Goal: Task Accomplishment & Management: Complete application form

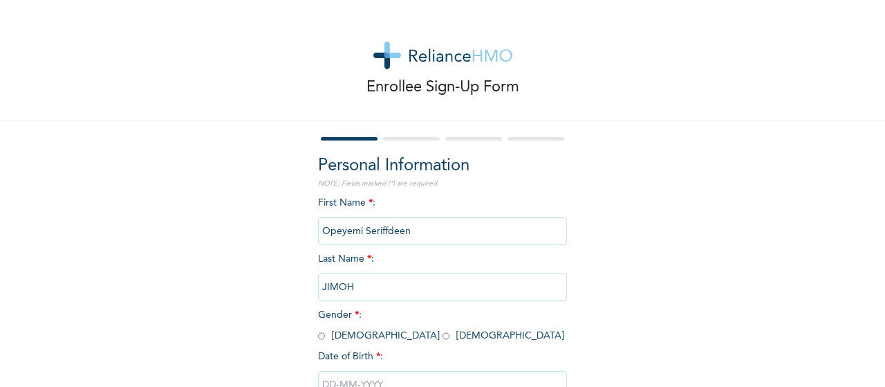
click at [419, 233] on input "Opeyemi Seriffdeen" at bounding box center [442, 231] width 249 height 28
click at [648, 256] on div "Enrollee Sign-Up Form Personal Information NOTE: Fields marked (*) are required…" at bounding box center [442, 238] width 885 height 476
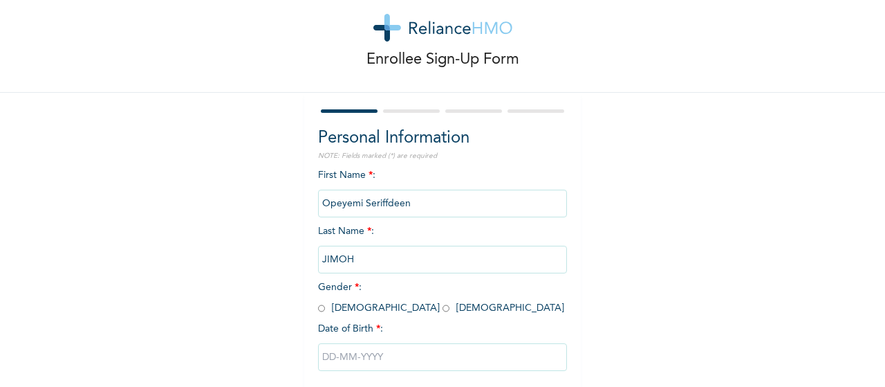
scroll to position [55, 0]
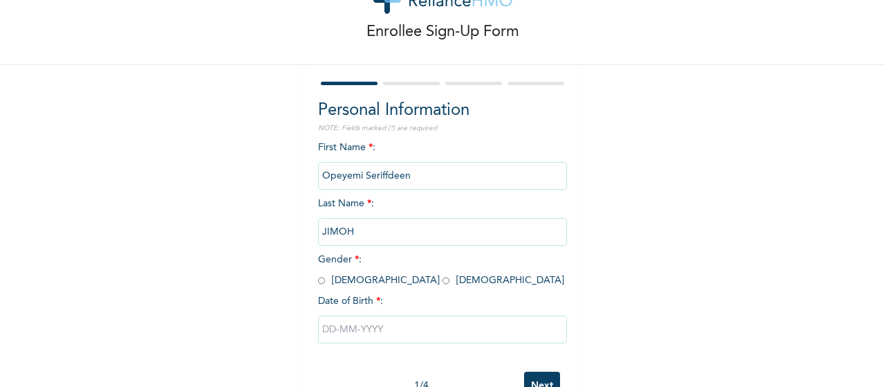
click at [318, 280] on input "radio" at bounding box center [321, 280] width 7 height 13
radio input "true"
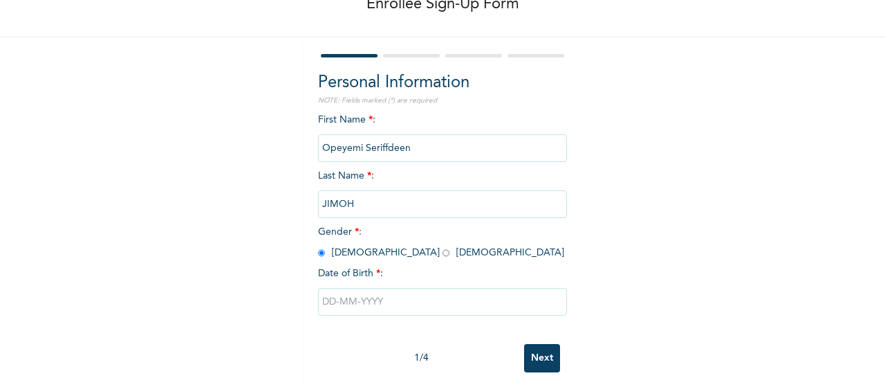
scroll to position [101, 0]
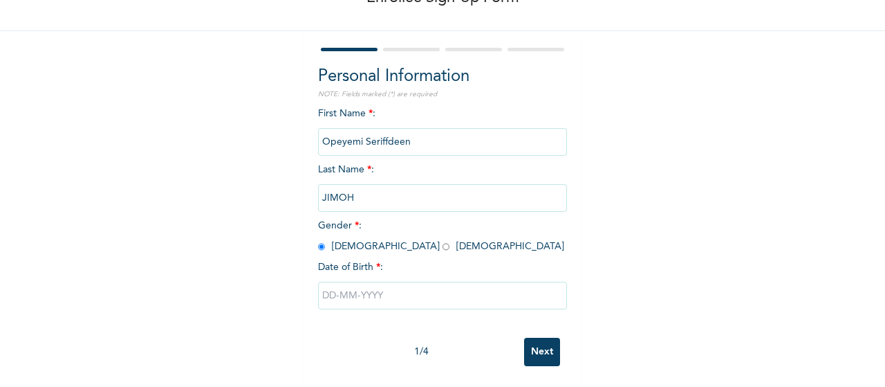
click at [367, 286] on input "text" at bounding box center [442, 296] width 249 height 28
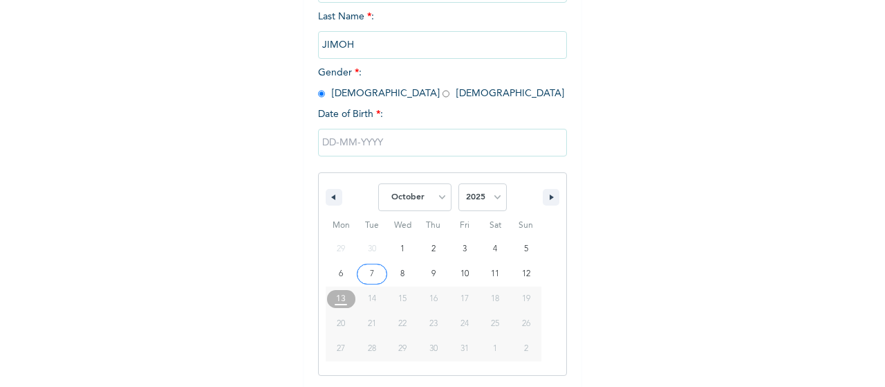
scroll to position [243, 0]
click at [550, 196] on icon "button" at bounding box center [553, 197] width 7 height 6
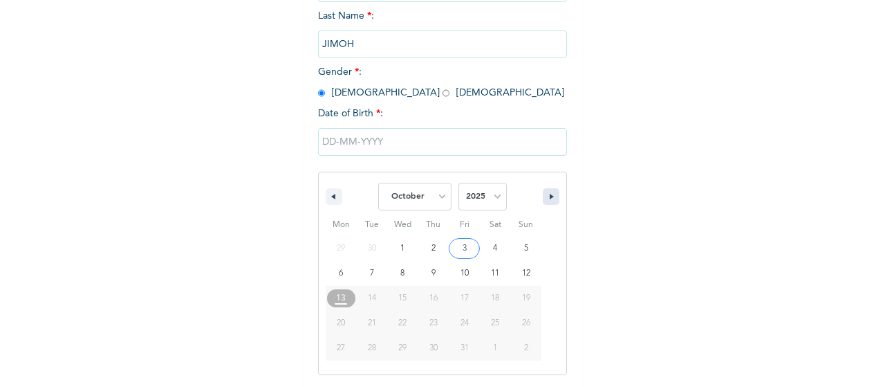
click at [550, 196] on icon "button" at bounding box center [553, 197] width 7 height 6
click at [329, 198] on icon "button" at bounding box center [332, 197] width 7 height 6
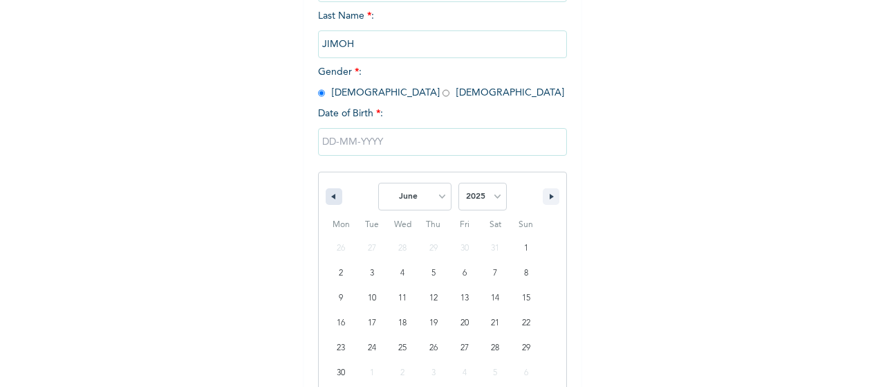
click at [329, 198] on icon "button" at bounding box center [332, 197] width 7 height 6
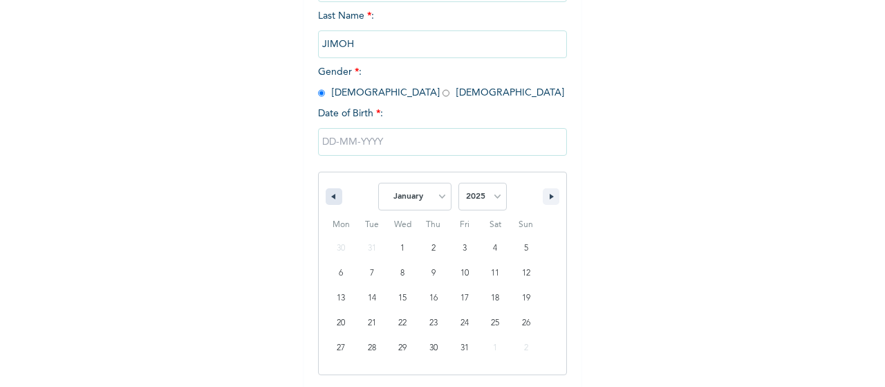
click at [329, 198] on icon "button" at bounding box center [332, 197] width 7 height 6
select select "11"
select select "2024"
click at [329, 198] on icon "button" at bounding box center [332, 197] width 7 height 6
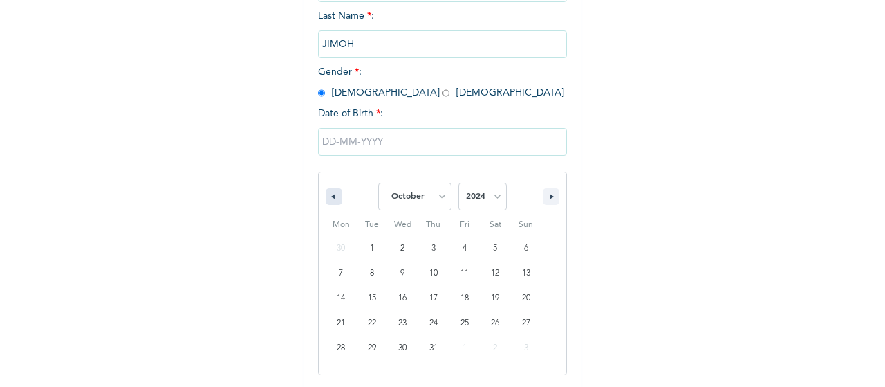
click at [329, 198] on icon "button" at bounding box center [332, 197] width 7 height 6
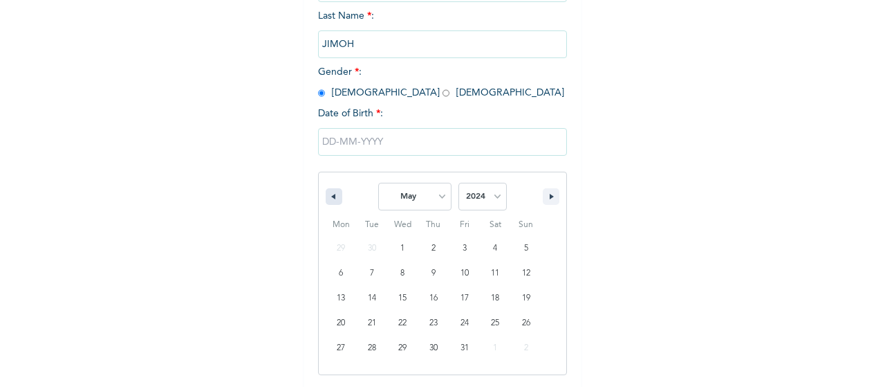
click at [329, 198] on icon "button" at bounding box center [332, 197] width 7 height 6
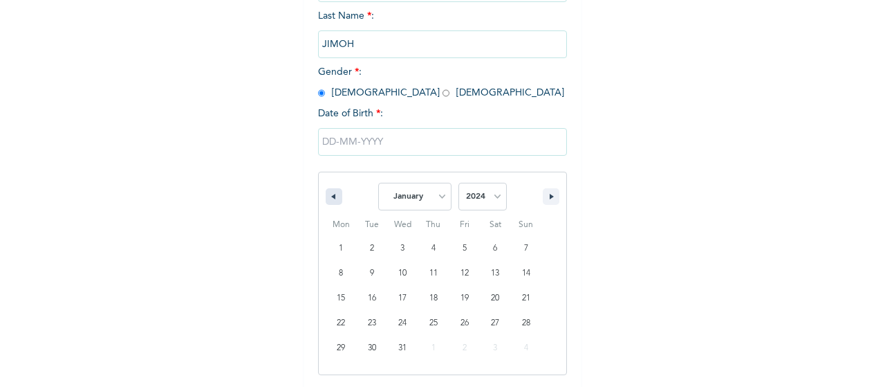
select select "11"
select select "2023"
click at [329, 198] on icon "button" at bounding box center [332, 197] width 7 height 6
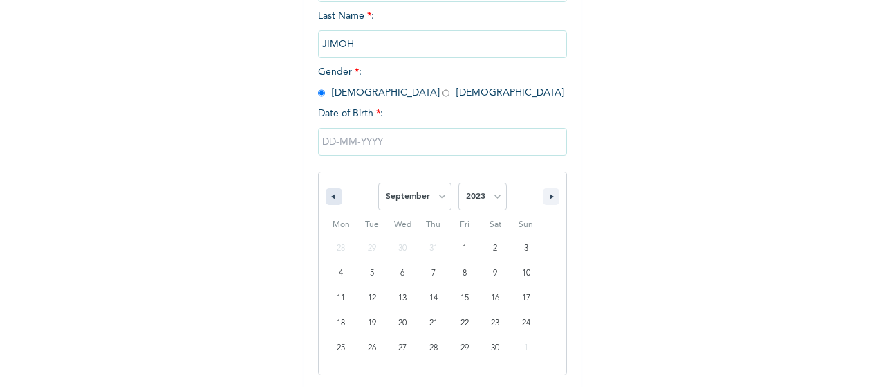
click at [329, 198] on icon "button" at bounding box center [332, 197] width 7 height 6
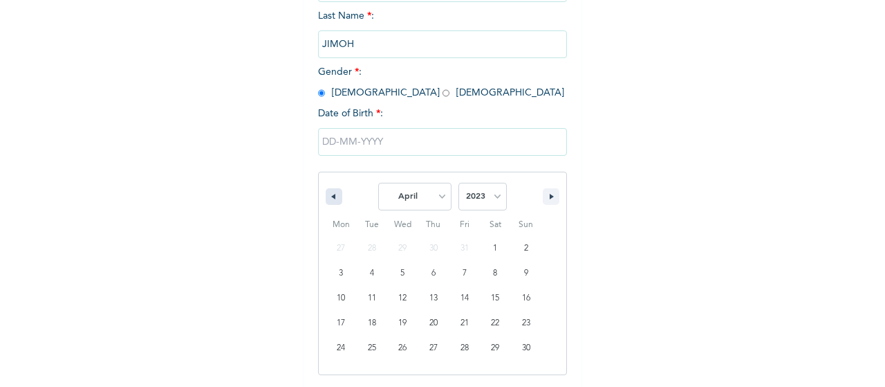
click at [329, 198] on icon "button" at bounding box center [332, 197] width 7 height 6
select select "11"
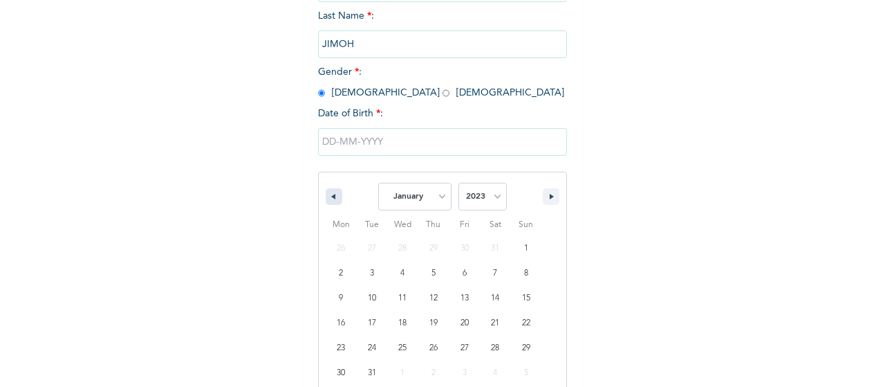
select select "2022"
click at [329, 198] on icon "button" at bounding box center [332, 197] width 7 height 6
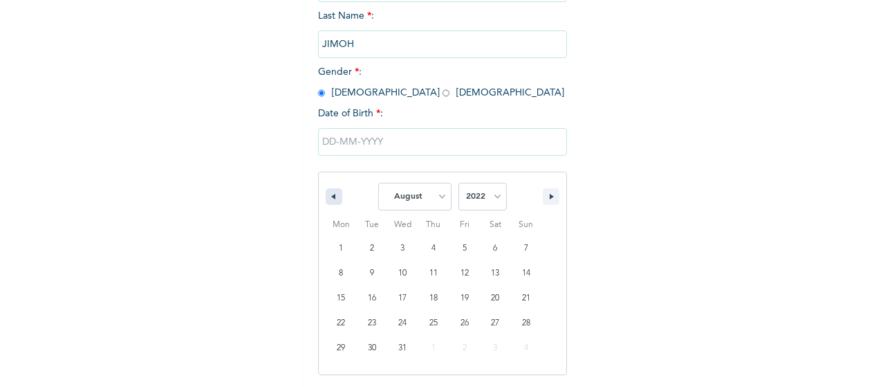
click at [329, 198] on icon "button" at bounding box center [332, 197] width 7 height 6
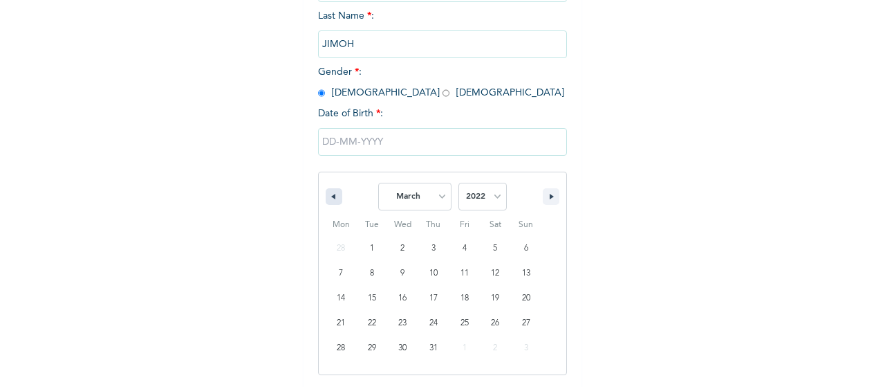
click at [329, 198] on icon "button" at bounding box center [332, 197] width 7 height 6
select select "11"
select select "2021"
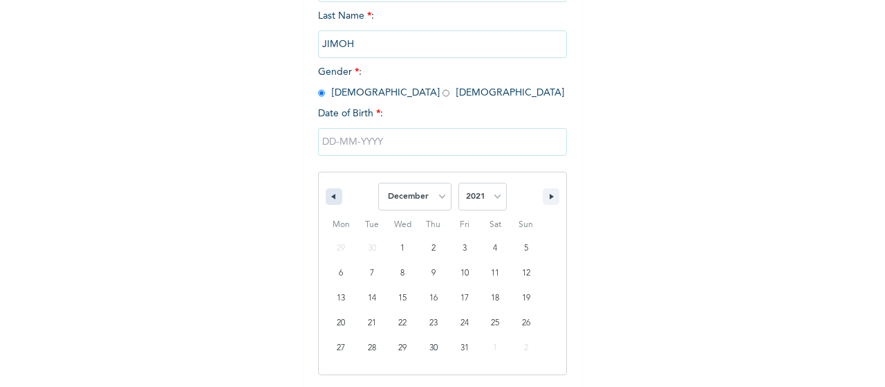
click at [329, 198] on icon "button" at bounding box center [332, 197] width 7 height 6
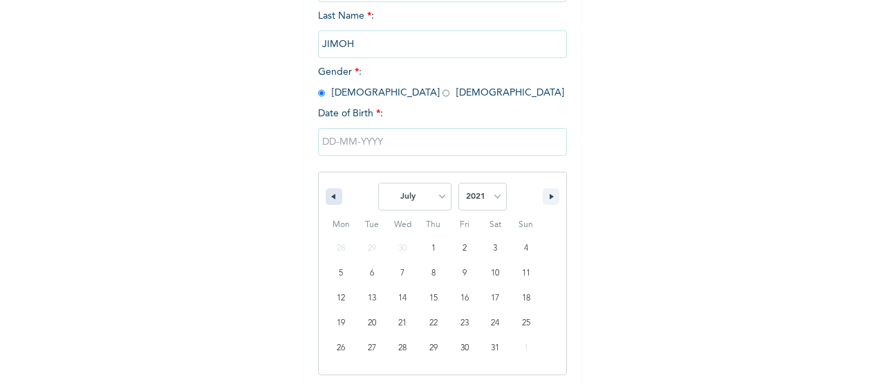
click at [329, 198] on icon "button" at bounding box center [332, 197] width 7 height 6
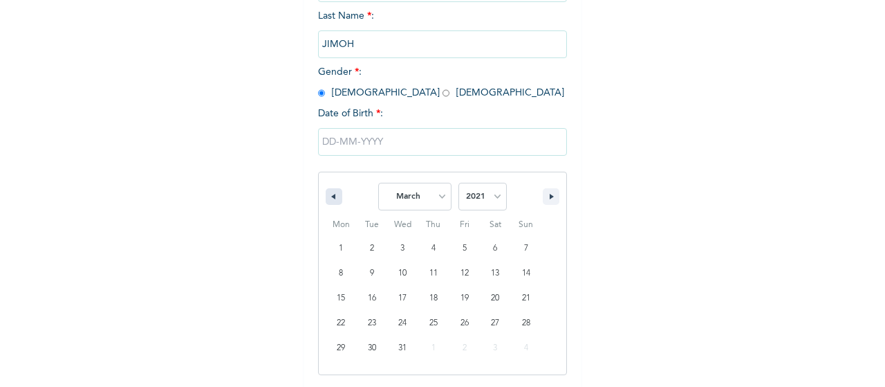
select select "1"
click at [329, 198] on icon "button" at bounding box center [332, 197] width 7 height 6
select select "11"
select select "2020"
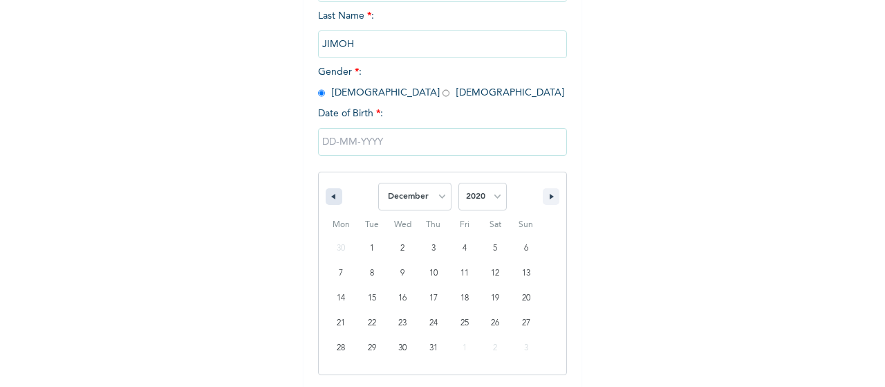
click at [329, 198] on icon "button" at bounding box center [332, 197] width 7 height 6
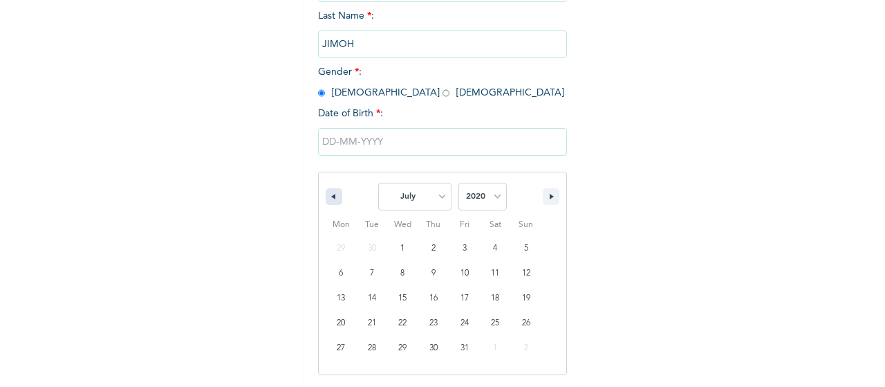
click at [329, 198] on icon "button" at bounding box center [332, 197] width 7 height 6
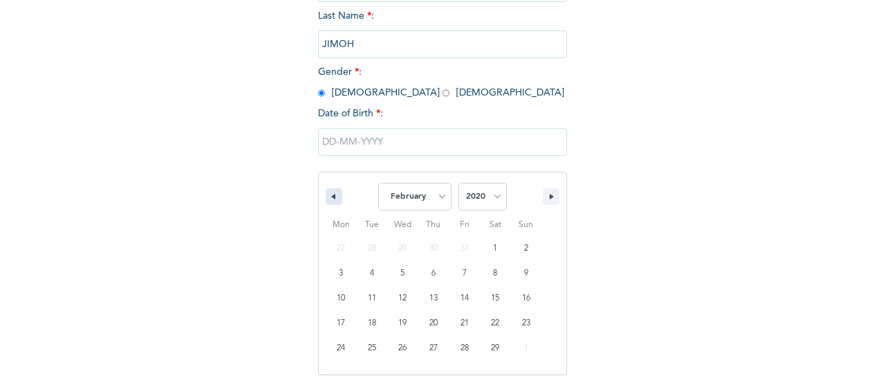
click at [329, 198] on icon "button" at bounding box center [332, 197] width 7 height 6
select select "11"
select select "2019"
click at [329, 198] on icon "button" at bounding box center [332, 197] width 7 height 6
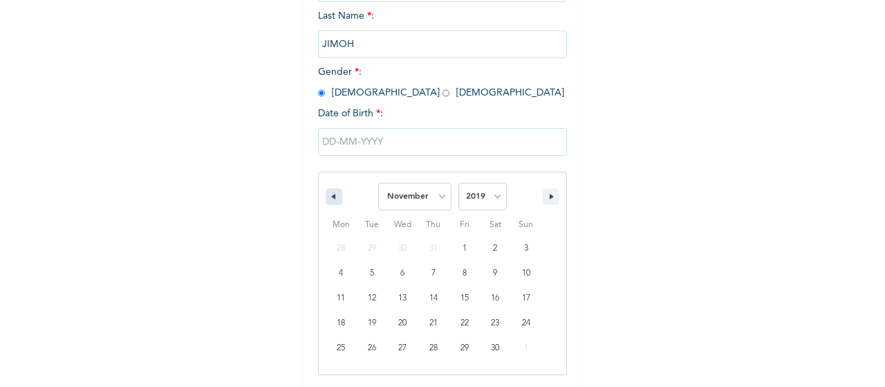
click at [329, 198] on icon "button" at bounding box center [332, 197] width 7 height 6
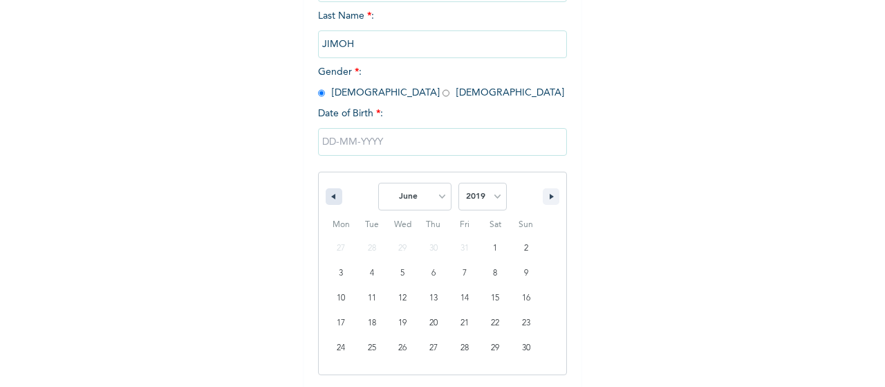
click at [329, 198] on icon "button" at bounding box center [332, 197] width 7 height 6
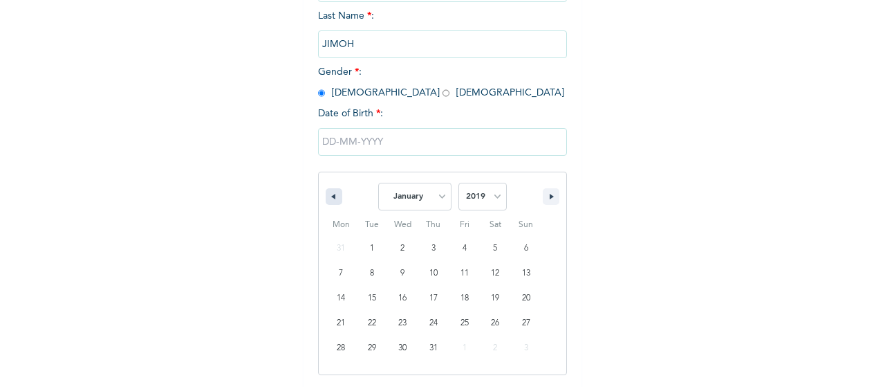
click at [329, 198] on icon "button" at bounding box center [332, 197] width 7 height 6
select select "11"
select select "2018"
click at [329, 198] on icon "button" at bounding box center [332, 197] width 7 height 6
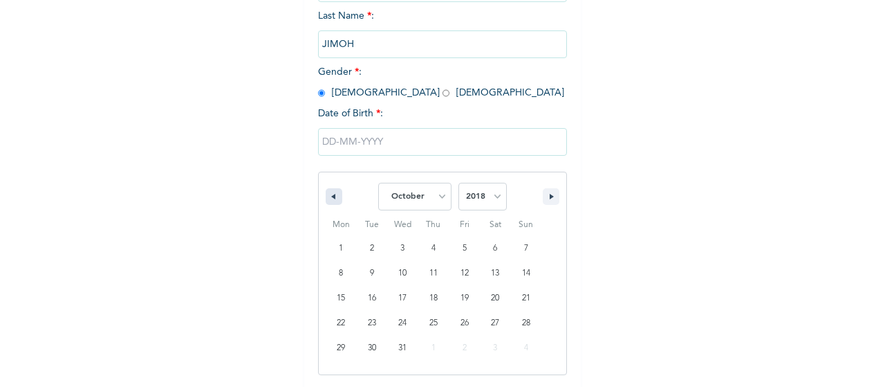
click at [329, 198] on icon "button" at bounding box center [332, 197] width 7 height 6
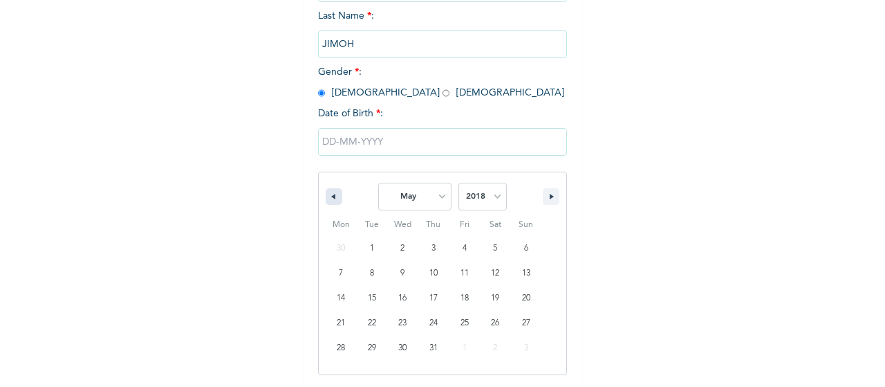
click at [329, 198] on icon "button" at bounding box center [332, 197] width 7 height 6
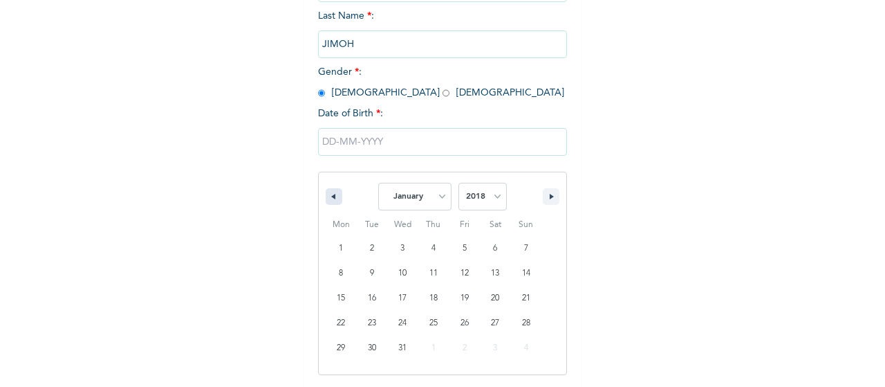
select select "11"
select select "2017"
click at [329, 198] on icon "button" at bounding box center [332, 197] width 7 height 6
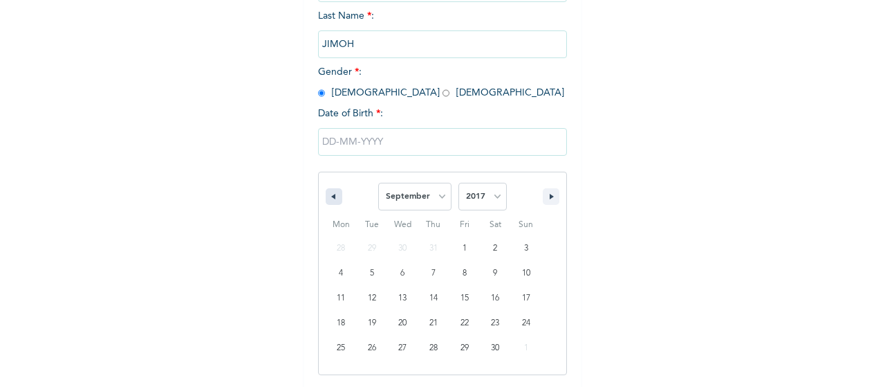
click at [329, 198] on icon "button" at bounding box center [332, 197] width 7 height 6
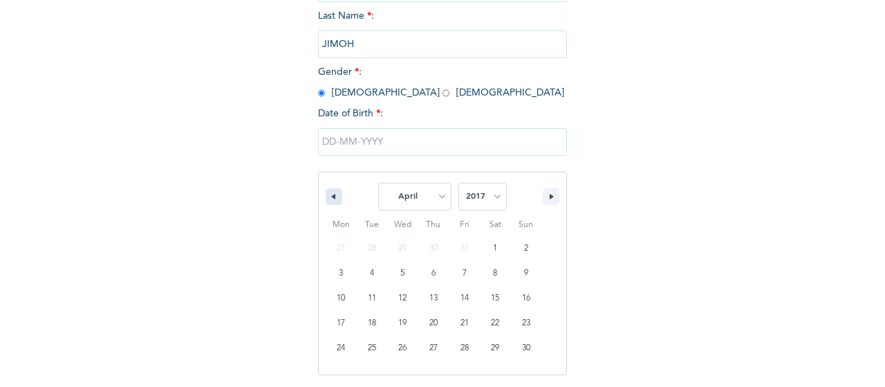
click at [329, 198] on icon "button" at bounding box center [332, 197] width 7 height 6
select select "11"
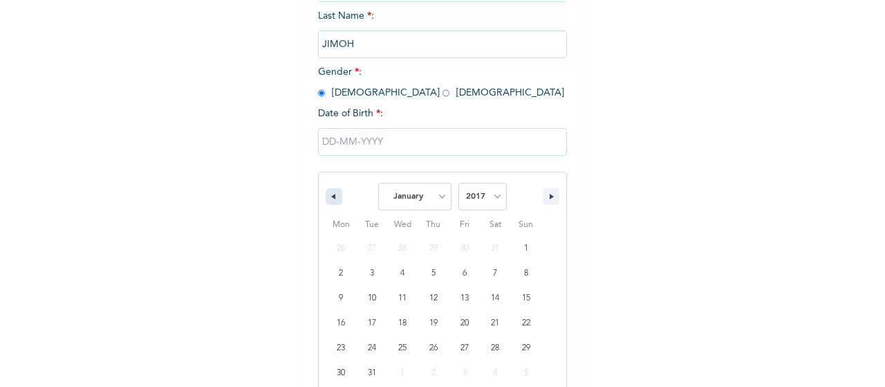
select select "2016"
click at [329, 198] on icon "button" at bounding box center [332, 197] width 7 height 6
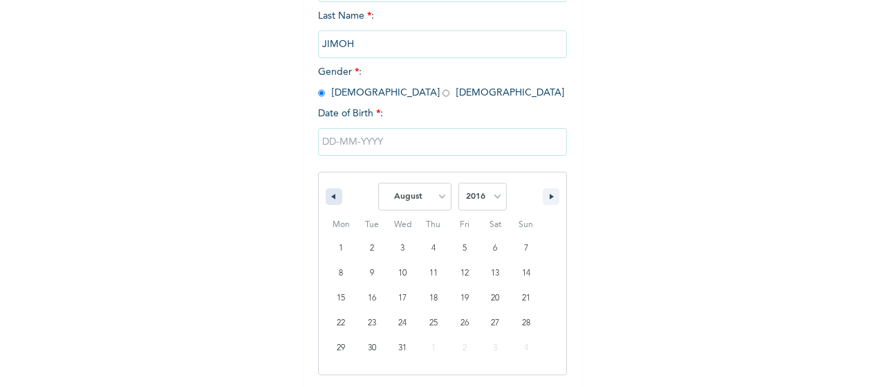
click at [329, 198] on icon "button" at bounding box center [332, 197] width 7 height 6
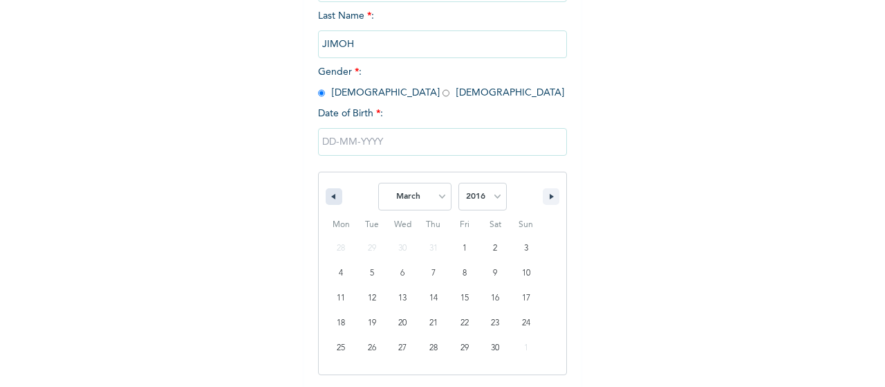
click at [329, 198] on icon "button" at bounding box center [332, 197] width 7 height 6
select select "11"
select select "2015"
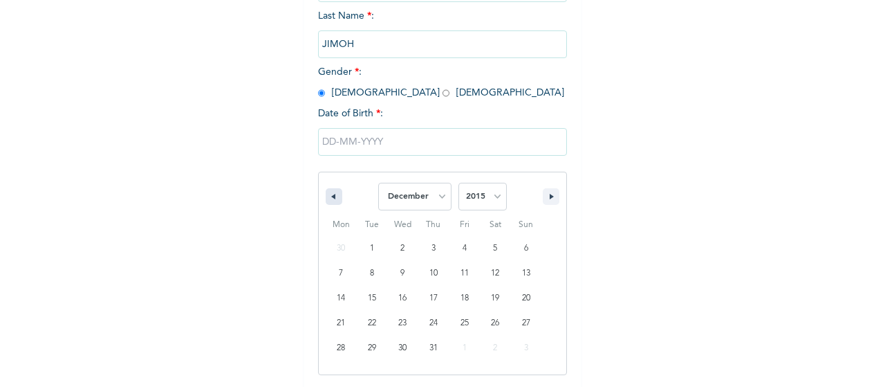
click at [329, 198] on icon "button" at bounding box center [332, 197] width 7 height 6
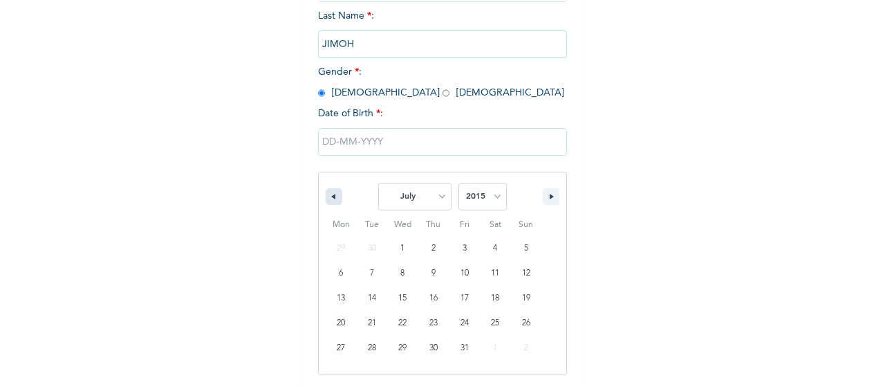
click at [329, 198] on icon "button" at bounding box center [332, 197] width 7 height 6
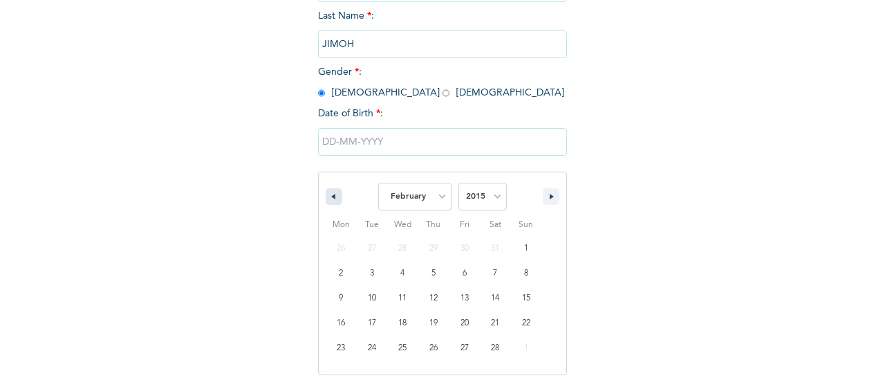
click at [329, 198] on icon "button" at bounding box center [332, 197] width 7 height 6
select select "11"
select select "2014"
click at [329, 198] on icon "button" at bounding box center [332, 197] width 7 height 6
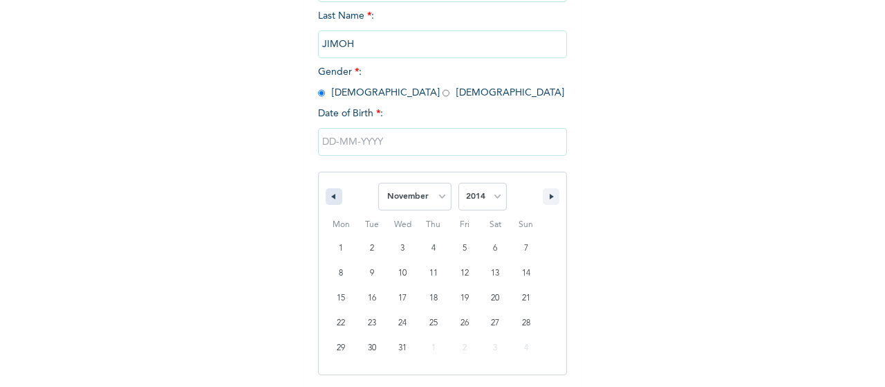
click at [329, 198] on icon "button" at bounding box center [332, 197] width 7 height 6
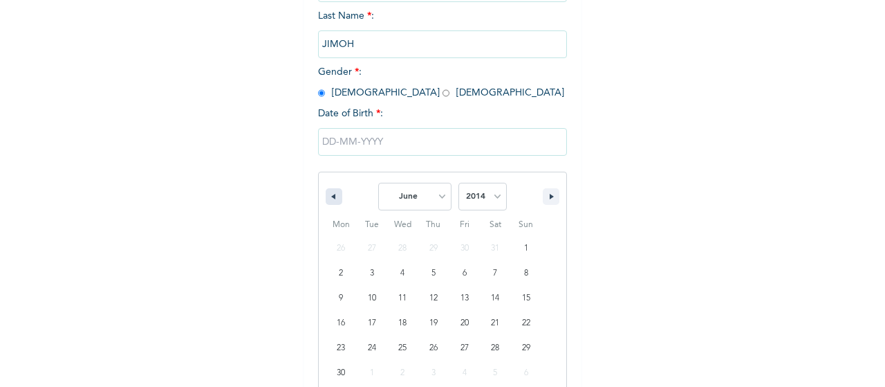
click at [329, 198] on icon "button" at bounding box center [332, 197] width 7 height 6
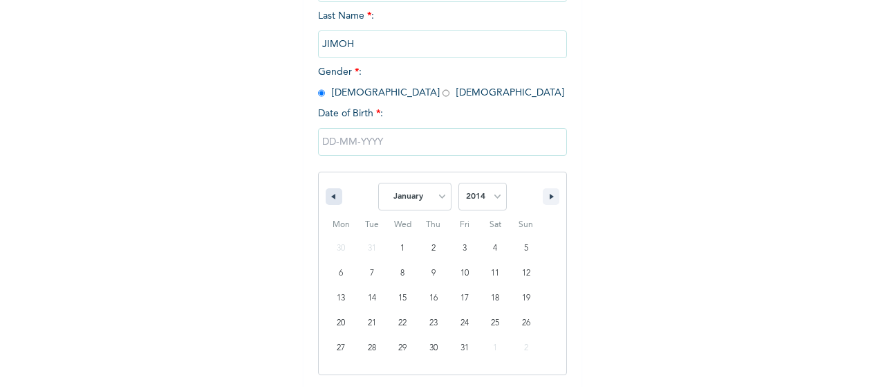
click at [329, 198] on icon "button" at bounding box center [332, 197] width 7 height 6
select select "11"
select select "2013"
click at [329, 198] on icon "button" at bounding box center [332, 197] width 7 height 6
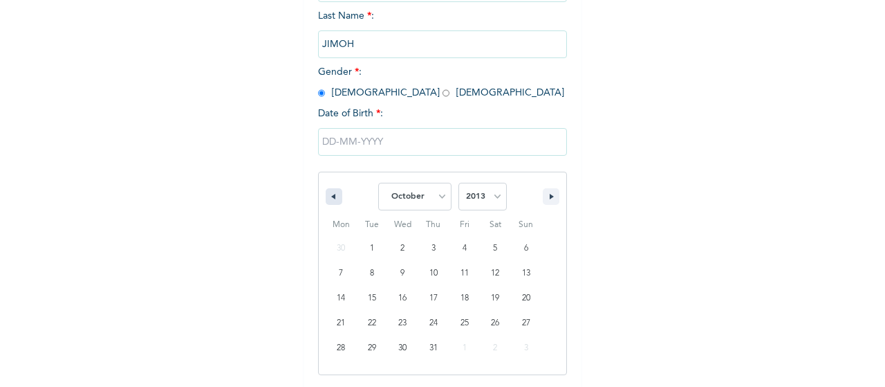
click at [329, 198] on icon "button" at bounding box center [332, 197] width 7 height 6
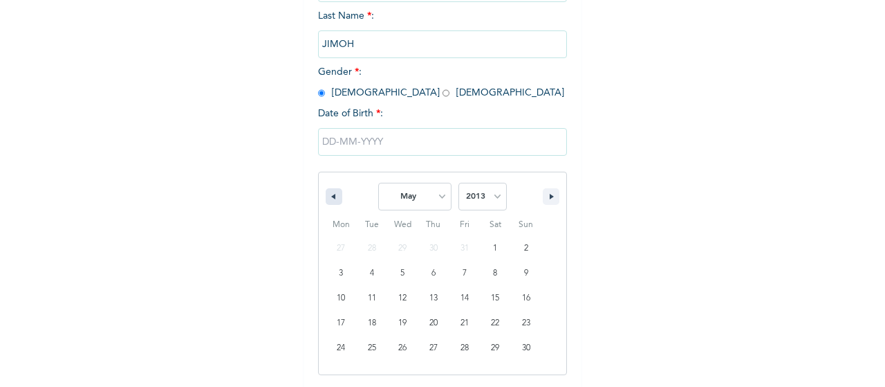
click at [329, 198] on icon "button" at bounding box center [332, 197] width 7 height 6
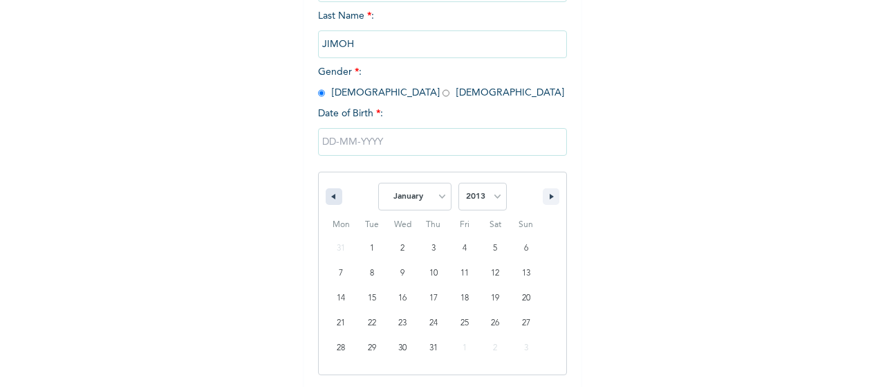
select select "11"
select select "2012"
click at [329, 198] on icon "button" at bounding box center [332, 197] width 7 height 6
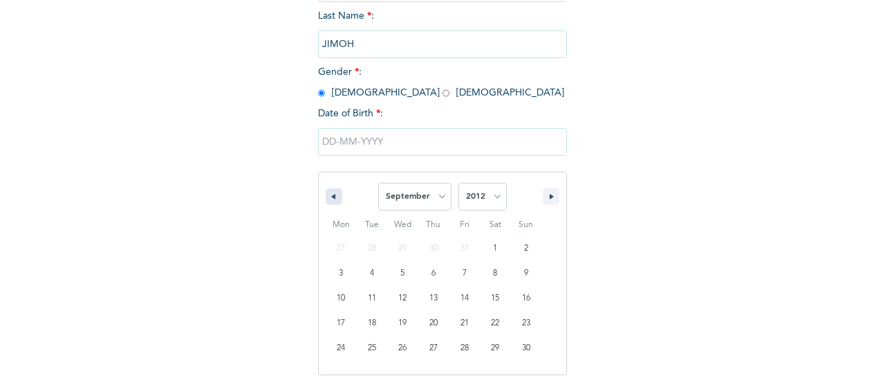
click at [329, 198] on icon "button" at bounding box center [332, 197] width 7 height 6
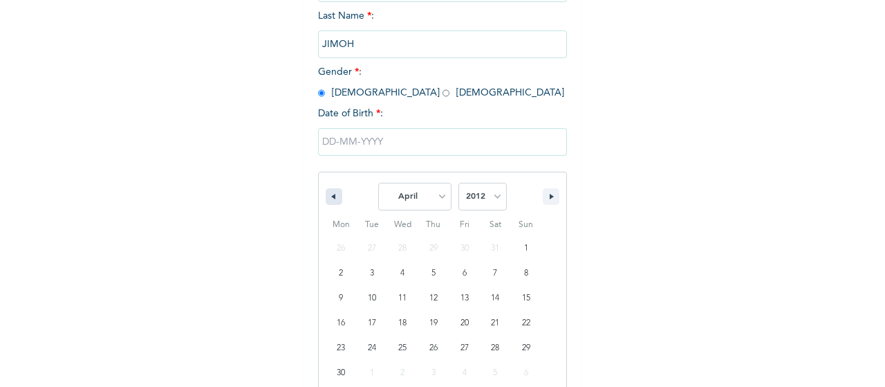
click at [329, 198] on icon "button" at bounding box center [332, 197] width 7 height 6
select select "11"
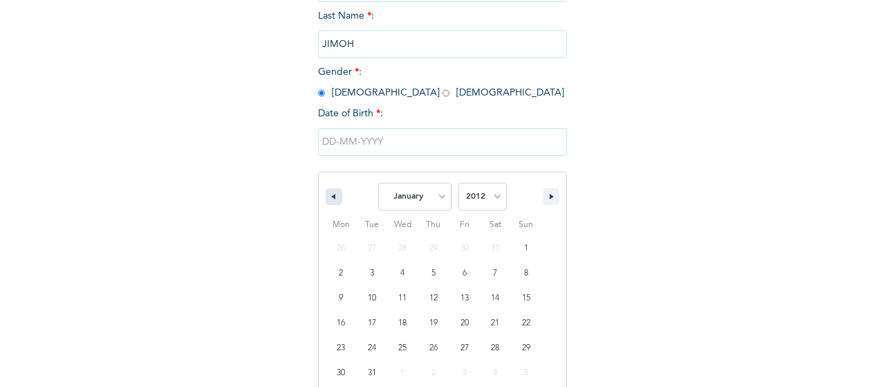
select select "2011"
click at [329, 198] on icon "button" at bounding box center [332, 197] width 7 height 6
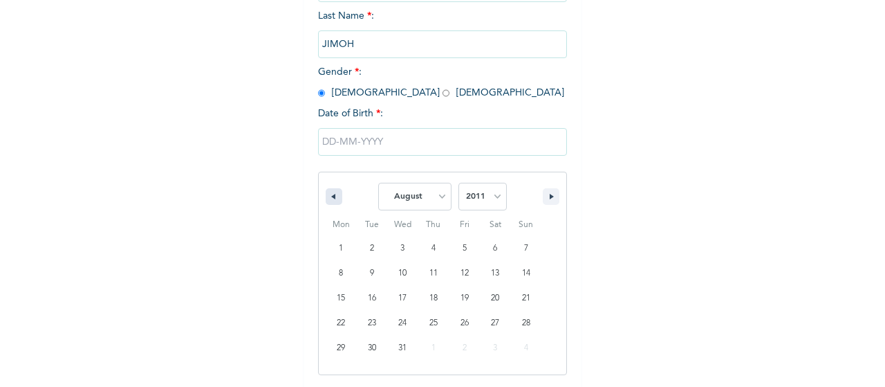
click at [329, 198] on icon "button" at bounding box center [332, 197] width 7 height 6
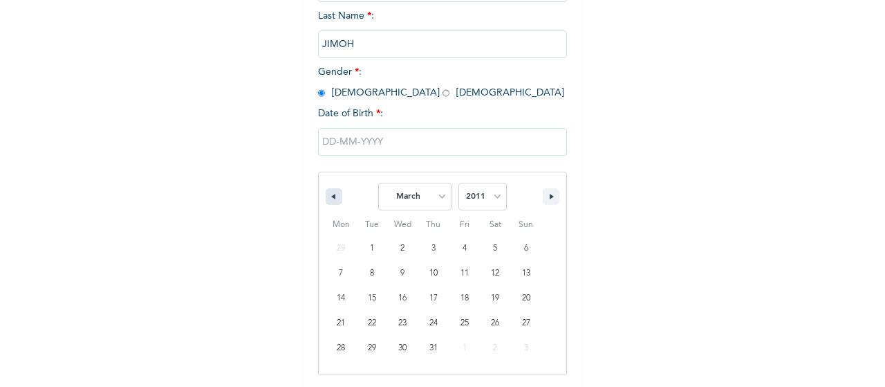
click at [329, 198] on icon "button" at bounding box center [332, 197] width 7 height 6
select select "11"
select select "2010"
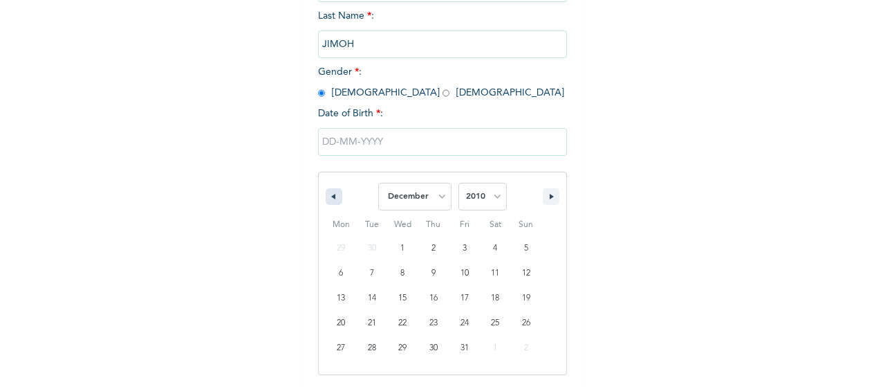
click at [329, 198] on icon "button" at bounding box center [332, 197] width 7 height 6
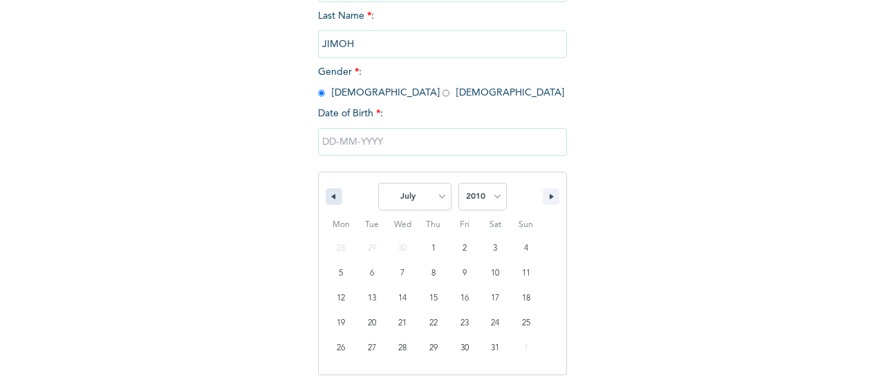
click at [329, 198] on icon "button" at bounding box center [332, 197] width 7 height 6
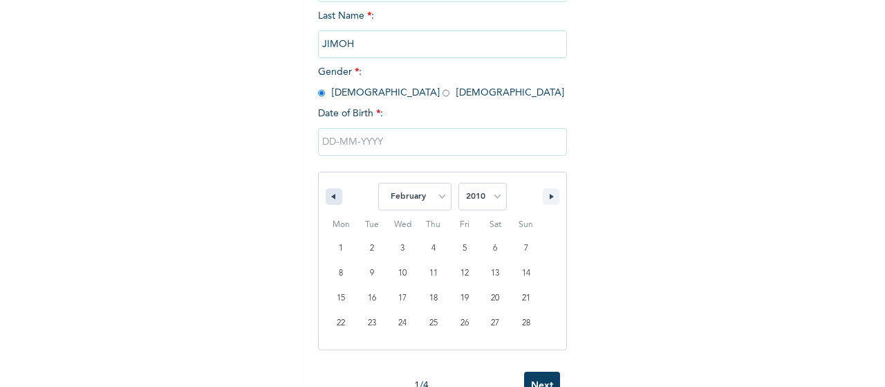
click at [329, 198] on icon "button" at bounding box center [332, 197] width 7 height 6
select select "11"
select select "2009"
click at [329, 198] on icon "button" at bounding box center [332, 197] width 7 height 6
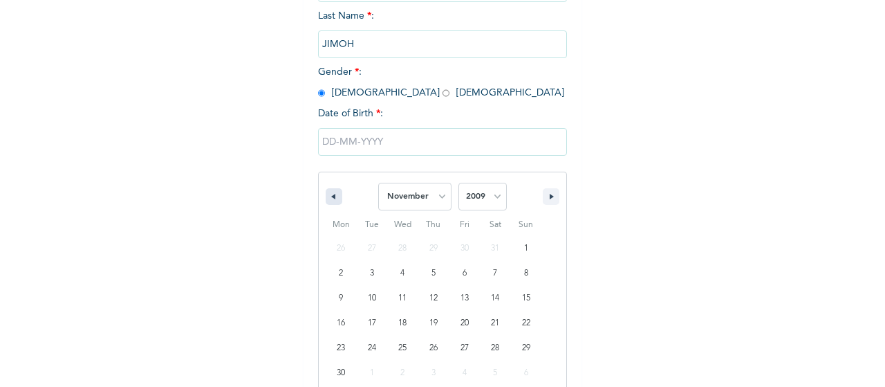
click at [329, 198] on icon "button" at bounding box center [332, 197] width 7 height 6
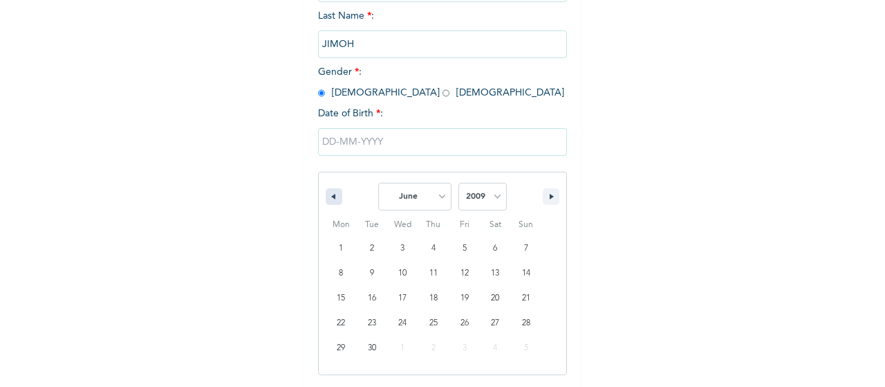
click at [329, 198] on icon "button" at bounding box center [332, 197] width 7 height 6
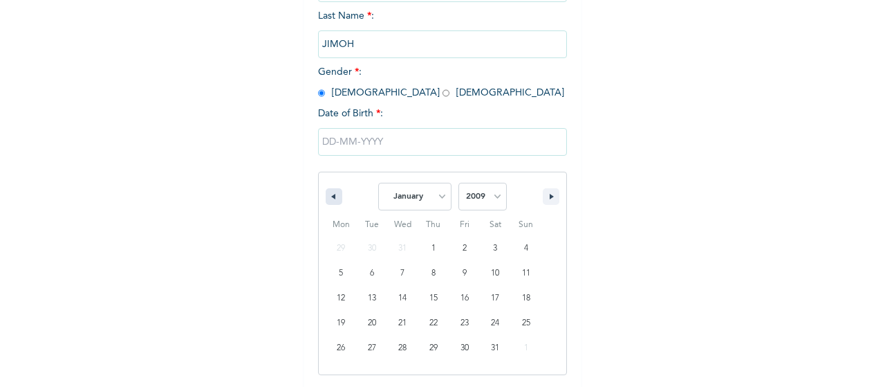
click at [329, 198] on icon "button" at bounding box center [332, 197] width 7 height 6
select select "11"
select select "2008"
click at [329, 198] on icon "button" at bounding box center [332, 197] width 7 height 6
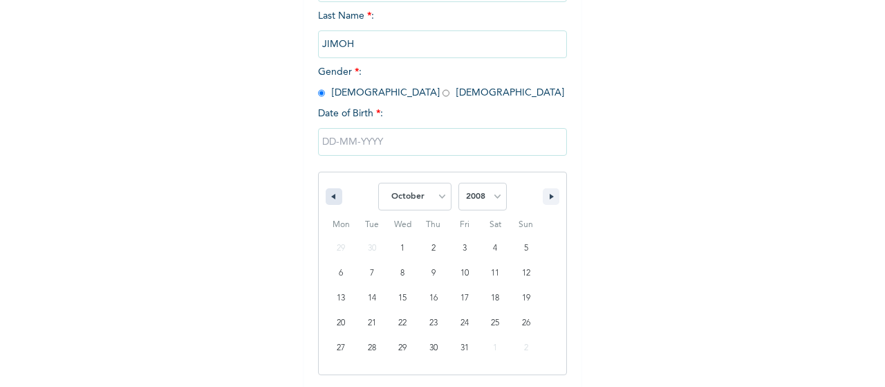
click at [329, 198] on icon "button" at bounding box center [332, 197] width 7 height 6
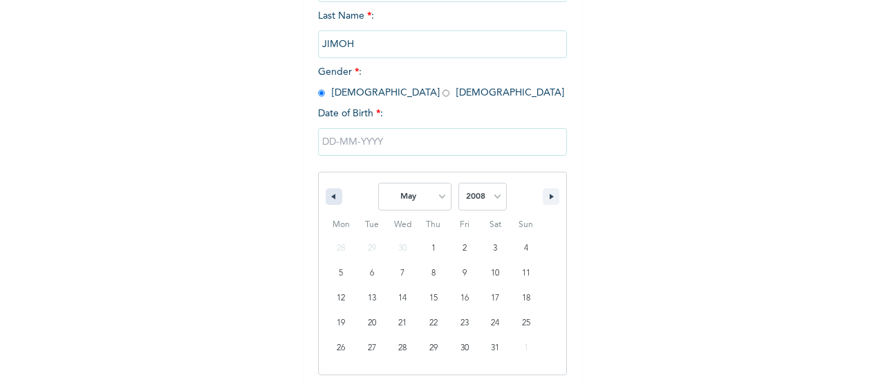
click at [329, 198] on icon "button" at bounding box center [332, 197] width 7 height 6
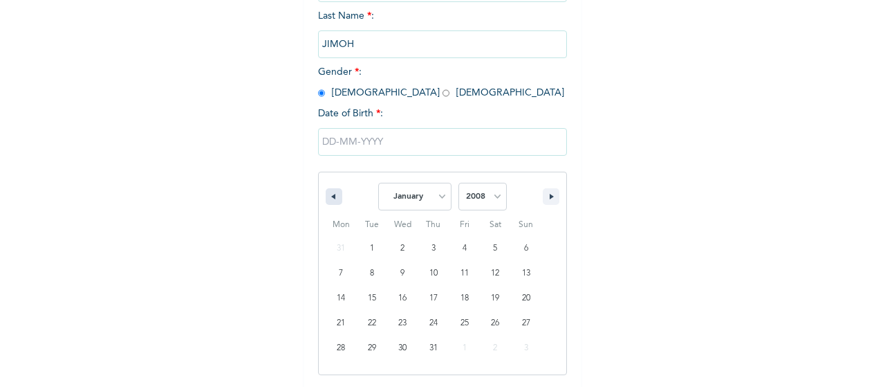
select select "11"
select select "2007"
click at [329, 198] on icon "button" at bounding box center [332, 197] width 7 height 6
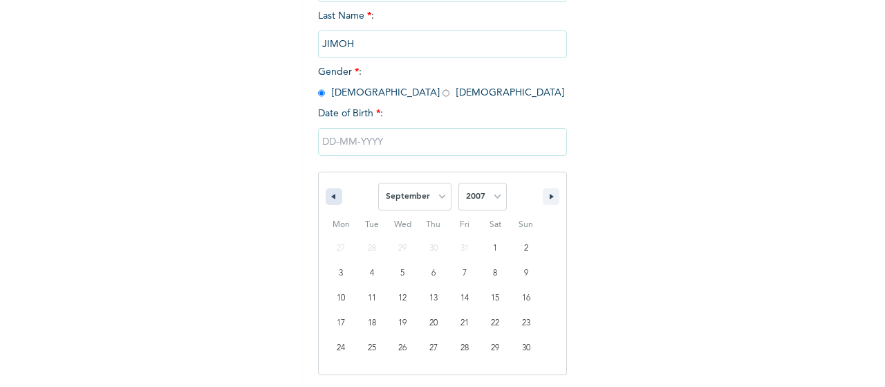
click at [329, 198] on icon "button" at bounding box center [332, 197] width 7 height 6
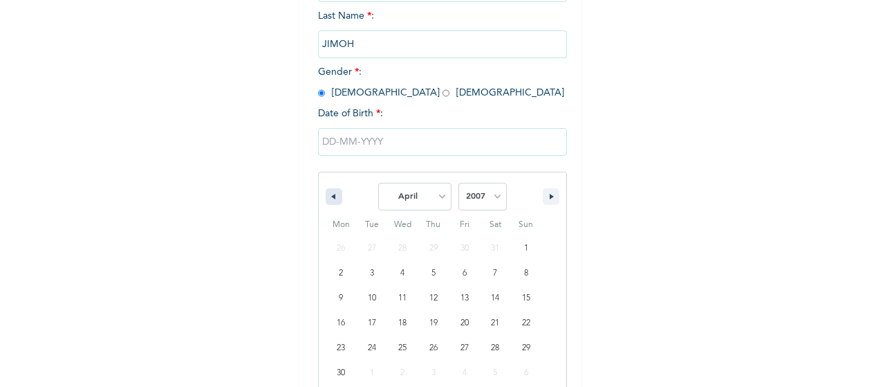
click at [329, 198] on icon "button" at bounding box center [332, 197] width 7 height 6
select select "11"
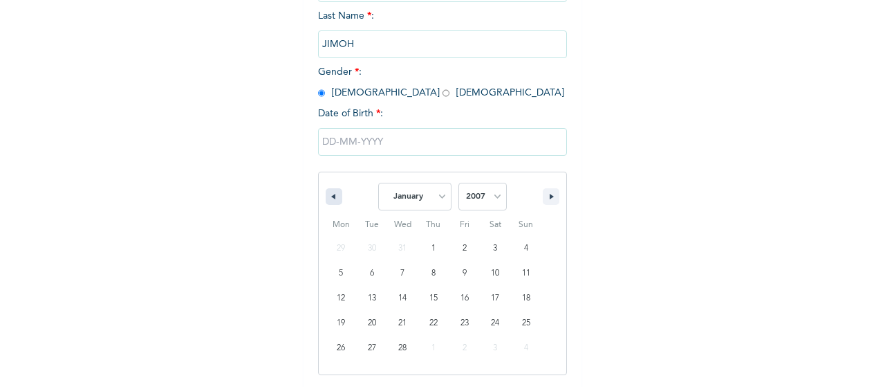
select select "2006"
click at [329, 198] on icon "button" at bounding box center [332, 197] width 7 height 6
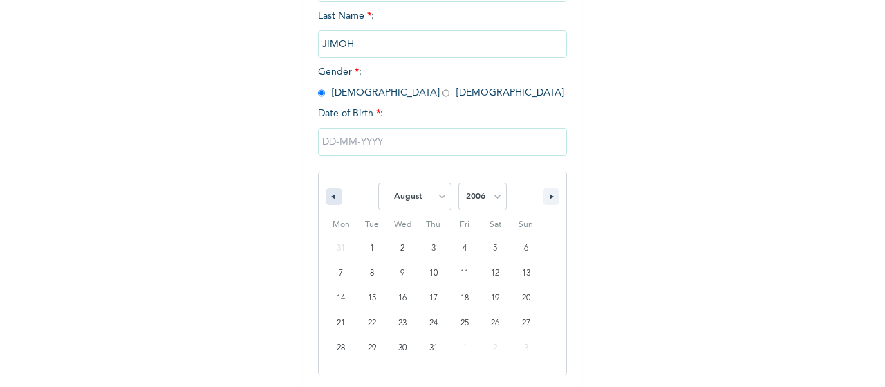
click at [329, 198] on icon "button" at bounding box center [332, 197] width 7 height 6
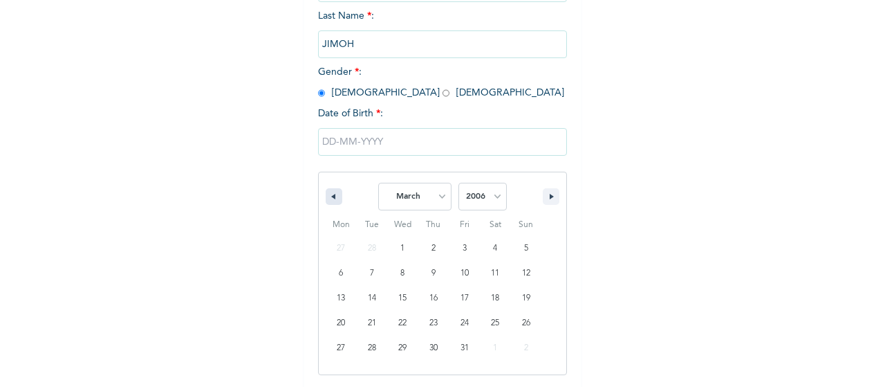
click at [329, 198] on icon "button" at bounding box center [332, 197] width 7 height 6
select select "11"
select select "2005"
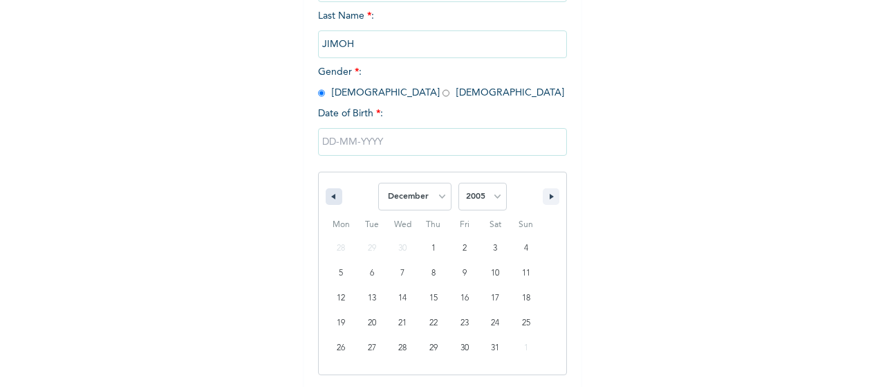
click at [329, 198] on icon "button" at bounding box center [332, 197] width 7 height 6
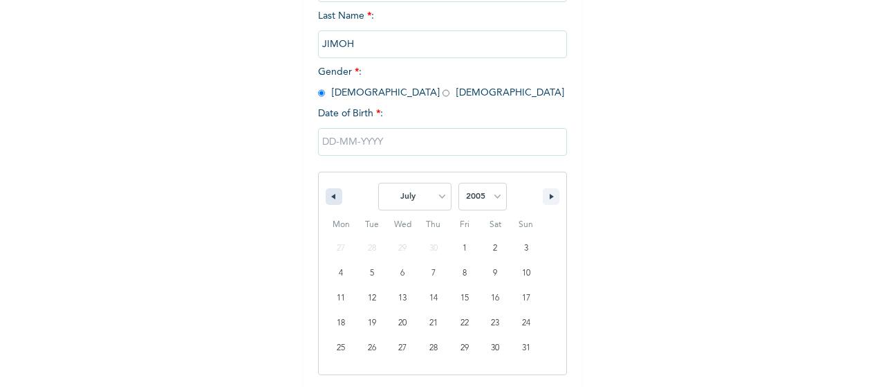
click at [329, 198] on icon "button" at bounding box center [332, 197] width 7 height 6
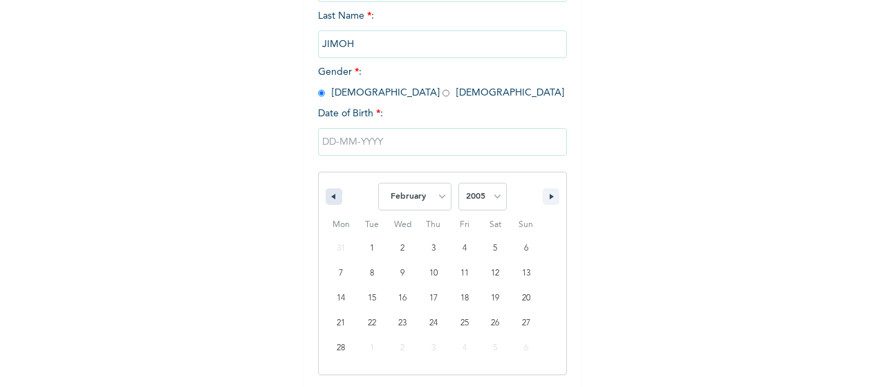
click at [329, 198] on icon "button" at bounding box center [332, 197] width 7 height 6
select select "11"
select select "2004"
click at [329, 198] on icon "button" at bounding box center [332, 197] width 7 height 6
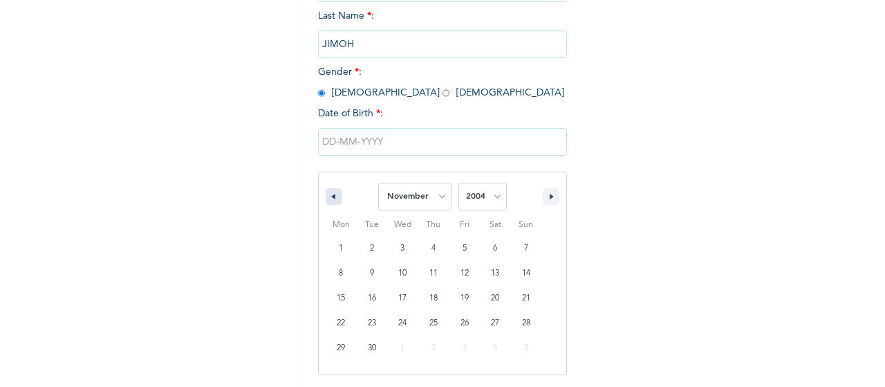
click at [329, 198] on icon "button" at bounding box center [332, 197] width 7 height 6
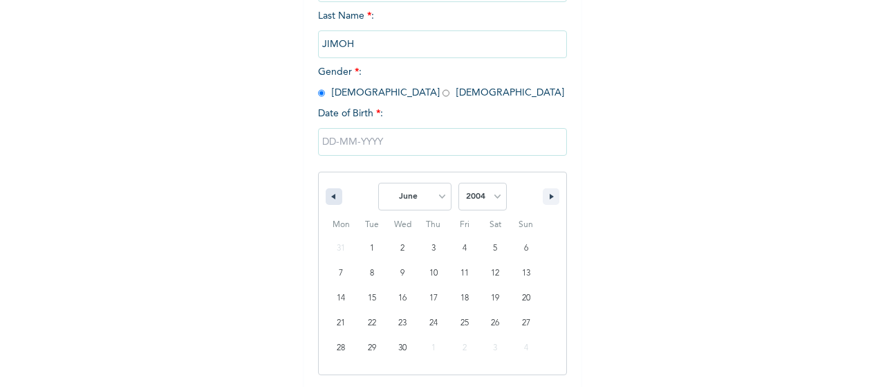
click at [329, 198] on icon "button" at bounding box center [332, 197] width 7 height 6
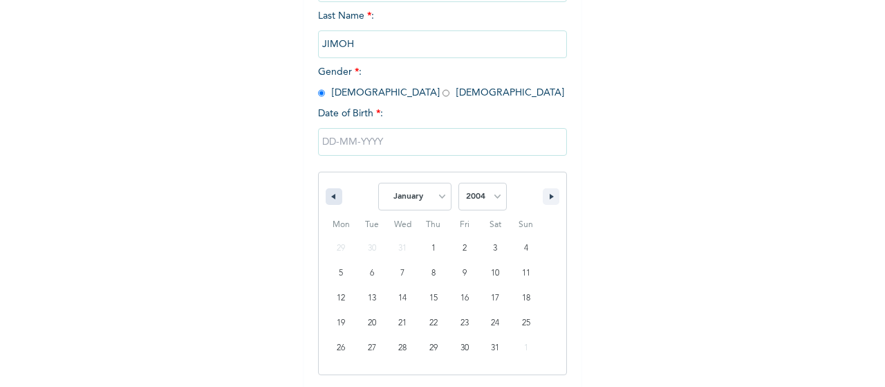
click at [329, 198] on icon "button" at bounding box center [332, 197] width 7 height 6
select select "11"
select select "2003"
click at [329, 198] on icon "button" at bounding box center [332, 197] width 7 height 6
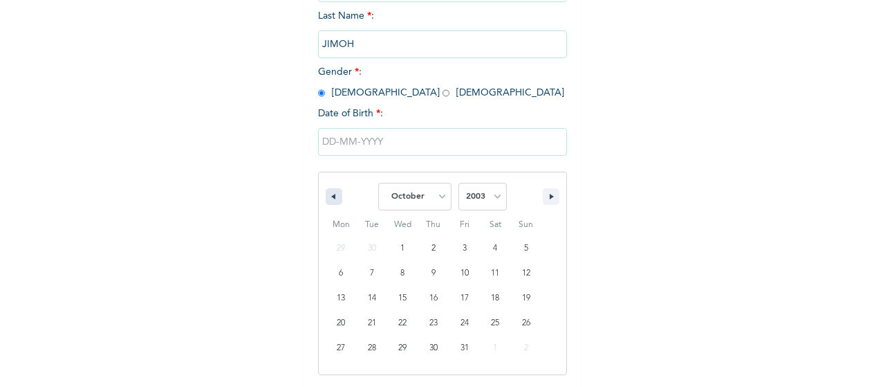
click at [329, 198] on icon "button" at bounding box center [332, 197] width 7 height 6
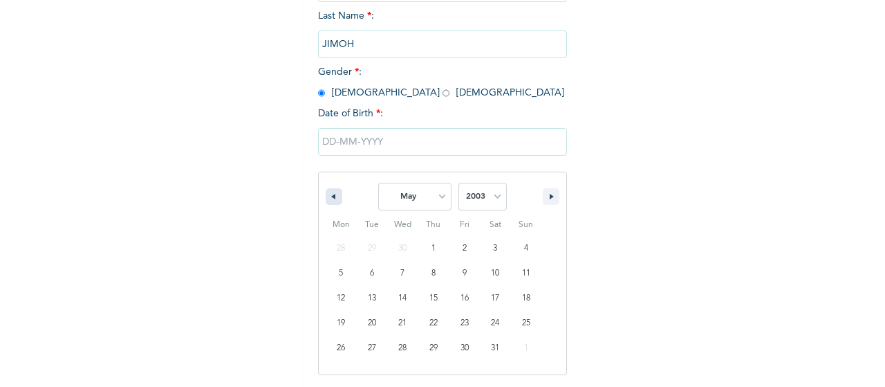
click at [329, 198] on icon "button" at bounding box center [332, 197] width 7 height 6
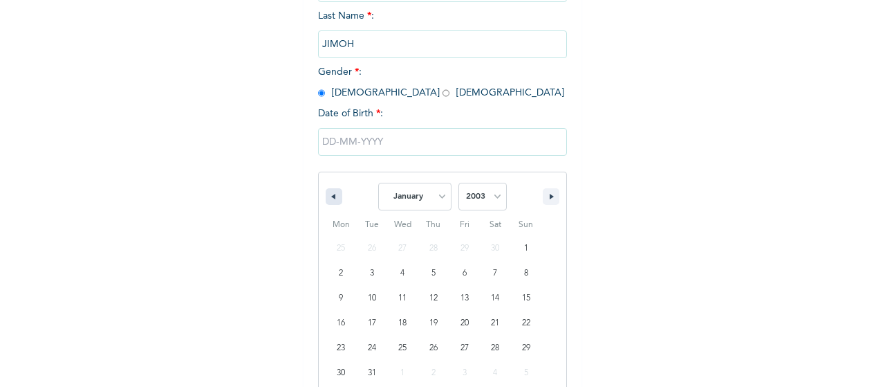
select select "11"
select select "2002"
click at [329, 198] on icon "button" at bounding box center [332, 197] width 7 height 6
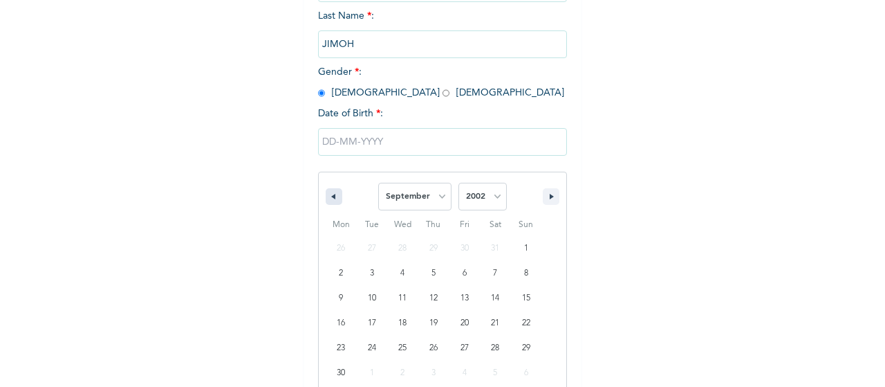
click at [329, 198] on icon "button" at bounding box center [332, 197] width 7 height 6
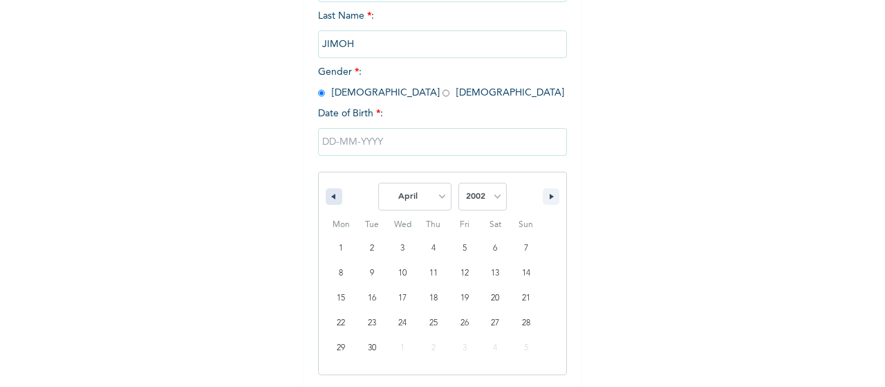
click at [329, 198] on icon "button" at bounding box center [332, 197] width 7 height 6
select select "11"
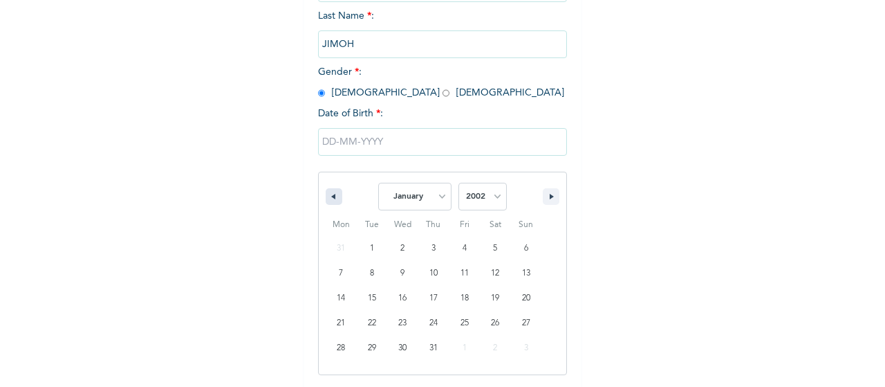
select select "2001"
click at [329, 198] on icon "button" at bounding box center [332, 197] width 7 height 6
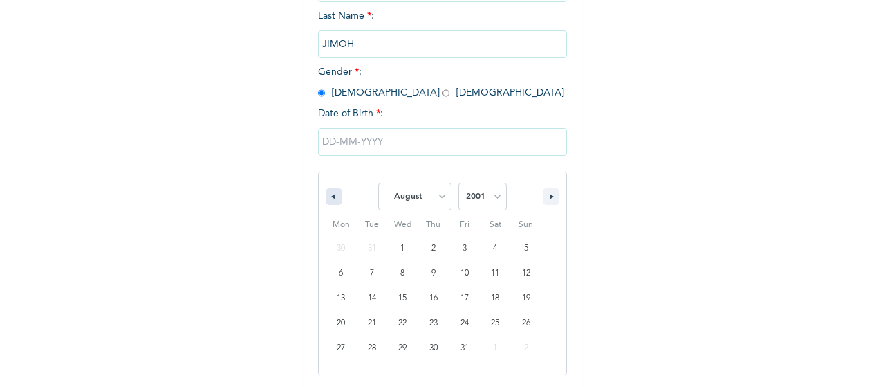
click at [329, 198] on icon "button" at bounding box center [332, 197] width 7 height 6
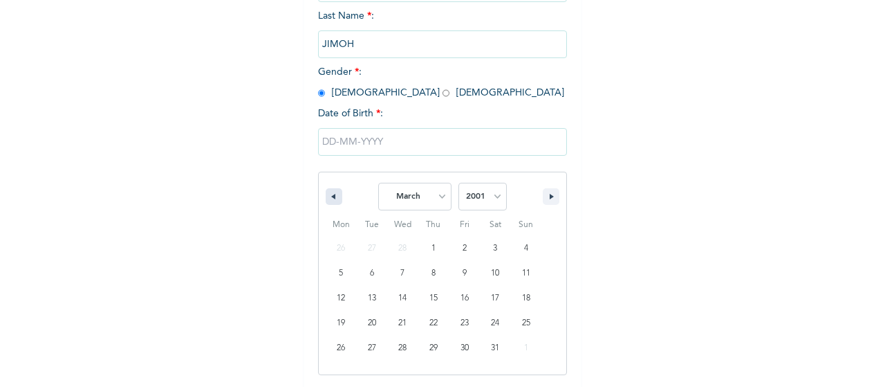
click at [329, 198] on icon "button" at bounding box center [332, 197] width 7 height 6
select select "11"
select select "2000"
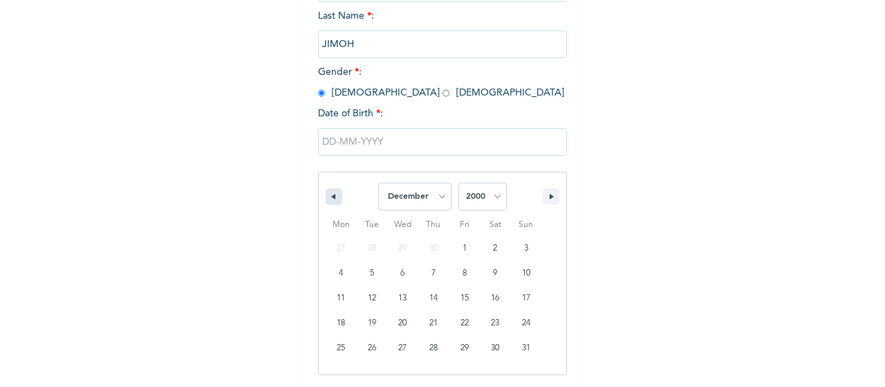
click at [329, 198] on icon "button" at bounding box center [332, 197] width 7 height 6
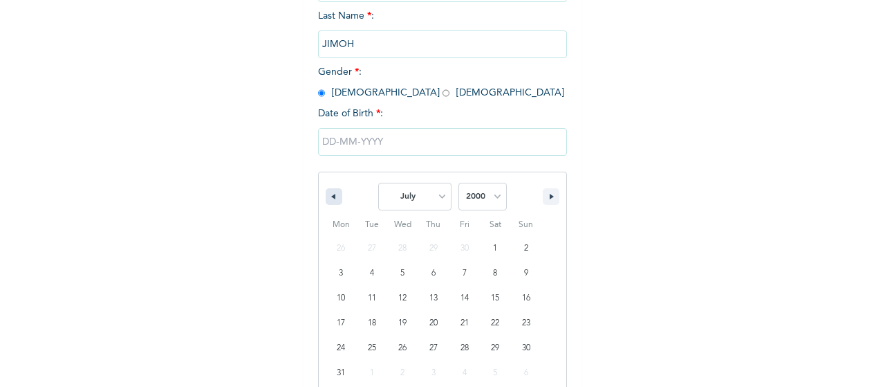
click at [329, 198] on icon "button" at bounding box center [332, 197] width 7 height 6
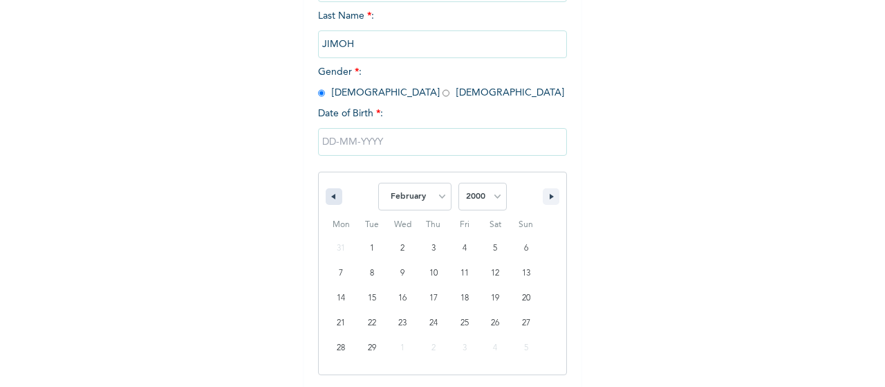
click at [329, 198] on icon "button" at bounding box center [332, 197] width 7 height 6
select select "11"
select select "1999"
click at [329, 198] on icon "button" at bounding box center [332, 197] width 7 height 6
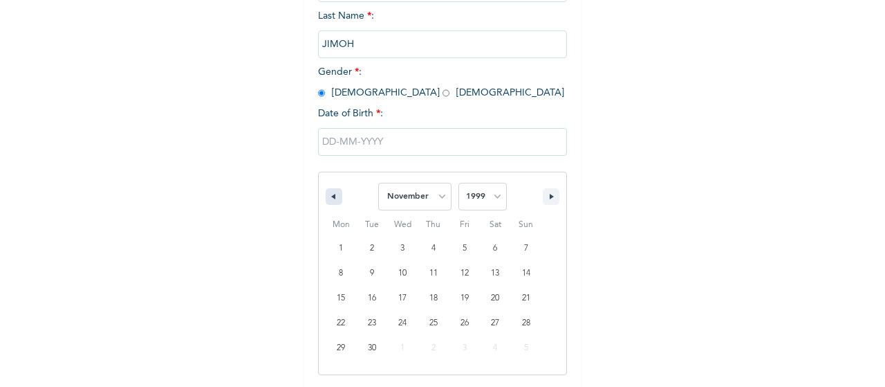
click at [329, 198] on icon "button" at bounding box center [332, 197] width 7 height 6
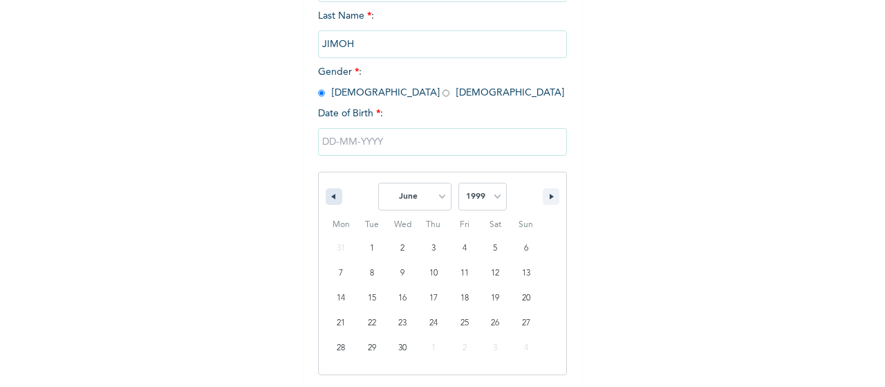
click at [329, 198] on icon "button" at bounding box center [332, 197] width 7 height 6
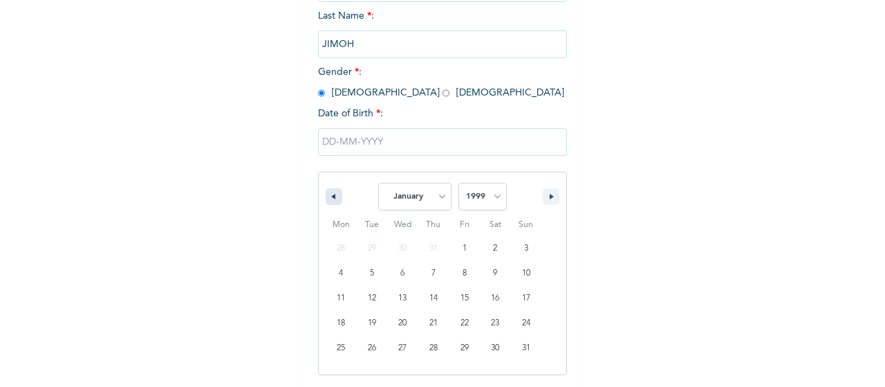
click at [329, 198] on icon "button" at bounding box center [332, 197] width 7 height 6
select select "11"
select select "1998"
click at [329, 198] on icon "button" at bounding box center [332, 197] width 7 height 6
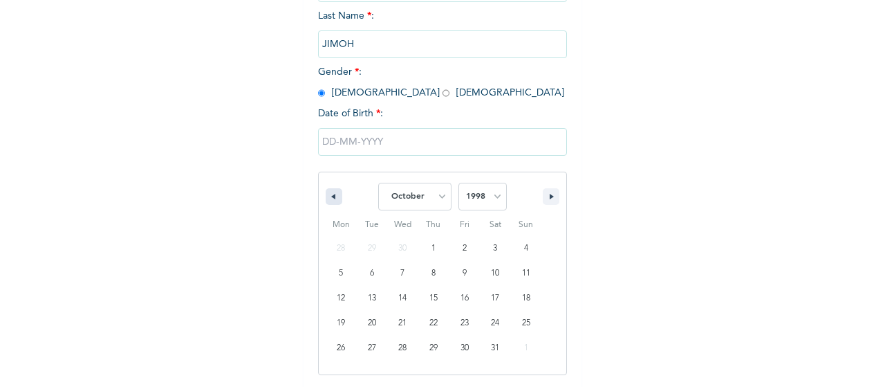
click at [329, 198] on icon "button" at bounding box center [332, 197] width 7 height 6
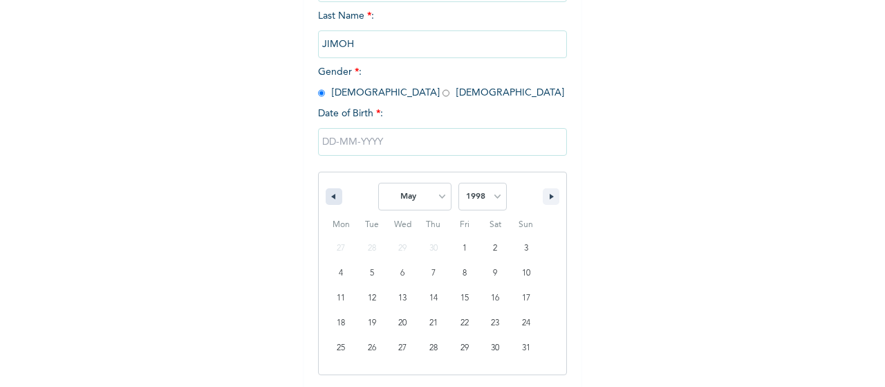
click at [329, 198] on icon "button" at bounding box center [332, 197] width 7 height 6
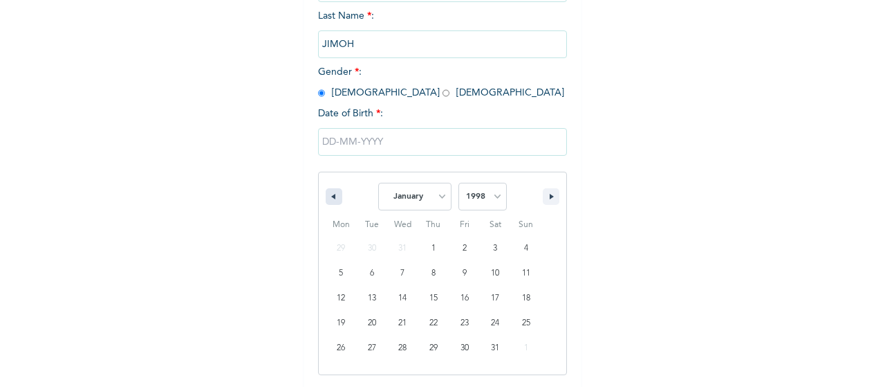
select select "11"
select select "1997"
click at [329, 198] on icon "button" at bounding box center [332, 197] width 7 height 6
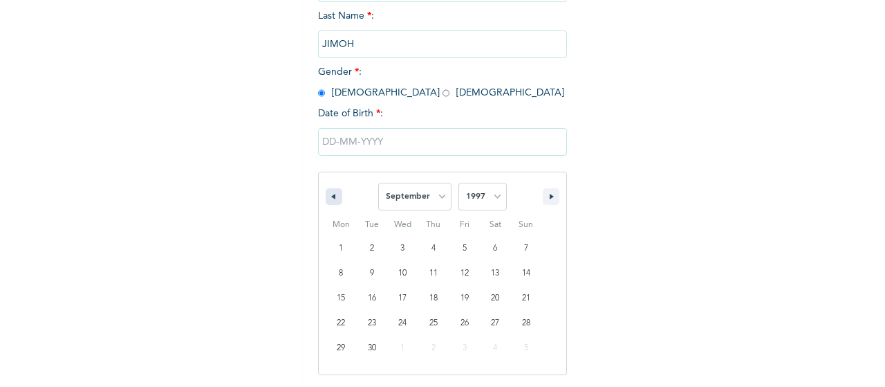
click at [329, 198] on icon "button" at bounding box center [332, 197] width 7 height 6
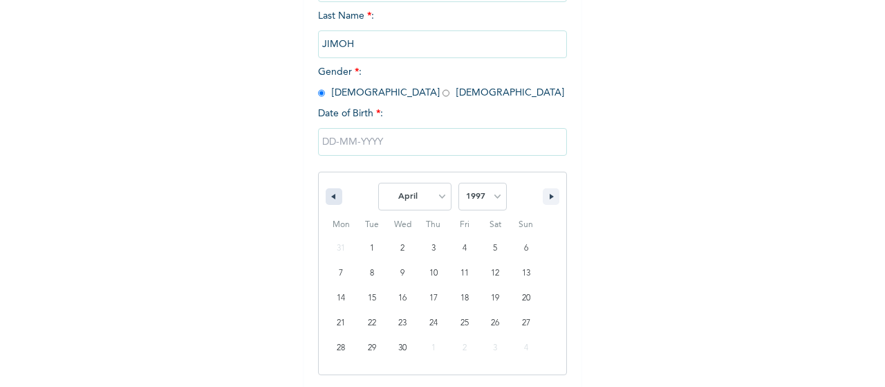
click at [329, 198] on icon "button" at bounding box center [332, 197] width 7 height 6
select select "11"
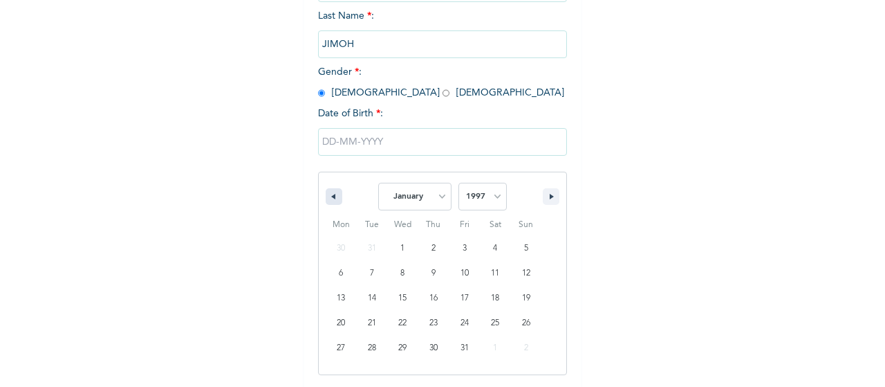
select select "1996"
click at [329, 198] on icon "button" at bounding box center [332, 197] width 7 height 6
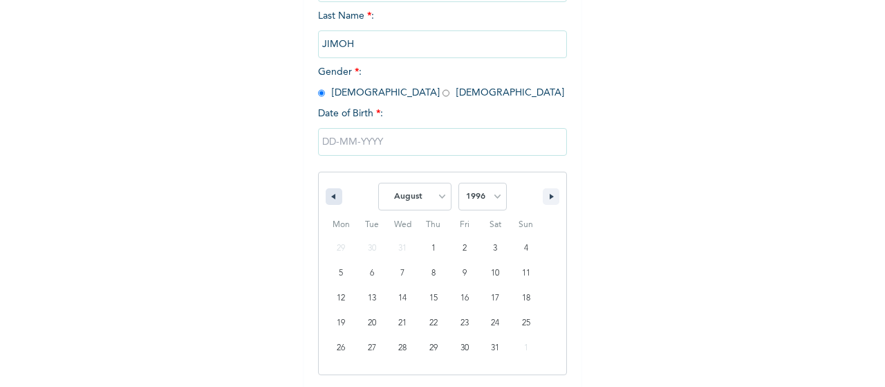
click at [329, 198] on icon "button" at bounding box center [332, 197] width 7 height 6
drag, startPoint x: 327, startPoint y: 198, endPoint x: 315, endPoint y: 186, distance: 16.6
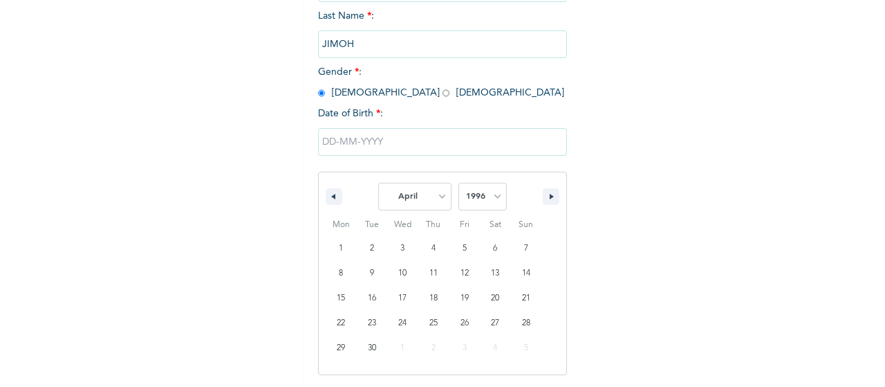
click at [319, 186] on div "January February March April May June July August September October November [D…" at bounding box center [443, 193] width 248 height 42
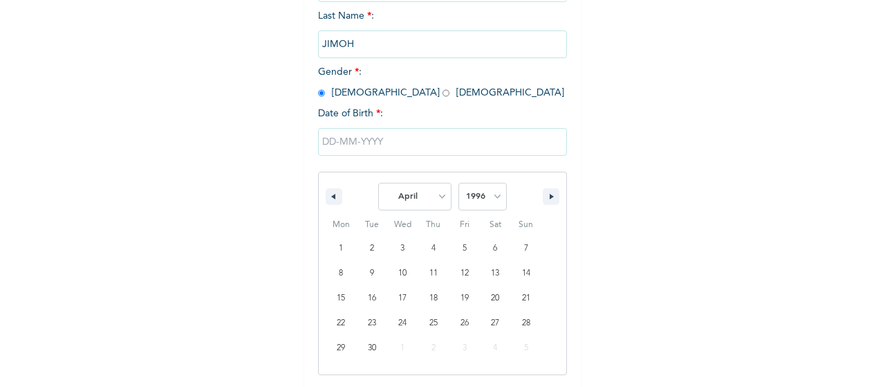
click at [319, 186] on div "January February March April May June July August September October November [D…" at bounding box center [443, 193] width 248 height 42
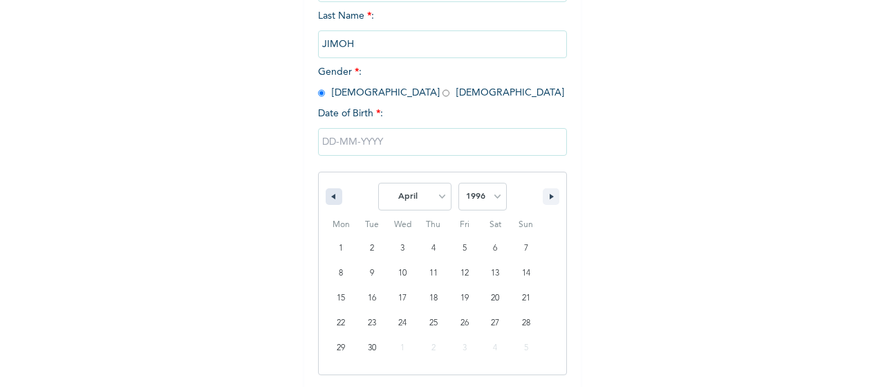
drag, startPoint x: 315, startPoint y: 186, endPoint x: 329, endPoint y: 199, distance: 18.6
click at [329, 199] on div "January February March April May June July August September October November [D…" at bounding box center [443, 193] width 248 height 42
click at [329, 199] on icon "button" at bounding box center [332, 197] width 7 height 6
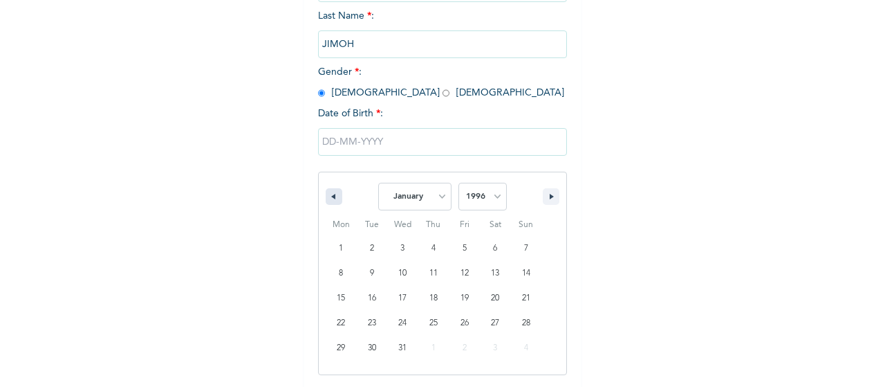
click at [329, 199] on icon "button" at bounding box center [332, 197] width 7 height 6
select select "11"
select select "1995"
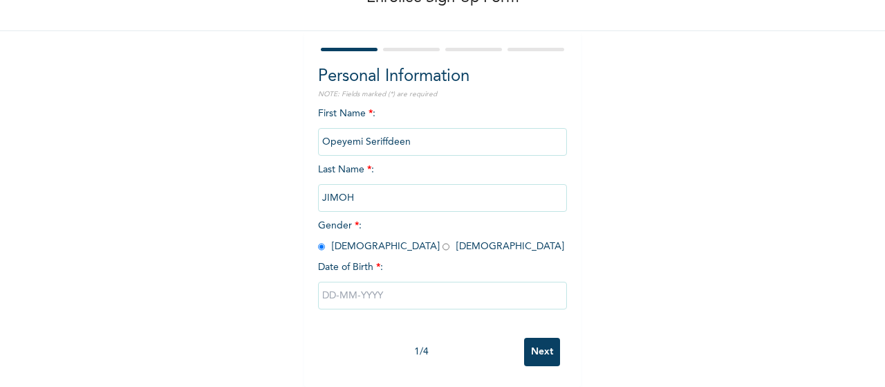
click at [531, 217] on div "First Name * : [PERSON_NAME] Last Name * : [PERSON_NAME] Gender * : [DEMOGRAPHI…" at bounding box center [442, 219] width 249 height 224
click at [365, 282] on input "text" at bounding box center [442, 296] width 249 height 28
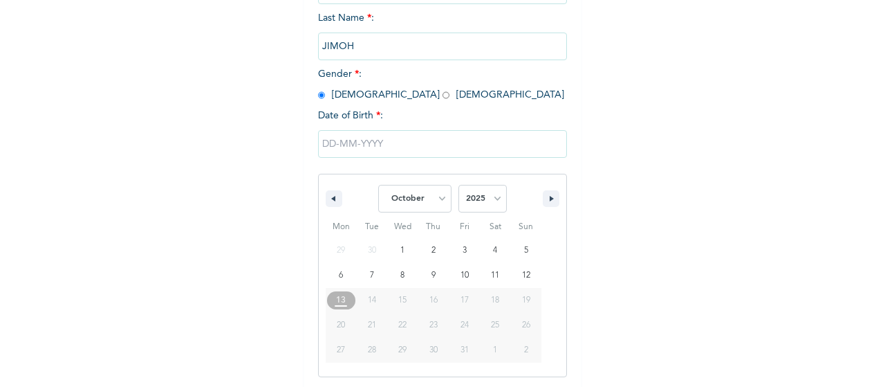
scroll to position [243, 0]
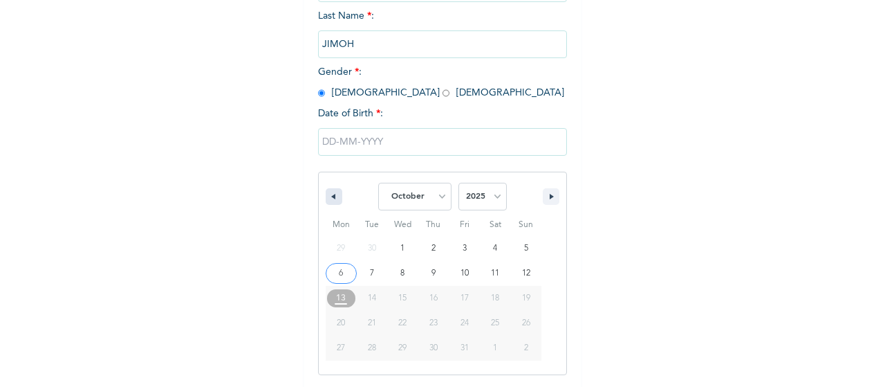
click at [329, 199] on icon "button" at bounding box center [332, 197] width 7 height 6
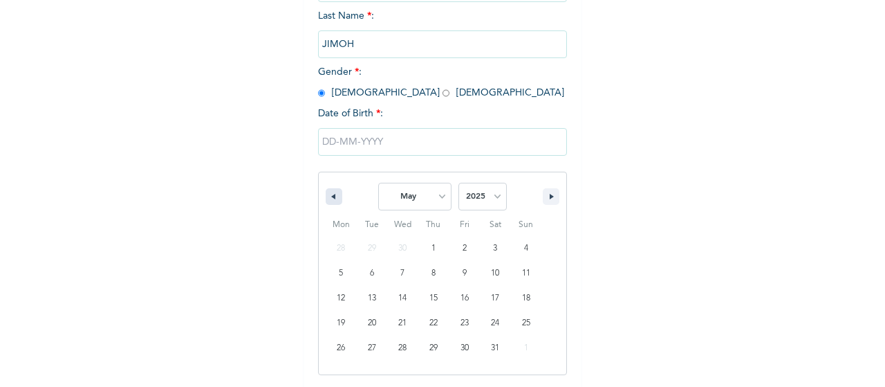
click at [329, 199] on icon "button" at bounding box center [332, 197] width 7 height 6
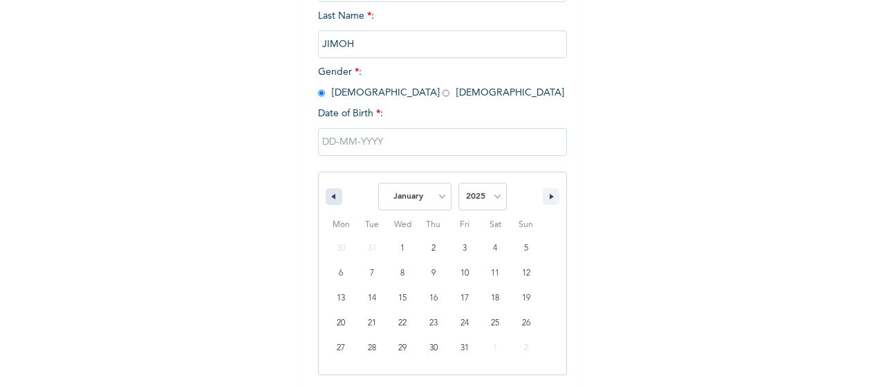
select select "11"
select select "2024"
click at [329, 199] on icon "button" at bounding box center [332, 197] width 7 height 6
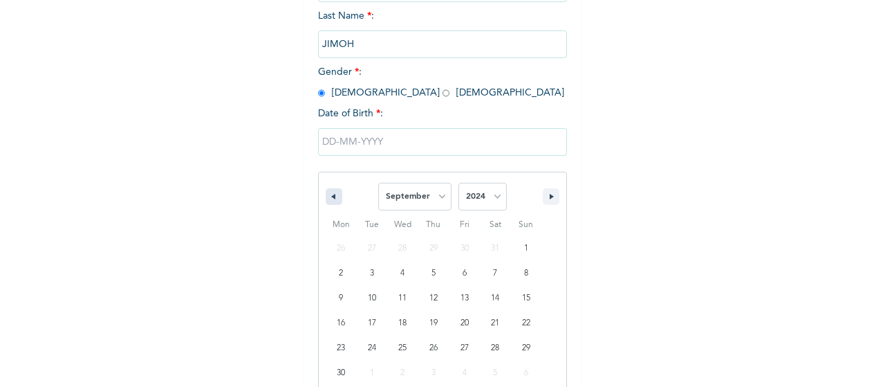
click at [329, 199] on icon "button" at bounding box center [332, 197] width 7 height 6
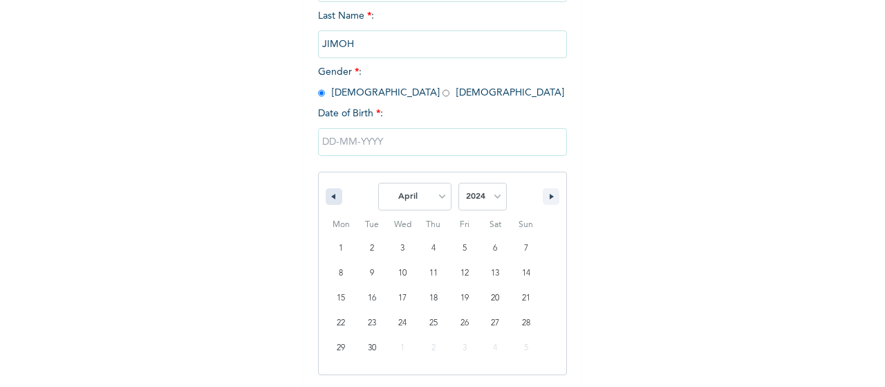
click at [329, 199] on icon "button" at bounding box center [332, 197] width 7 height 6
select select "11"
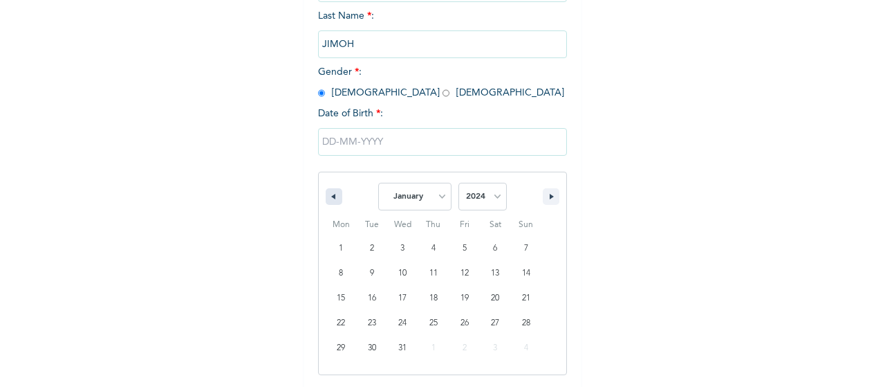
select select "2023"
click at [329, 199] on icon "button" at bounding box center [332, 197] width 7 height 6
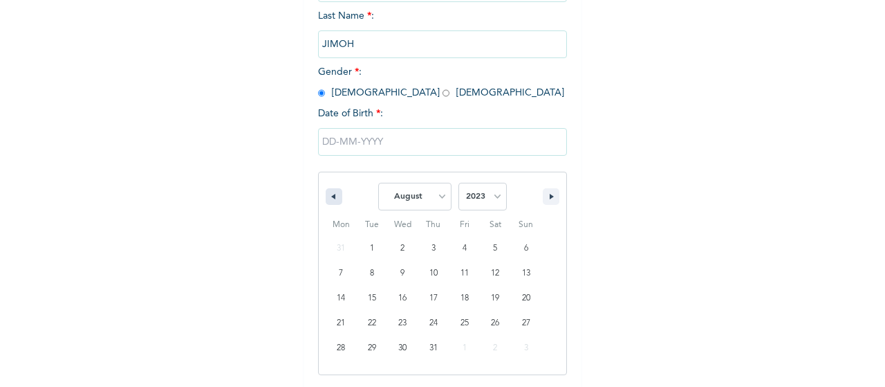
click at [329, 199] on icon "button" at bounding box center [332, 197] width 7 height 6
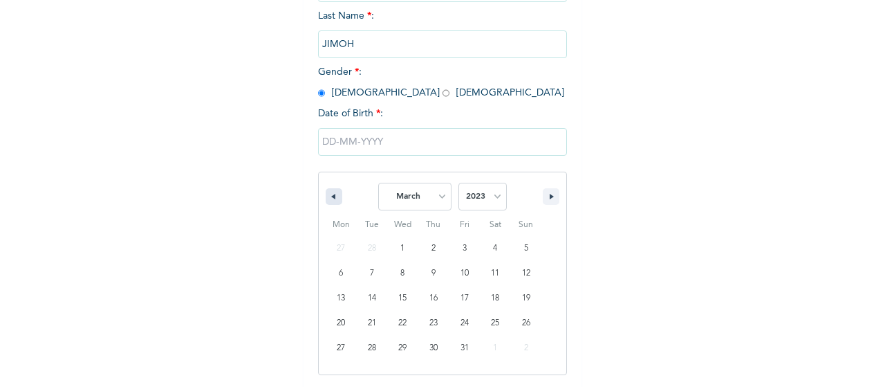
click at [329, 199] on icon "button" at bounding box center [332, 197] width 7 height 6
select select "11"
select select "2022"
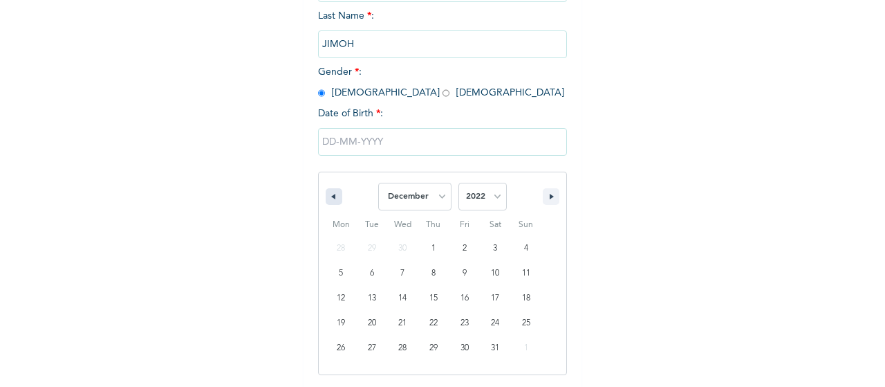
click at [329, 199] on icon "button" at bounding box center [332, 197] width 7 height 6
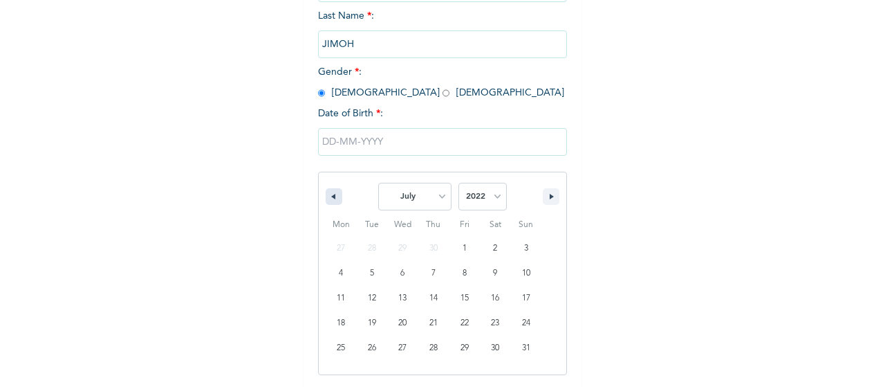
click at [329, 199] on icon "button" at bounding box center [332, 197] width 7 height 6
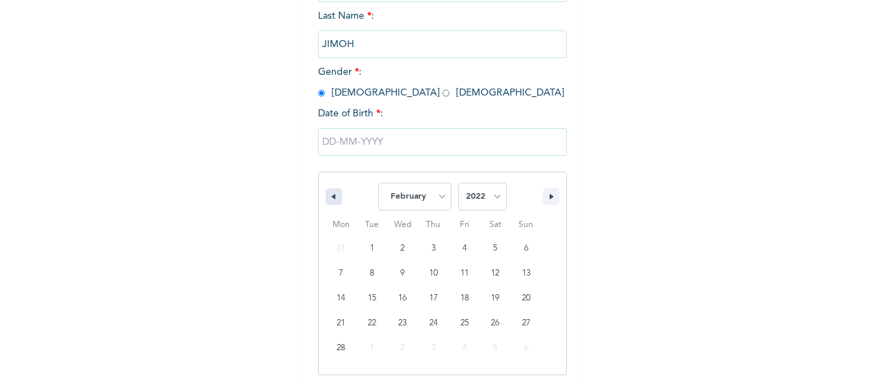
click at [329, 199] on icon "button" at bounding box center [332, 197] width 7 height 6
select select "11"
select select "2021"
click at [329, 199] on icon "button" at bounding box center [332, 197] width 7 height 6
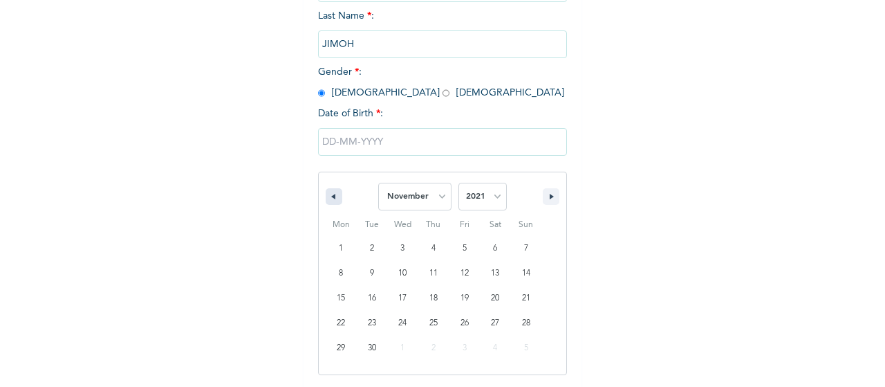
click at [329, 199] on icon "button" at bounding box center [332, 197] width 7 height 6
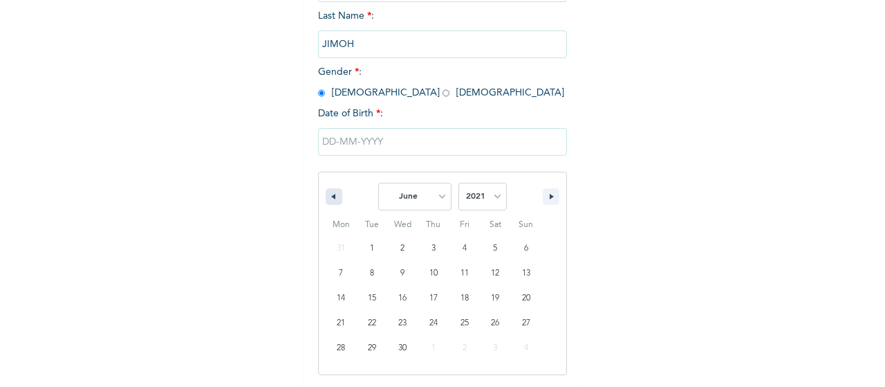
click at [329, 199] on icon "button" at bounding box center [332, 197] width 7 height 6
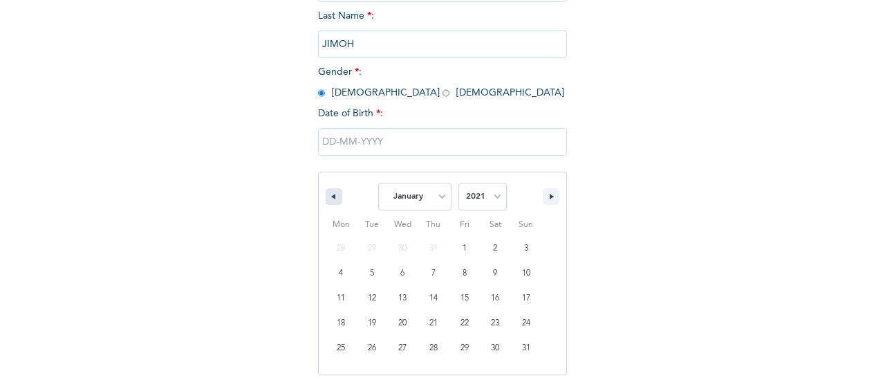
click at [329, 199] on icon "button" at bounding box center [332, 197] width 7 height 6
select select "11"
select select "2020"
click at [329, 199] on icon "button" at bounding box center [332, 197] width 7 height 6
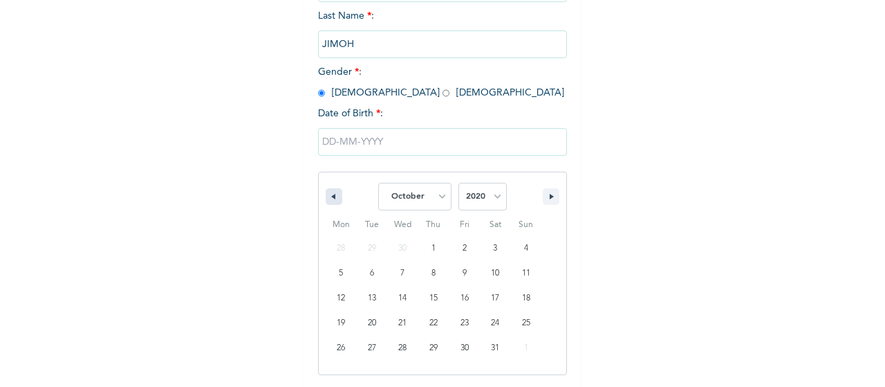
click at [329, 199] on icon "button" at bounding box center [332, 197] width 7 height 6
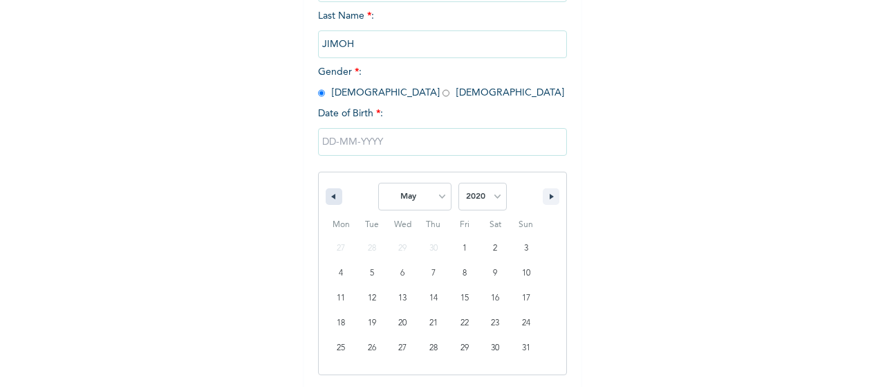
click at [329, 199] on icon "button" at bounding box center [332, 197] width 7 height 6
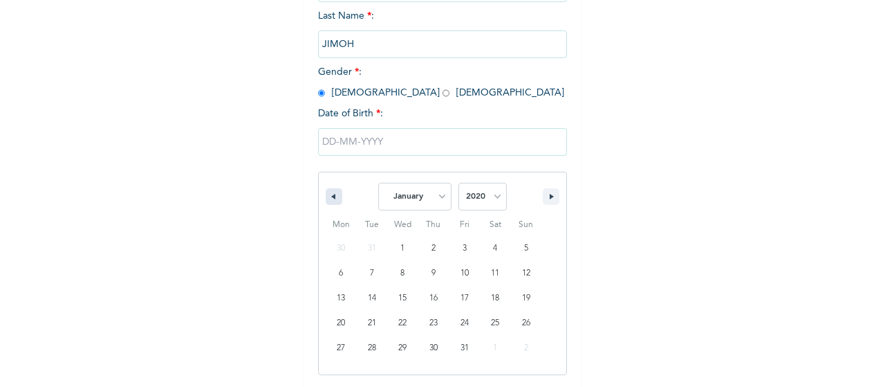
select select "11"
select select "2019"
click at [329, 199] on icon "button" at bounding box center [332, 197] width 7 height 6
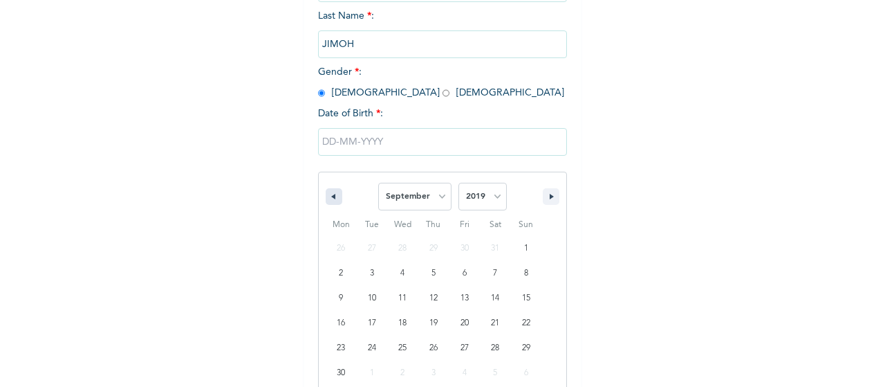
click at [329, 199] on icon "button" at bounding box center [332, 197] width 7 height 6
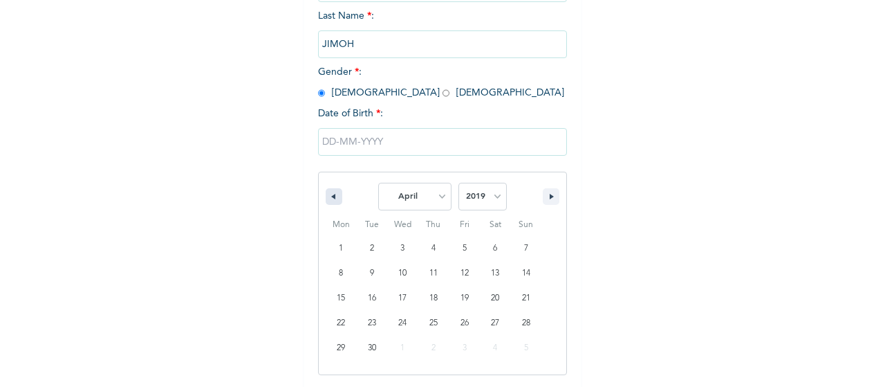
click at [329, 199] on icon "button" at bounding box center [332, 197] width 7 height 6
select select "11"
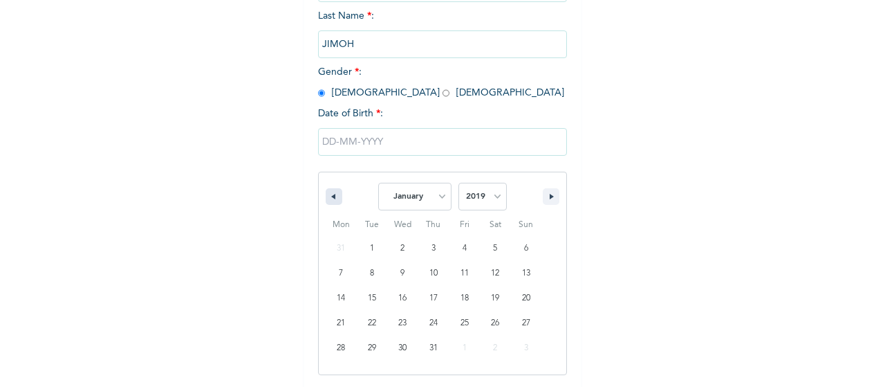
select select "2018"
click at [329, 199] on icon "button" at bounding box center [332, 197] width 7 height 6
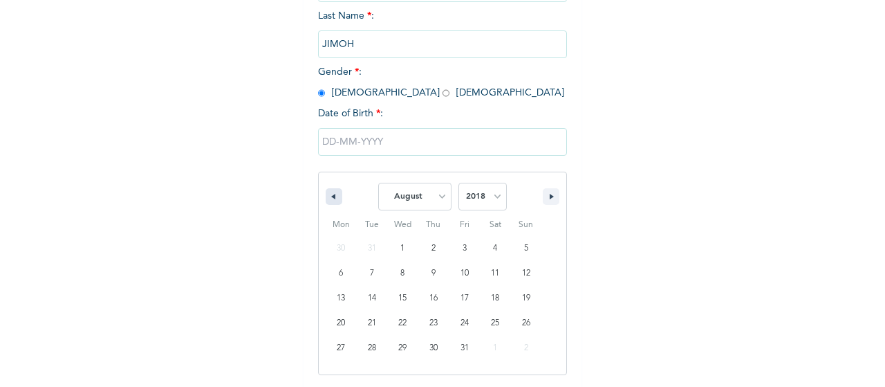
click at [329, 199] on icon "button" at bounding box center [332, 197] width 7 height 6
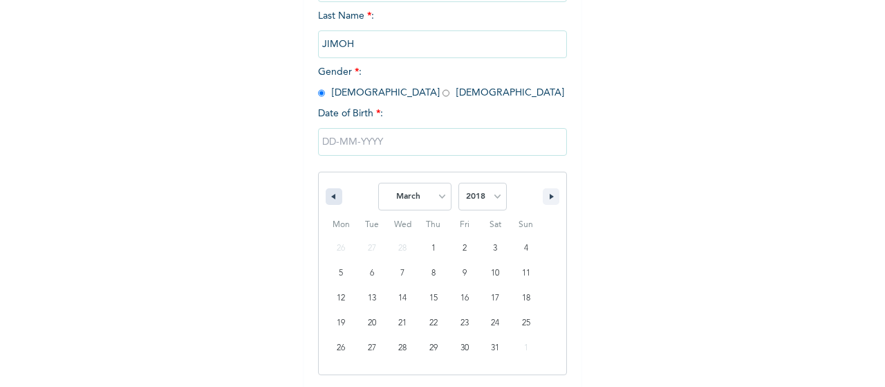
click at [329, 197] on icon "button" at bounding box center [332, 197] width 7 height 6
select select "11"
select select "2017"
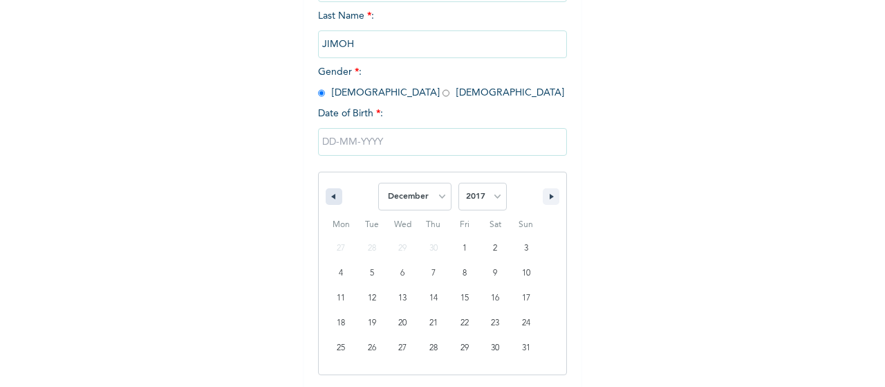
click at [329, 197] on icon "button" at bounding box center [332, 197] width 7 height 6
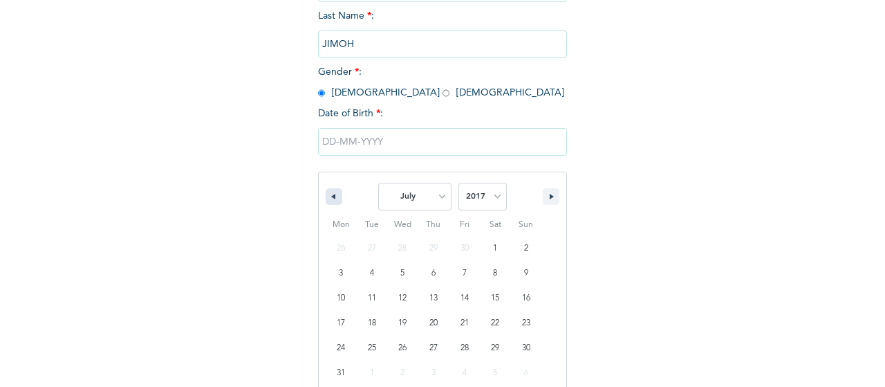
click at [329, 197] on icon "button" at bounding box center [332, 197] width 7 height 6
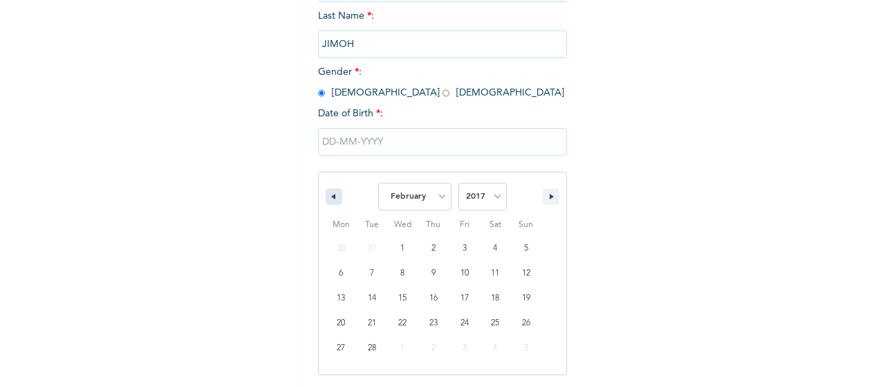
click at [329, 197] on icon "button" at bounding box center [332, 197] width 7 height 6
select select "11"
select select "2016"
click at [329, 197] on icon "button" at bounding box center [332, 197] width 7 height 6
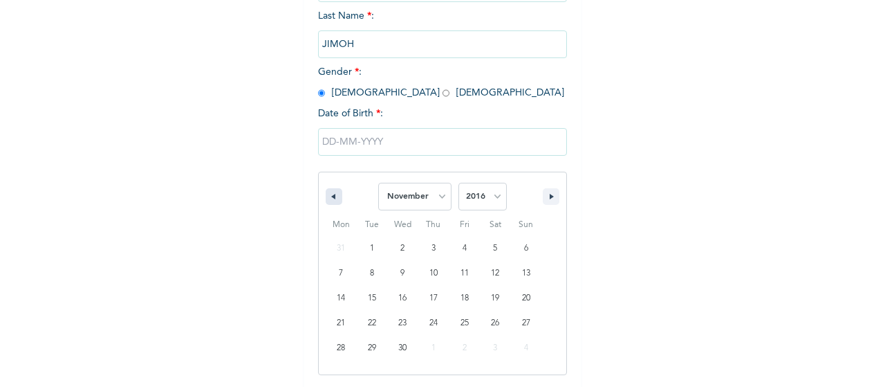
click at [329, 197] on icon "button" at bounding box center [332, 197] width 7 height 6
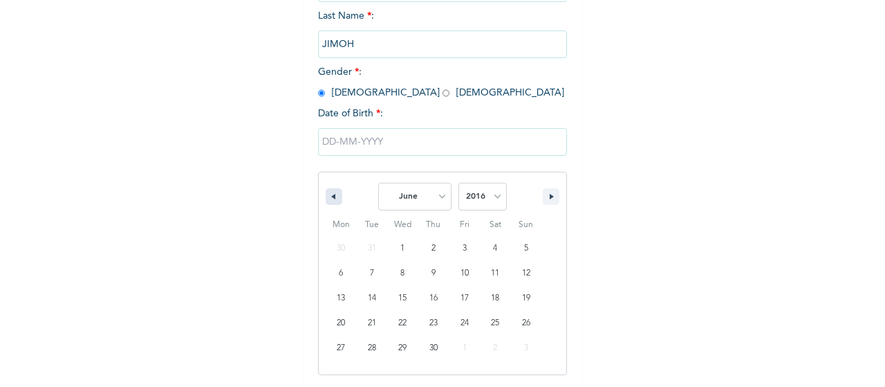
click at [329, 197] on icon "button" at bounding box center [332, 197] width 7 height 6
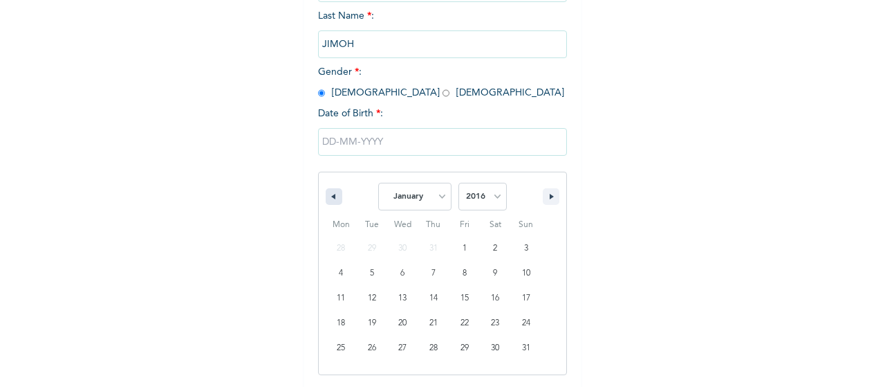
click at [329, 197] on icon "button" at bounding box center [332, 197] width 7 height 6
select select "11"
select select "2015"
click at [329, 197] on icon "button" at bounding box center [332, 197] width 7 height 6
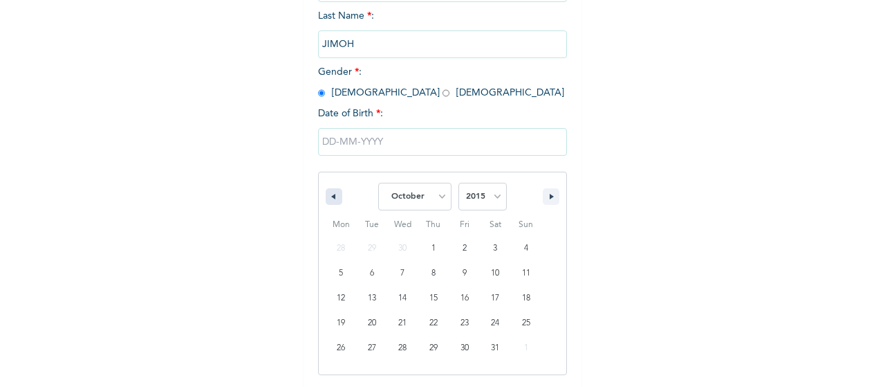
click at [329, 197] on icon "button" at bounding box center [332, 197] width 7 height 6
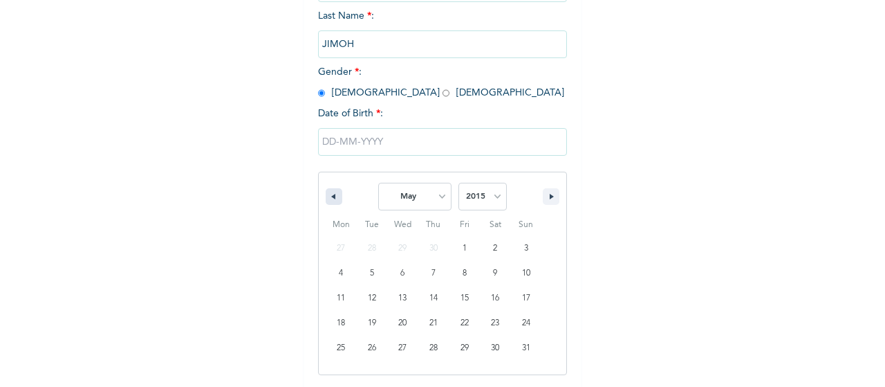
click at [329, 197] on icon "button" at bounding box center [332, 197] width 7 height 6
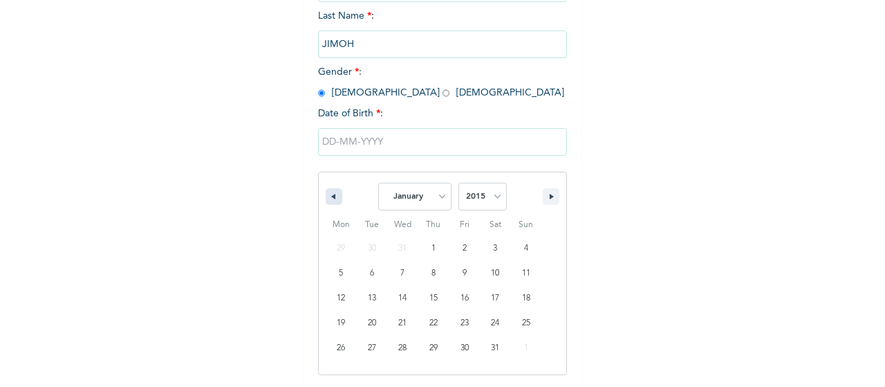
select select "11"
select select "2014"
click at [329, 197] on icon "button" at bounding box center [332, 197] width 7 height 6
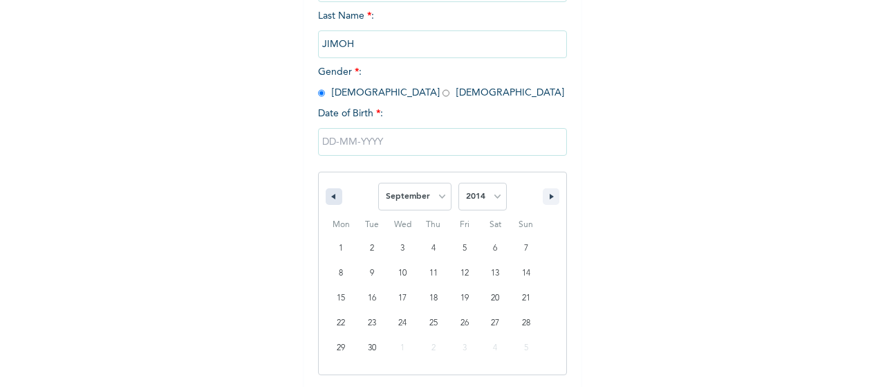
click at [329, 197] on icon "button" at bounding box center [332, 197] width 7 height 6
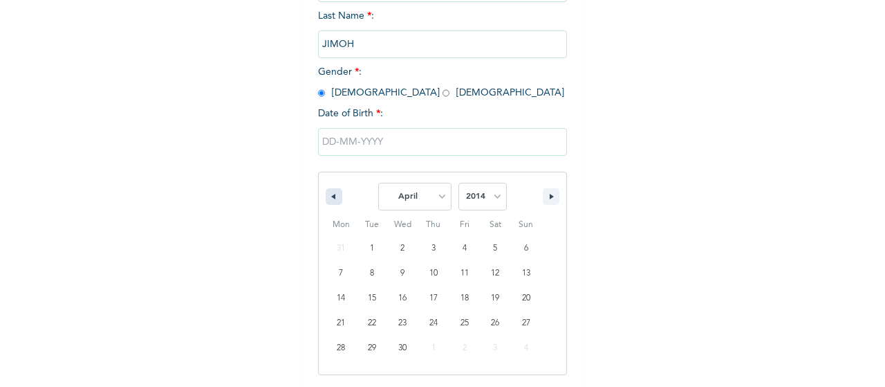
click at [329, 197] on icon "button" at bounding box center [332, 197] width 7 height 6
select select "11"
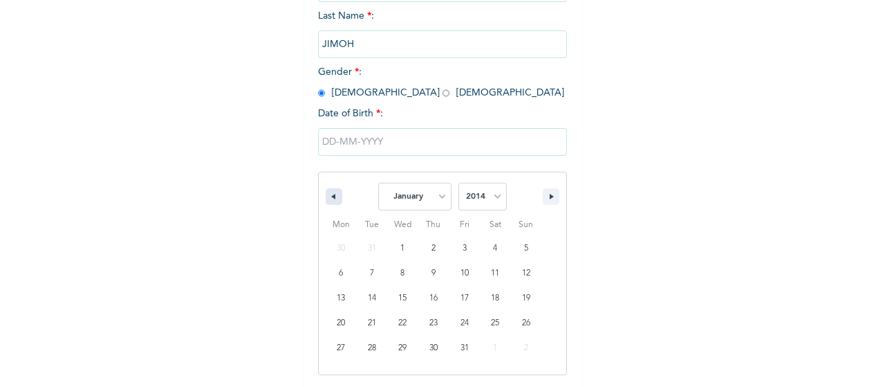
select select "2013"
click at [329, 197] on icon "button" at bounding box center [332, 197] width 7 height 6
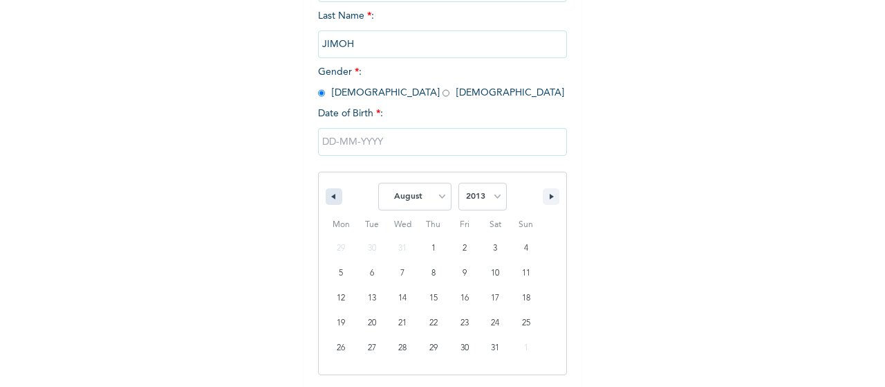
click at [329, 197] on icon "button" at bounding box center [332, 197] width 7 height 6
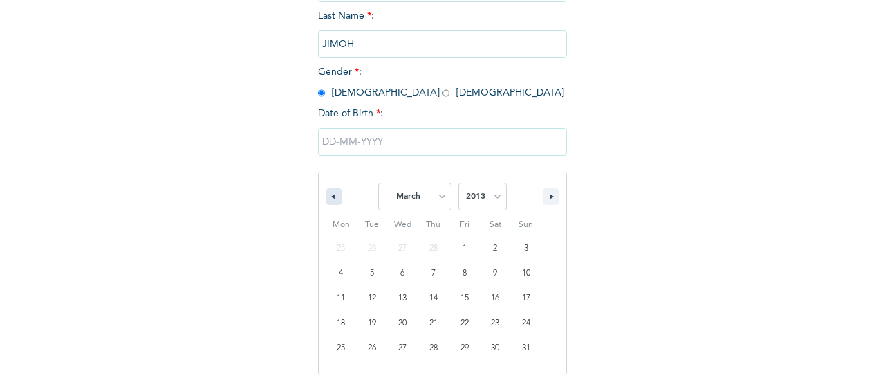
click at [329, 197] on icon "button" at bounding box center [332, 197] width 7 height 6
select select "11"
select select "2012"
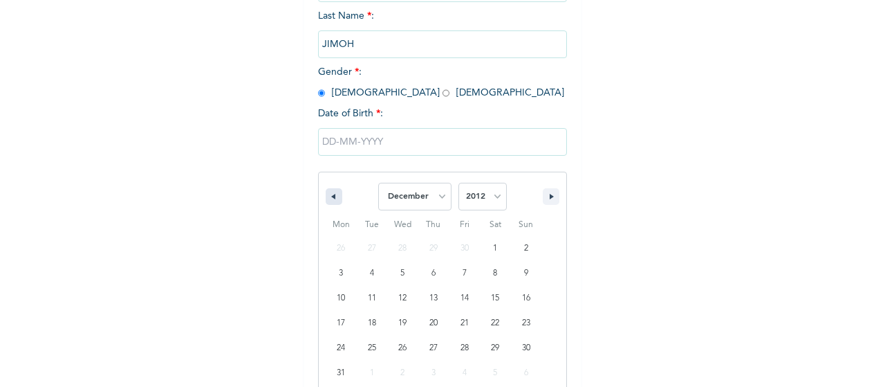
click at [329, 197] on icon "button" at bounding box center [332, 197] width 7 height 6
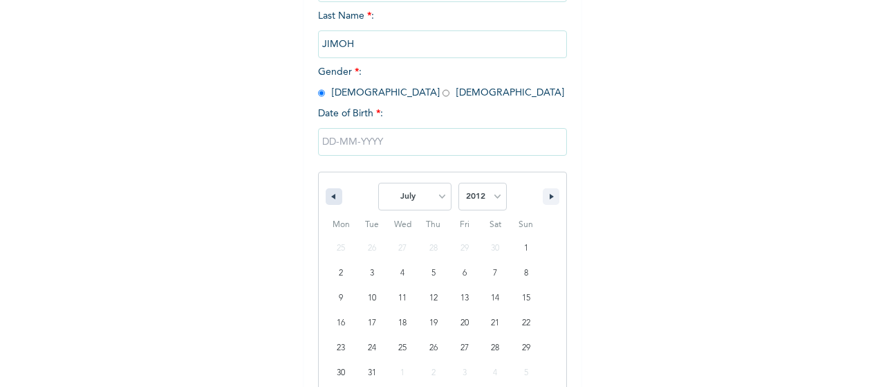
click at [329, 197] on icon "button" at bounding box center [332, 197] width 7 height 6
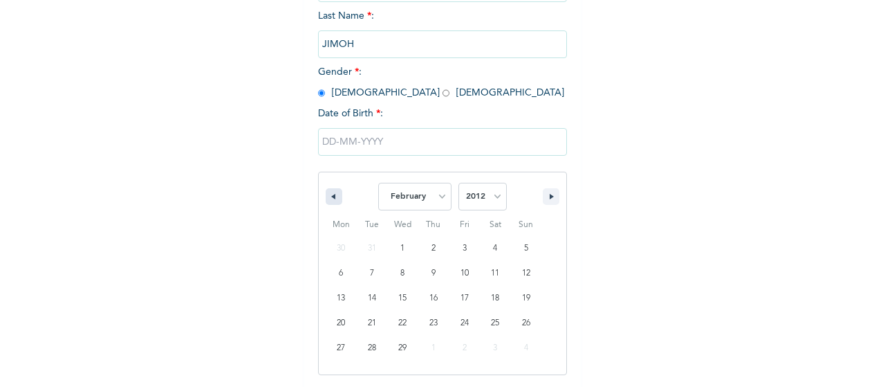
click at [329, 197] on icon "button" at bounding box center [332, 197] width 7 height 6
select select "11"
select select "2011"
click at [329, 197] on icon "button" at bounding box center [332, 197] width 7 height 6
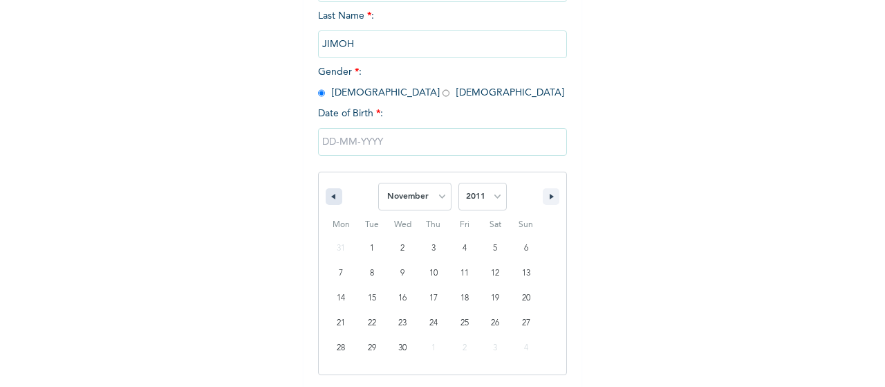
click at [329, 197] on icon "button" at bounding box center [332, 197] width 7 height 6
click at [330, 196] on button "button" at bounding box center [334, 196] width 17 height 17
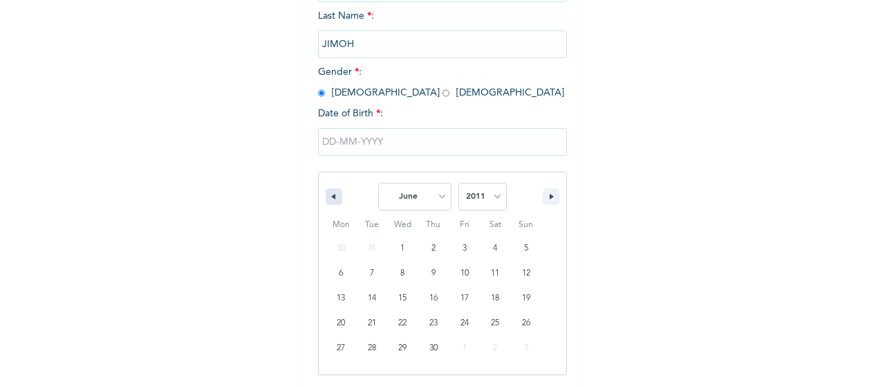
click at [330, 196] on button "button" at bounding box center [334, 196] width 17 height 17
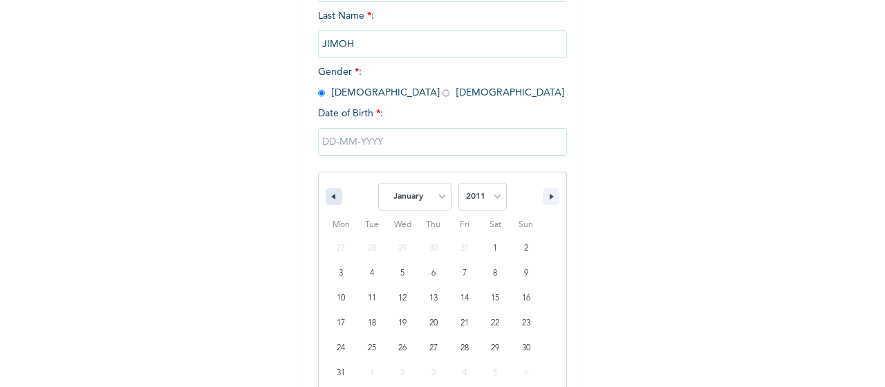
click at [330, 196] on button "button" at bounding box center [334, 196] width 17 height 17
select select "11"
select select "2010"
click at [330, 196] on button "button" at bounding box center [334, 196] width 17 height 17
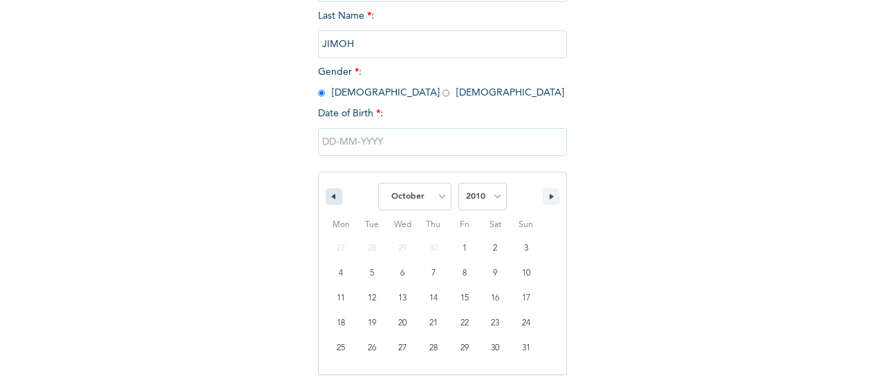
click at [330, 196] on button "button" at bounding box center [334, 196] width 17 height 17
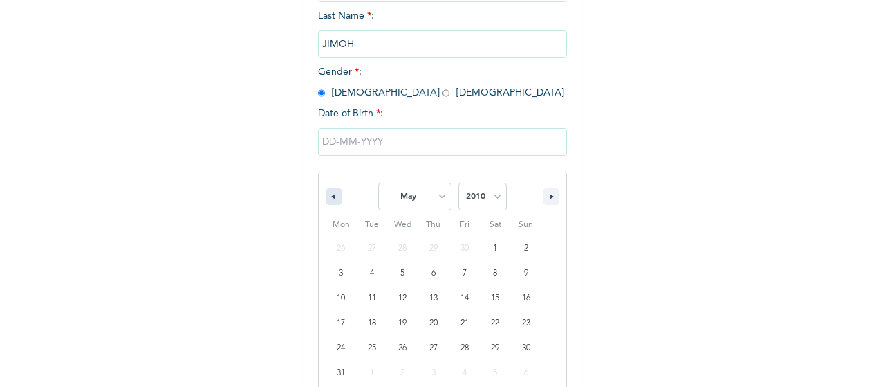
click at [330, 196] on button "button" at bounding box center [334, 196] width 17 height 17
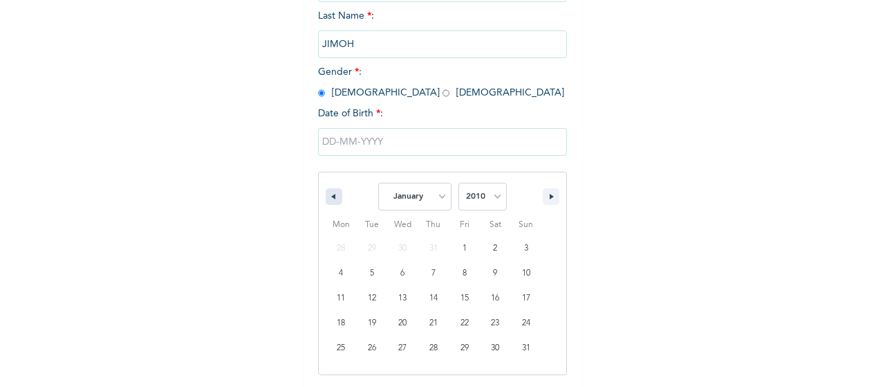
select select "11"
select select "2009"
click at [330, 196] on button "button" at bounding box center [334, 196] width 17 height 17
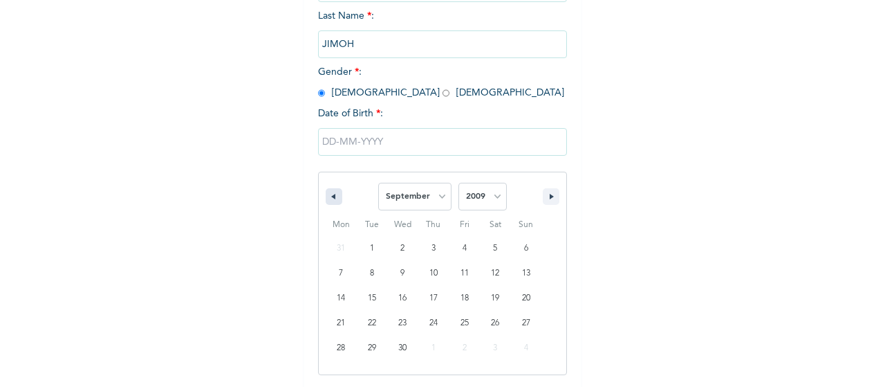
click at [331, 196] on button "button" at bounding box center [334, 196] width 17 height 17
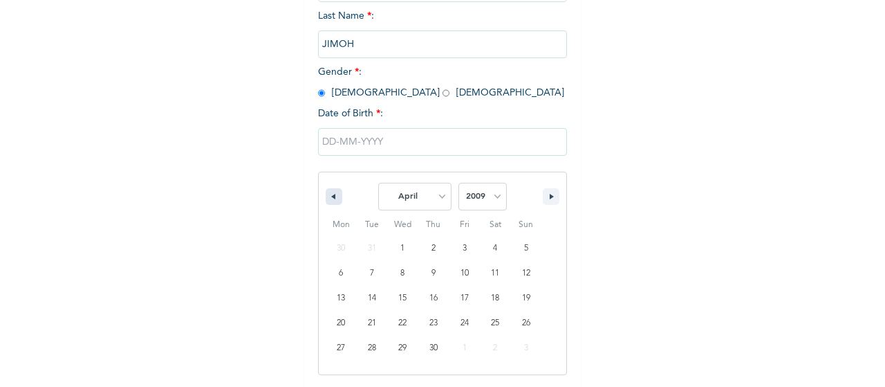
click at [331, 196] on button "button" at bounding box center [334, 196] width 17 height 17
select select "11"
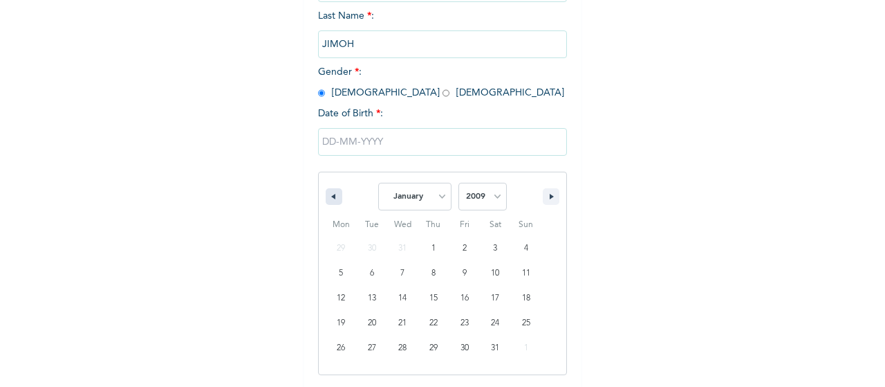
select select "2008"
click at [331, 196] on button "button" at bounding box center [334, 196] width 17 height 17
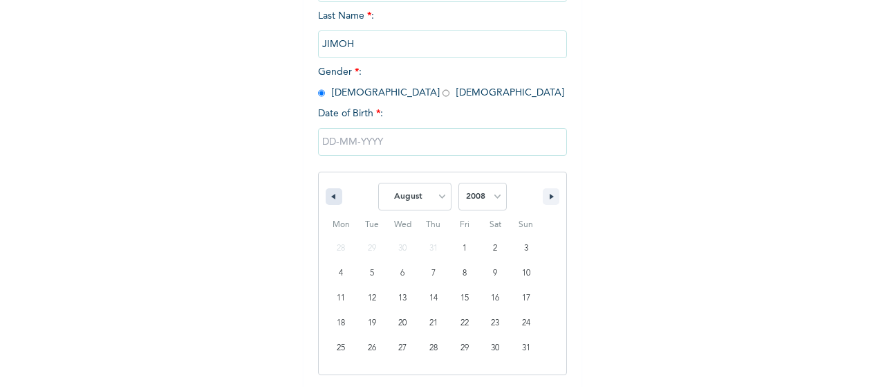
click at [331, 196] on button "button" at bounding box center [334, 196] width 17 height 17
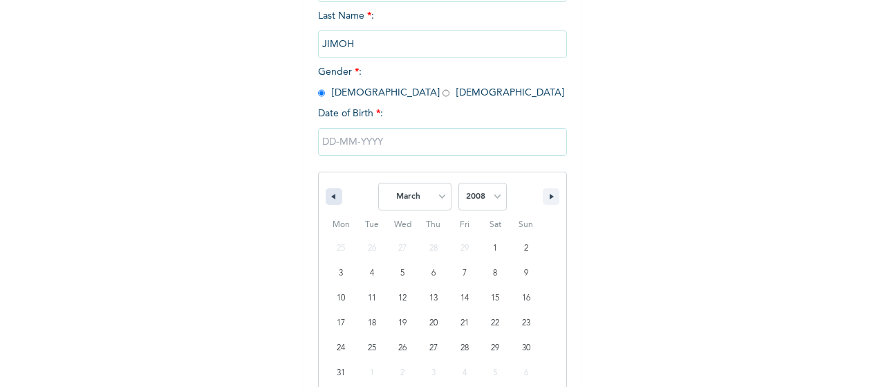
click at [331, 196] on button "button" at bounding box center [334, 196] width 17 height 17
select select "11"
select select "2007"
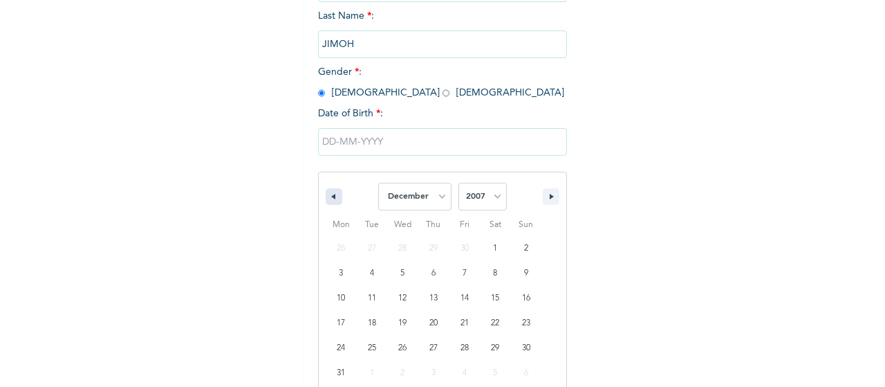
click at [331, 196] on button "button" at bounding box center [334, 196] width 17 height 17
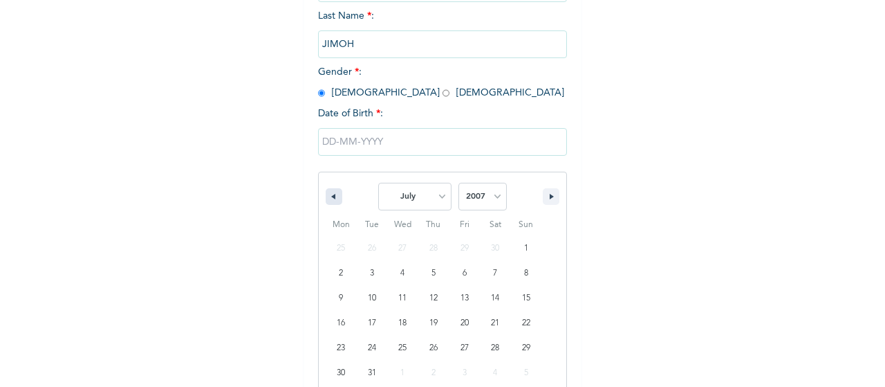
click at [331, 196] on button "button" at bounding box center [334, 196] width 17 height 17
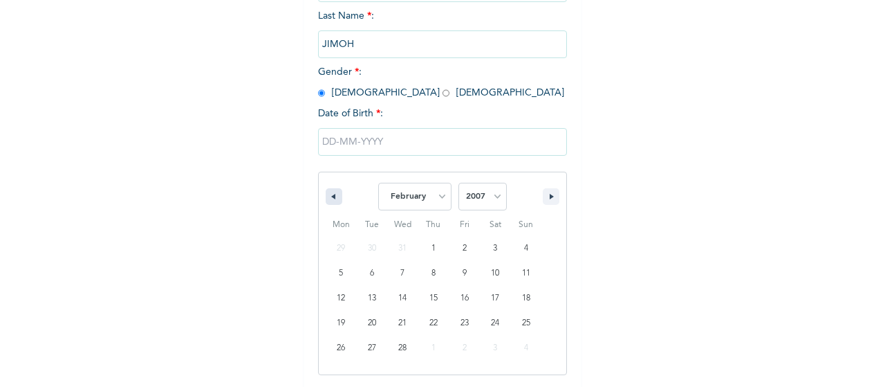
click at [331, 196] on button "button" at bounding box center [334, 196] width 17 height 17
select select "11"
select select "2006"
click at [331, 196] on button "button" at bounding box center [334, 196] width 17 height 17
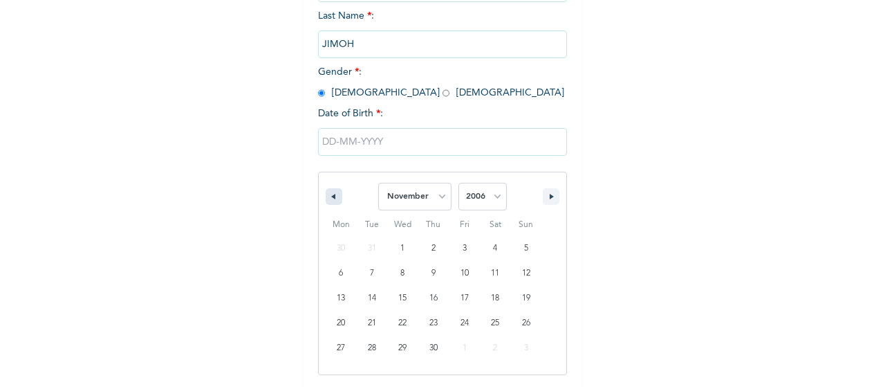
click at [331, 196] on button "button" at bounding box center [334, 196] width 17 height 17
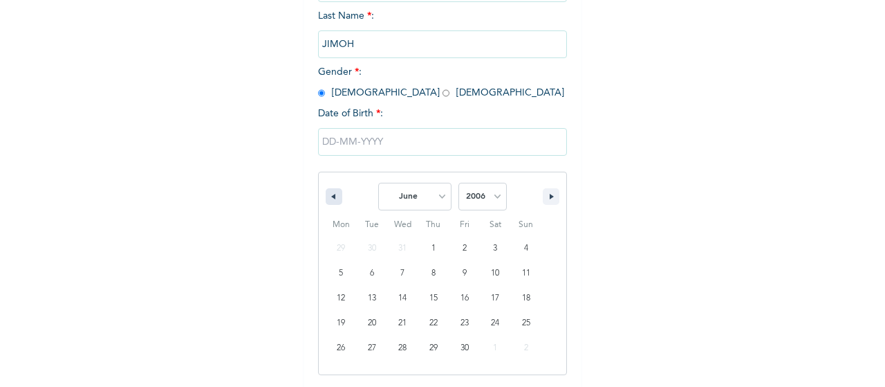
click at [331, 196] on button "button" at bounding box center [334, 196] width 17 height 17
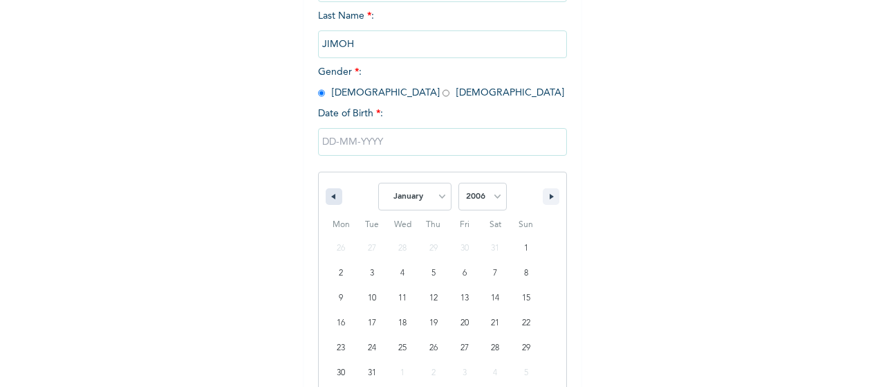
click at [331, 196] on button "button" at bounding box center [334, 196] width 17 height 17
select select "11"
select select "2005"
click at [331, 196] on button "button" at bounding box center [334, 196] width 17 height 17
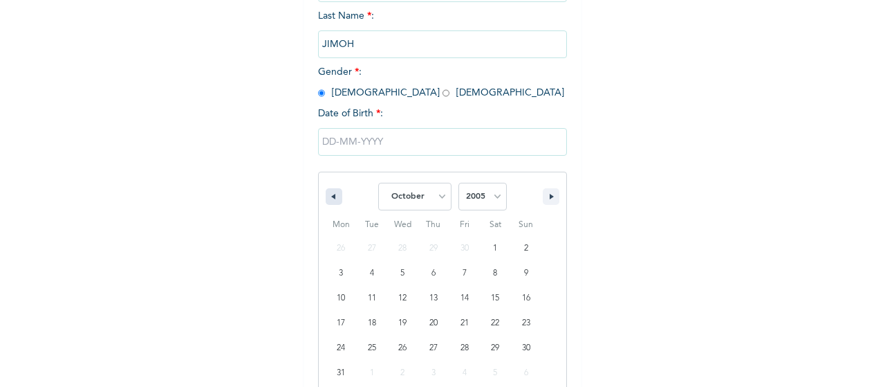
click at [331, 196] on button "button" at bounding box center [334, 196] width 17 height 17
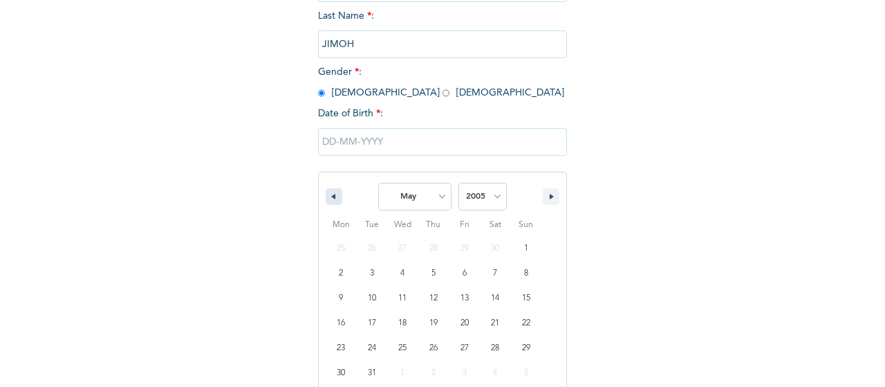
click at [331, 196] on button "button" at bounding box center [334, 196] width 17 height 17
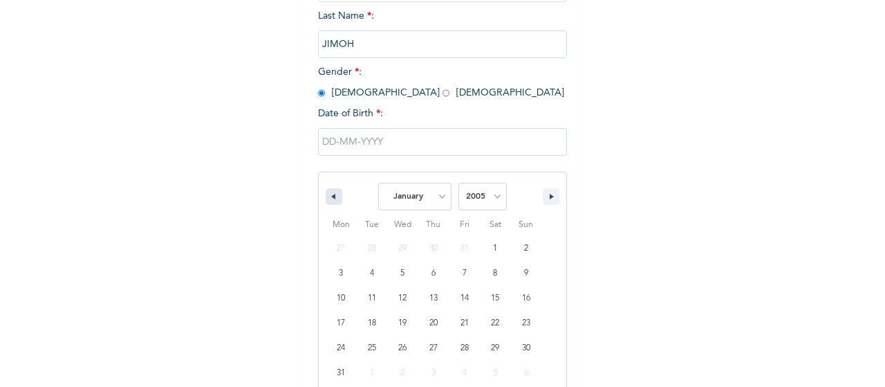
select select "11"
select select "2004"
click at [331, 196] on button "button" at bounding box center [334, 196] width 17 height 17
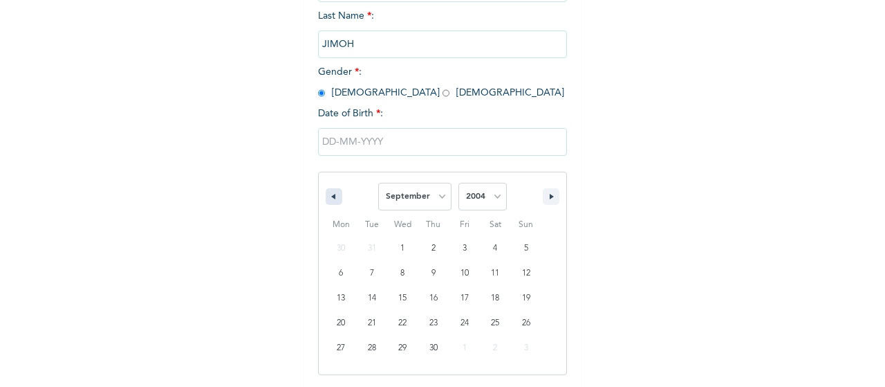
click at [331, 196] on button "button" at bounding box center [334, 196] width 17 height 17
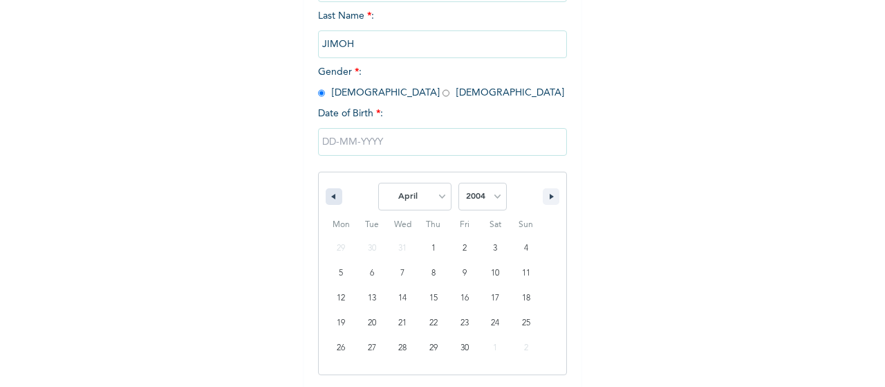
click at [331, 196] on button "button" at bounding box center [334, 196] width 17 height 17
select select "11"
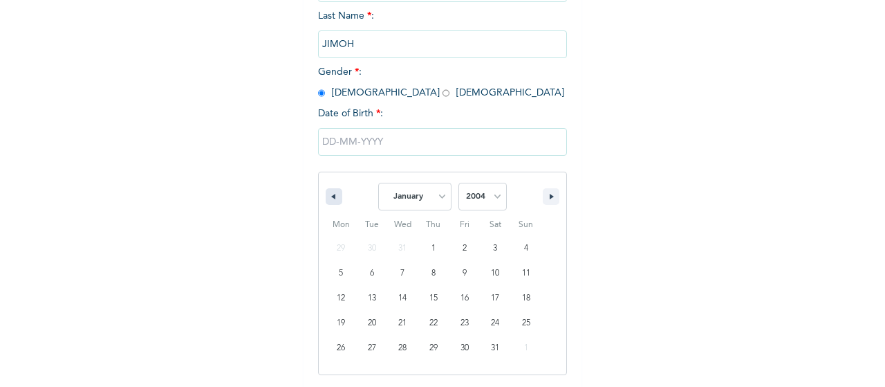
select select "2003"
click at [331, 196] on button "button" at bounding box center [334, 196] width 17 height 17
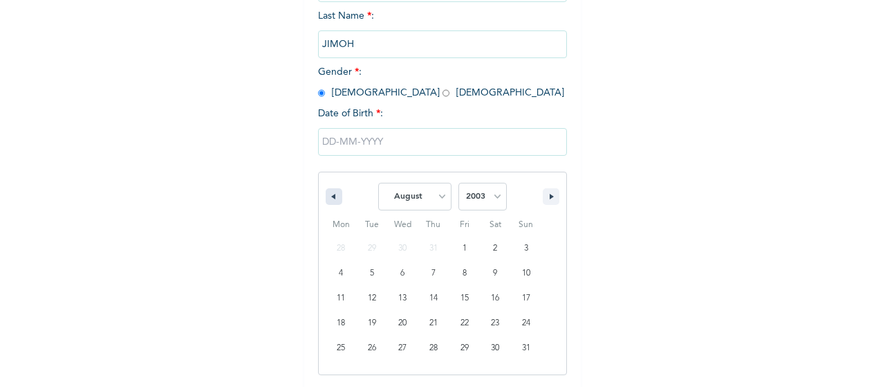
click at [331, 196] on button "button" at bounding box center [334, 196] width 17 height 17
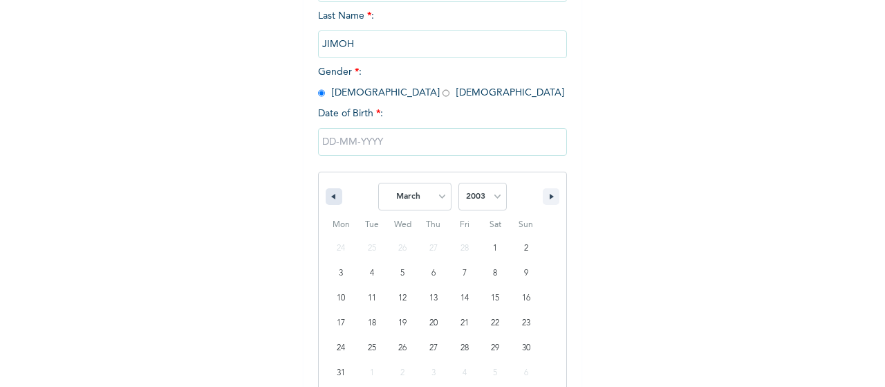
click at [331, 196] on button "button" at bounding box center [334, 196] width 17 height 17
select select "11"
select select "2002"
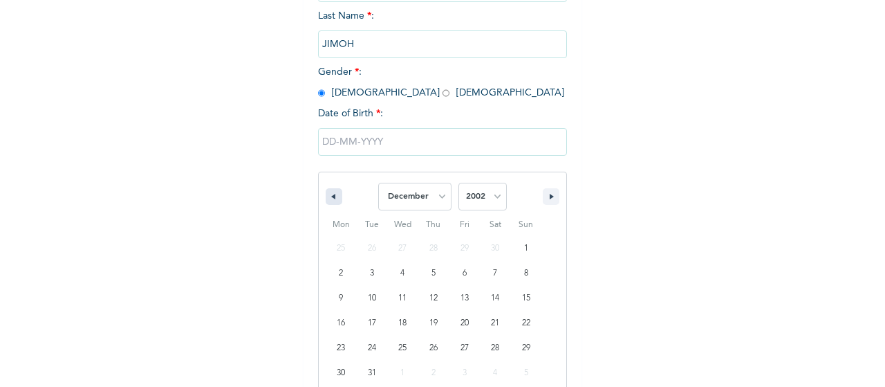
click at [331, 196] on button "button" at bounding box center [334, 196] width 17 height 17
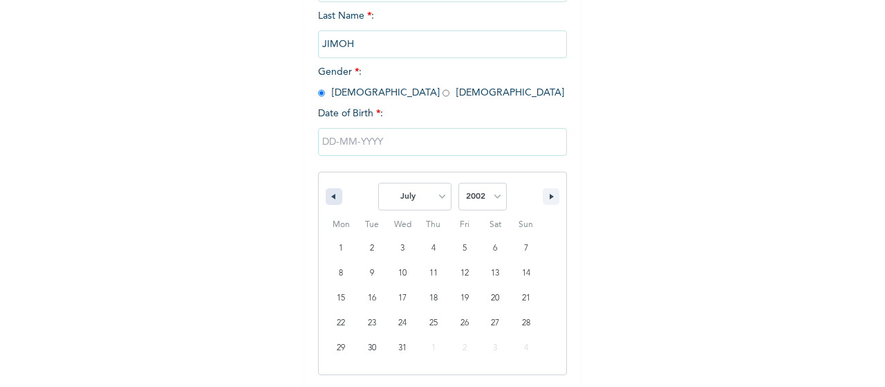
click at [331, 196] on button "button" at bounding box center [334, 196] width 17 height 17
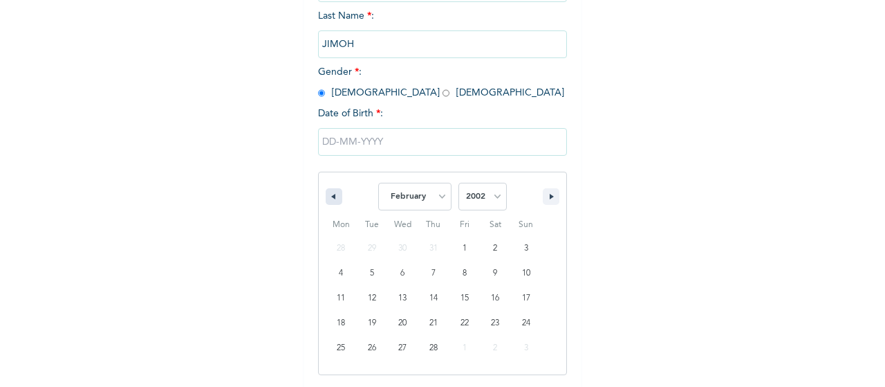
click at [331, 196] on button "button" at bounding box center [334, 196] width 17 height 17
select select "11"
select select "2001"
click at [331, 196] on button "button" at bounding box center [334, 196] width 17 height 17
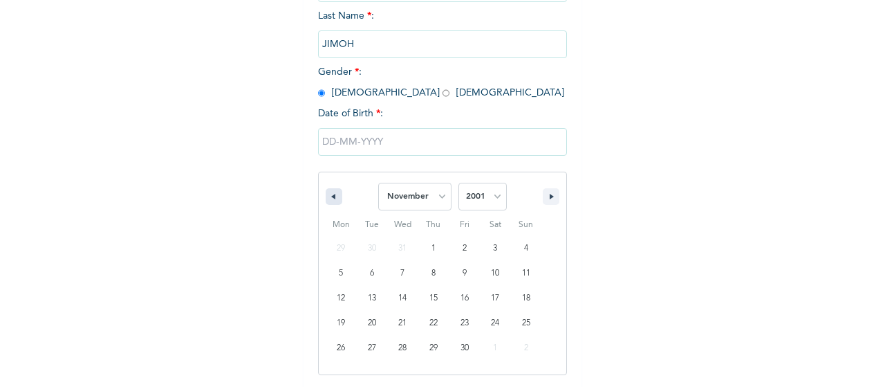
click at [331, 196] on button "button" at bounding box center [334, 196] width 17 height 17
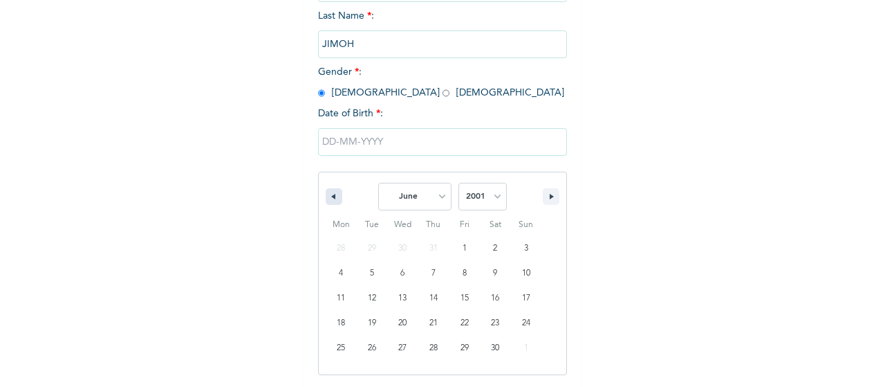
click at [331, 196] on button "button" at bounding box center [334, 196] width 17 height 17
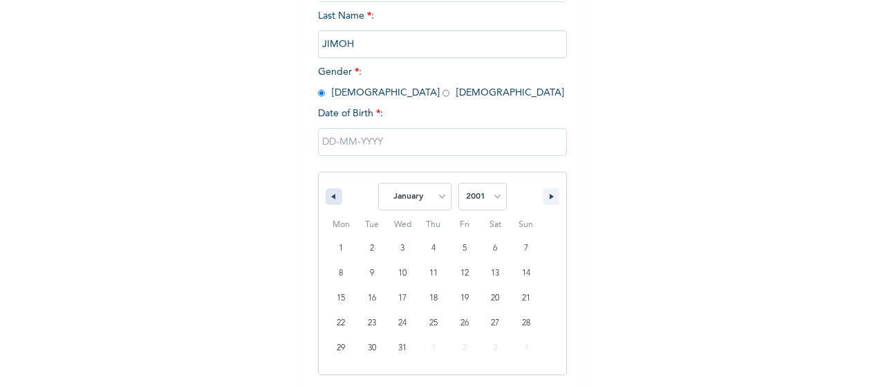
click at [331, 196] on button "button" at bounding box center [334, 196] width 17 height 17
select select "11"
select select "2000"
click at [331, 196] on button "button" at bounding box center [334, 196] width 17 height 17
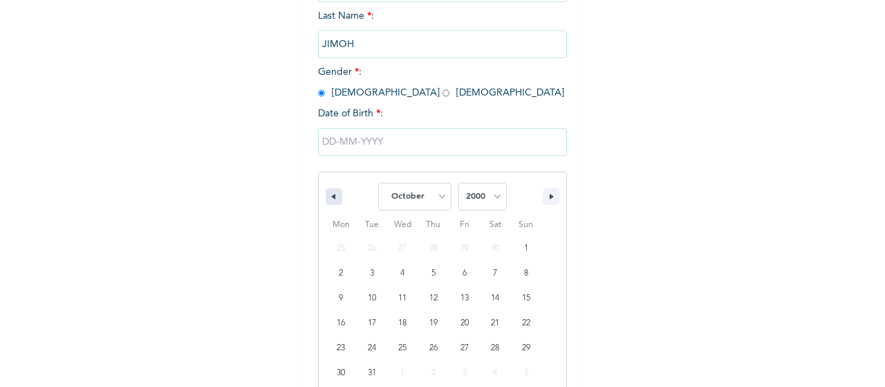
click at [331, 196] on button "button" at bounding box center [334, 196] width 17 height 17
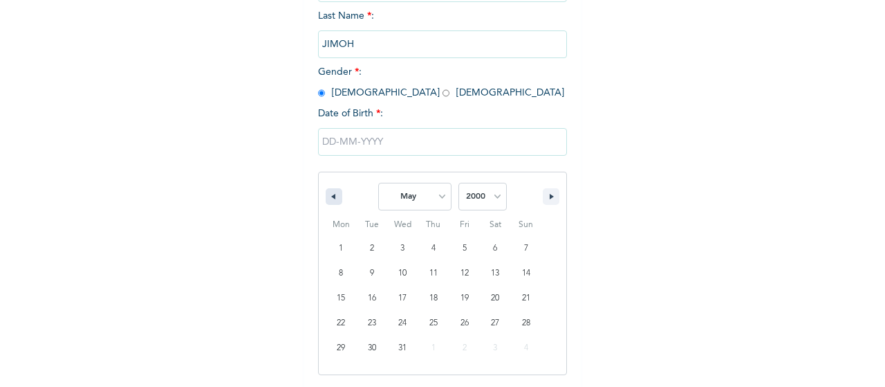
click at [331, 196] on button "button" at bounding box center [334, 196] width 17 height 17
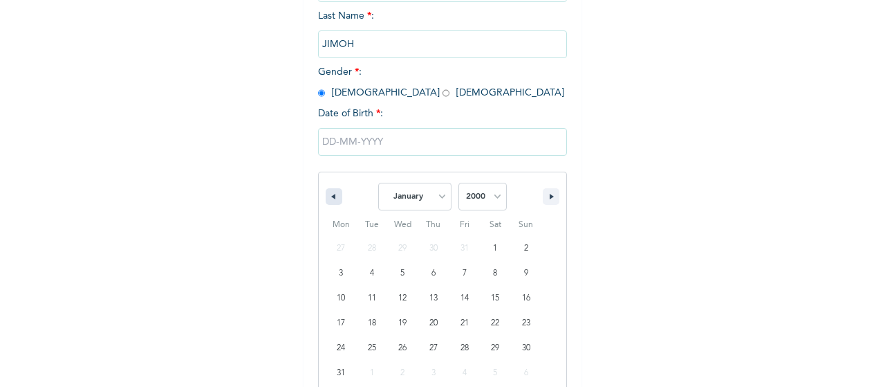
select select "11"
select select "1999"
click at [331, 196] on button "button" at bounding box center [334, 196] width 17 height 17
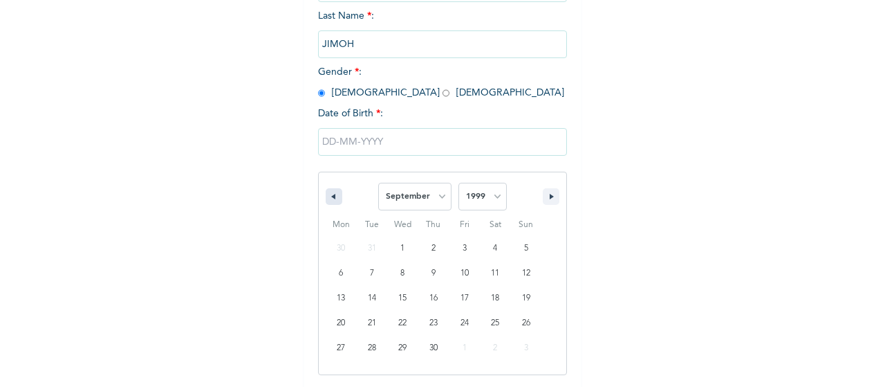
click at [331, 196] on button "button" at bounding box center [334, 196] width 17 height 17
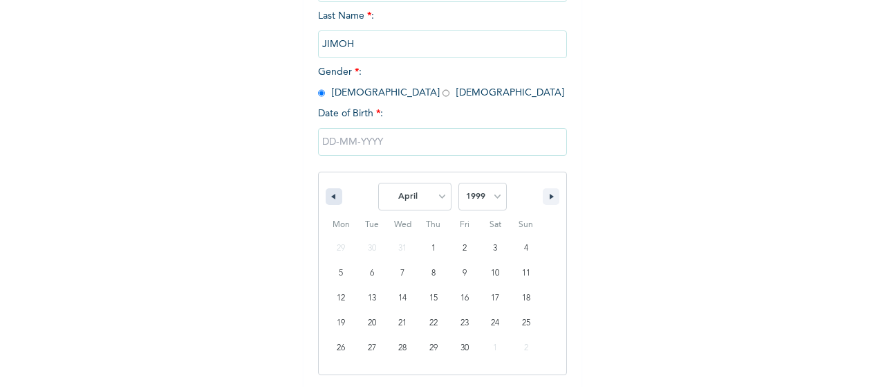
click at [331, 196] on button "button" at bounding box center [334, 196] width 17 height 17
select select "11"
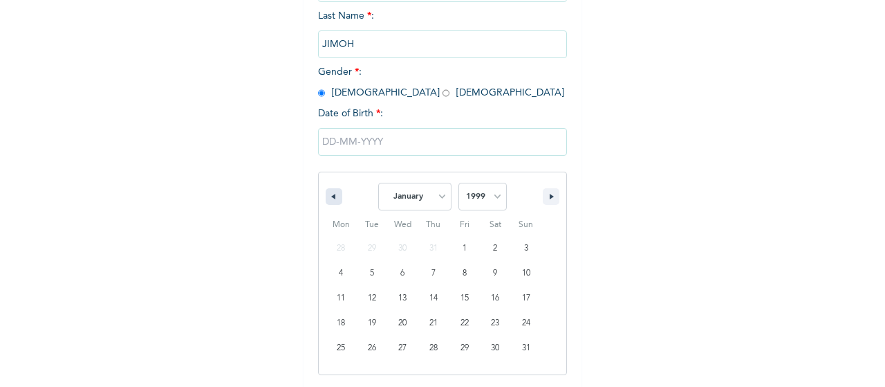
select select "1998"
click at [331, 196] on button "button" at bounding box center [334, 196] width 17 height 17
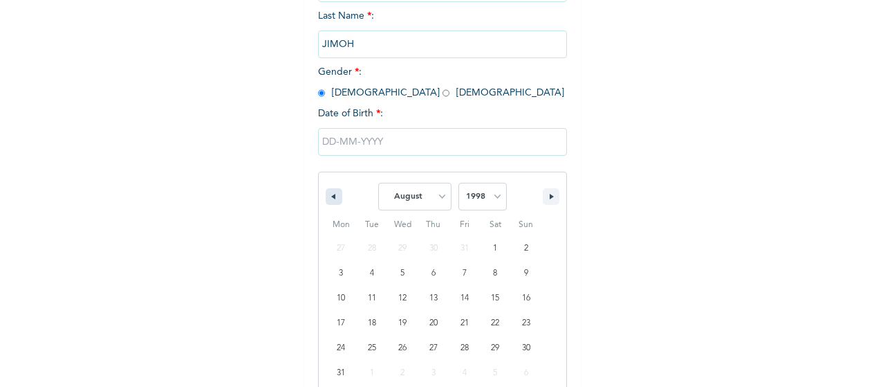
click at [331, 196] on button "button" at bounding box center [334, 196] width 17 height 17
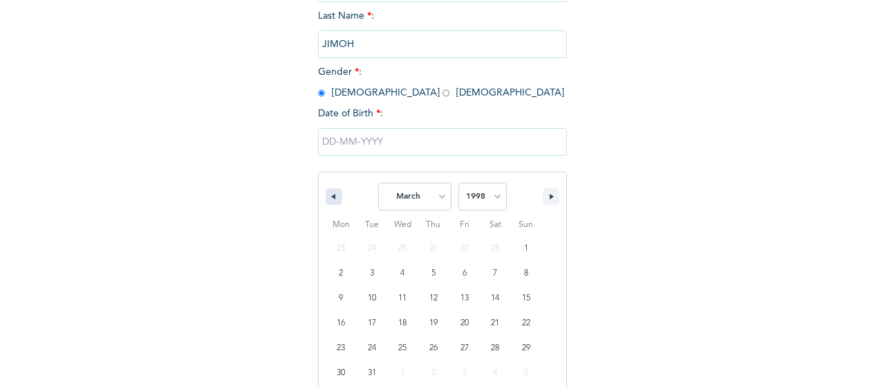
click at [331, 196] on button "button" at bounding box center [334, 196] width 17 height 17
select select "11"
select select "1997"
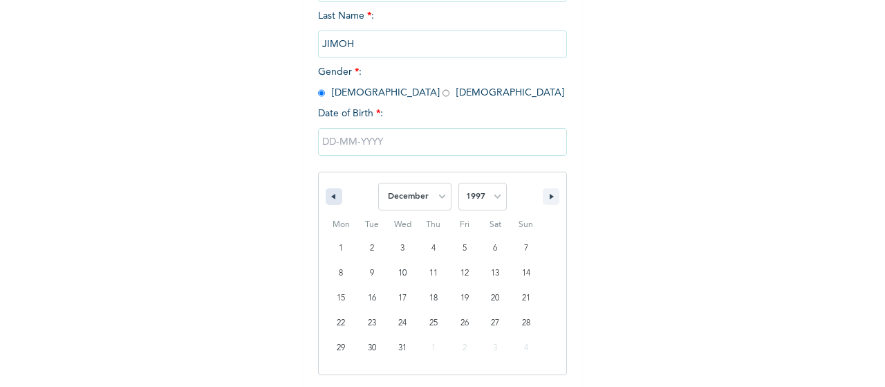
click at [331, 196] on button "button" at bounding box center [334, 196] width 17 height 17
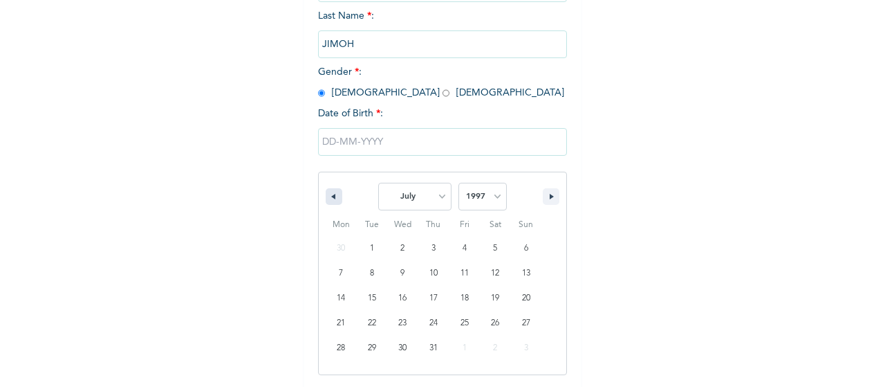
click at [331, 196] on button "button" at bounding box center [334, 196] width 17 height 17
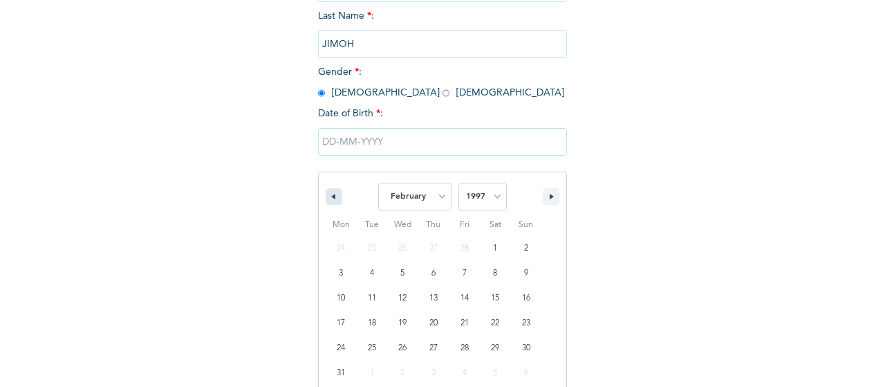
click at [331, 196] on button "button" at bounding box center [334, 196] width 17 height 17
select select "11"
select select "1996"
click at [331, 196] on button "button" at bounding box center [334, 196] width 17 height 17
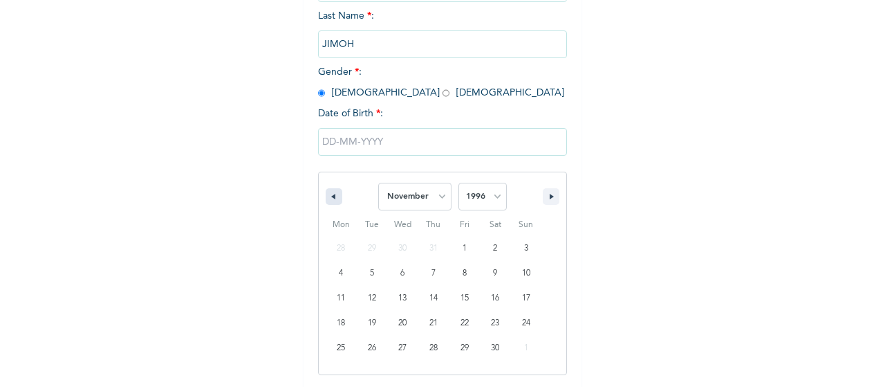
click at [331, 196] on button "button" at bounding box center [334, 196] width 17 height 17
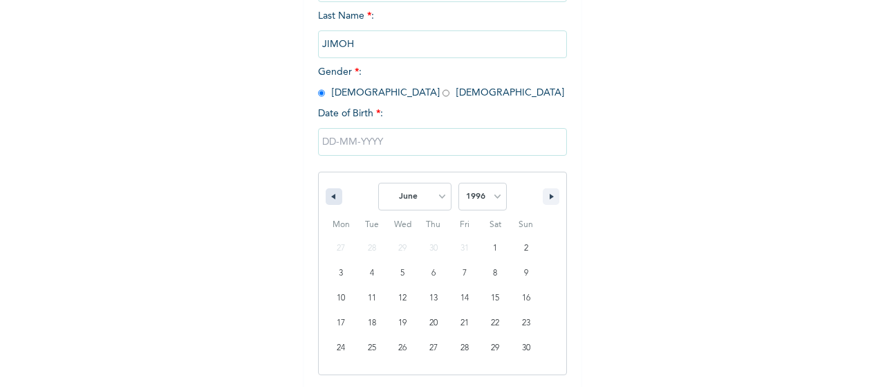
click at [331, 196] on button "button" at bounding box center [334, 196] width 17 height 17
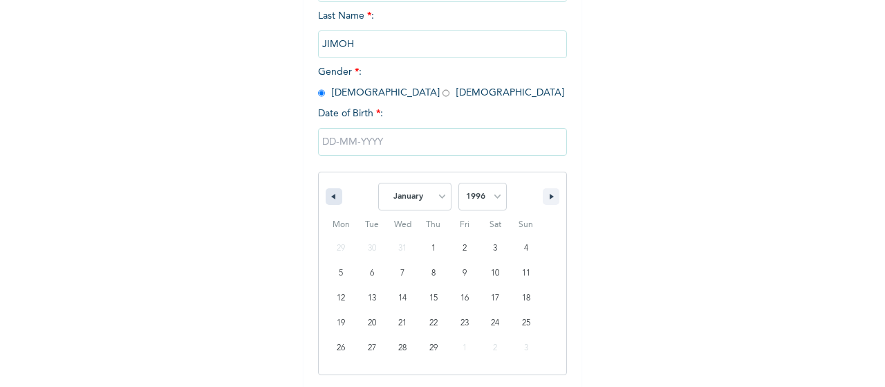
click at [331, 196] on button "button" at bounding box center [334, 196] width 17 height 17
select select "11"
select select "1995"
click at [331, 196] on button "button" at bounding box center [334, 196] width 17 height 17
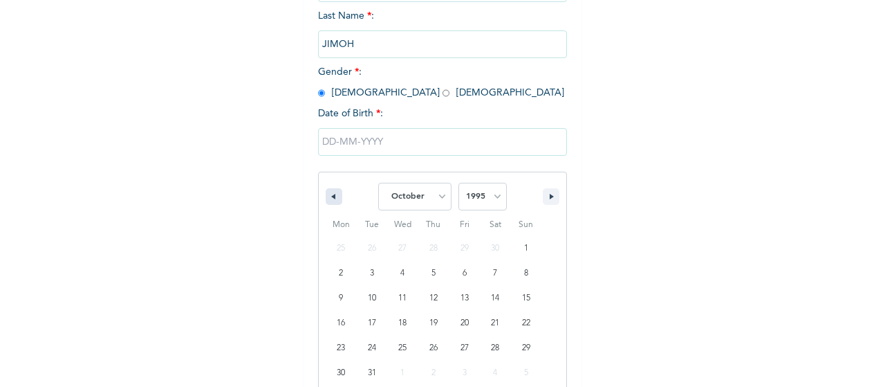
click at [331, 196] on button "button" at bounding box center [334, 196] width 17 height 17
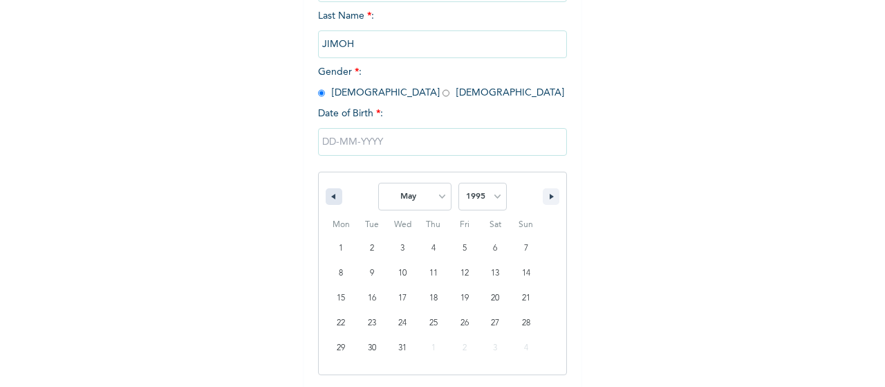
click at [331, 196] on button "button" at bounding box center [334, 196] width 17 height 17
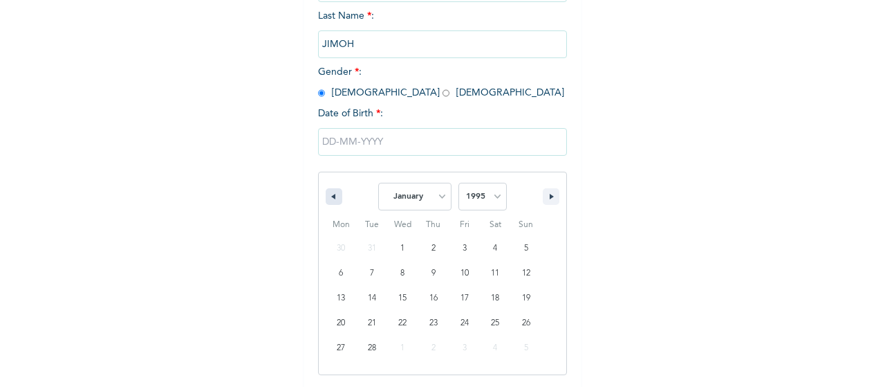
select select "11"
select select "1994"
click
select select "11"
select select "1993"
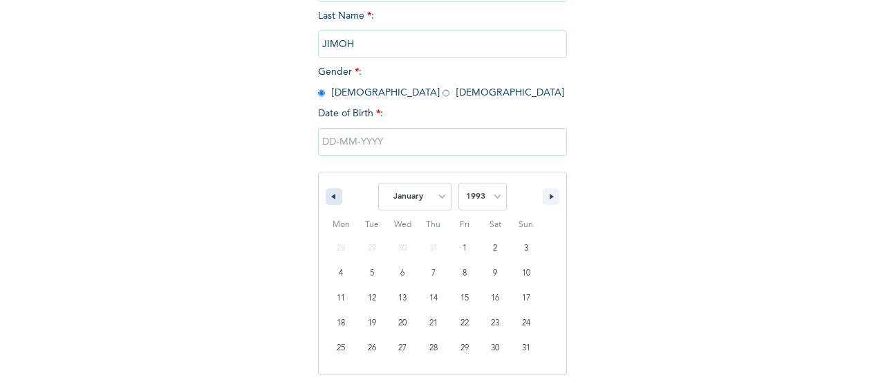
select select "11"
select select "1992"
select select "11"
select select "1991"
select select "11"
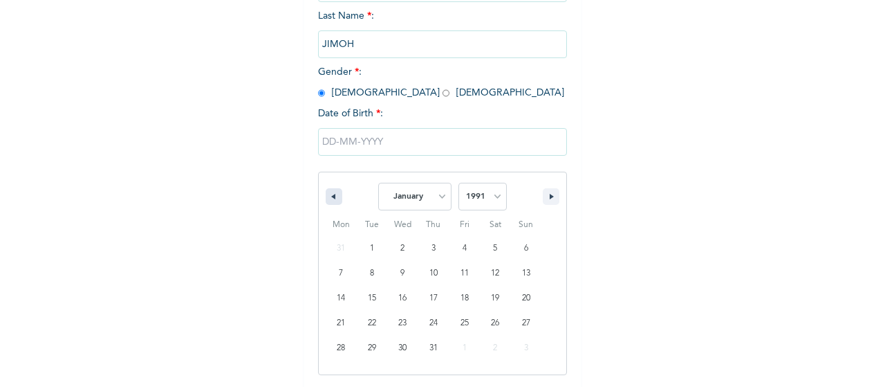
select select "1990"
select select "11"
select select "1989"
select select "11"
select select "1988"
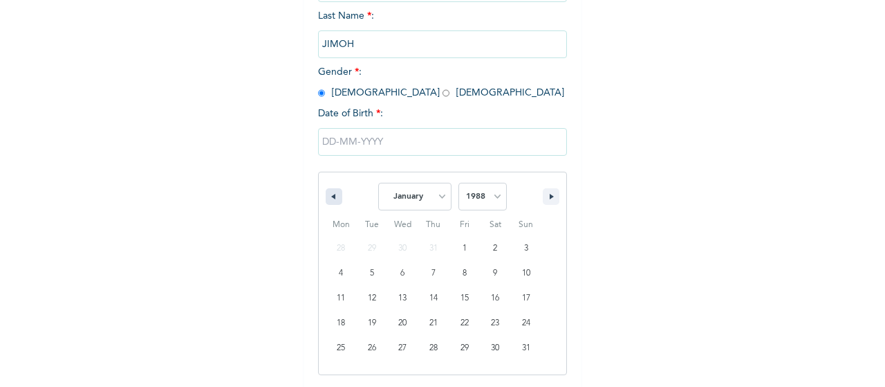
select select "11"
select select "1987"
select select "11"
select select "1986"
select select "11"
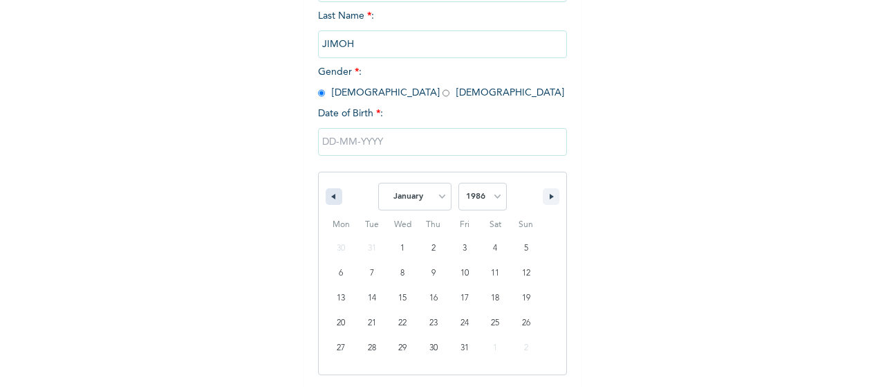
select select "1985"
select select "9"
type input "[DATE]"
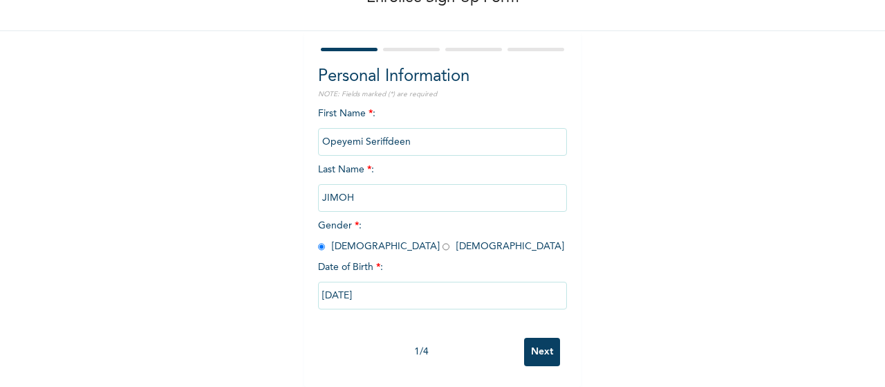
scroll to position [101, 0]
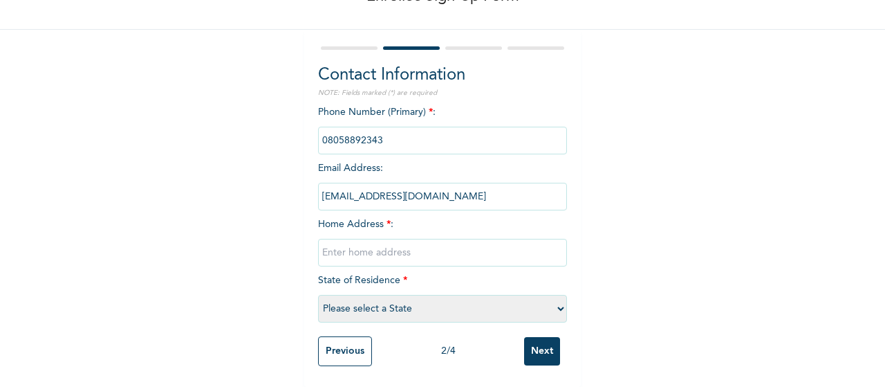
type input "29/30, ONINAMERIN AREA, ADOGBA-MONATAN IBADAN, OYO STATE."
select select "31"
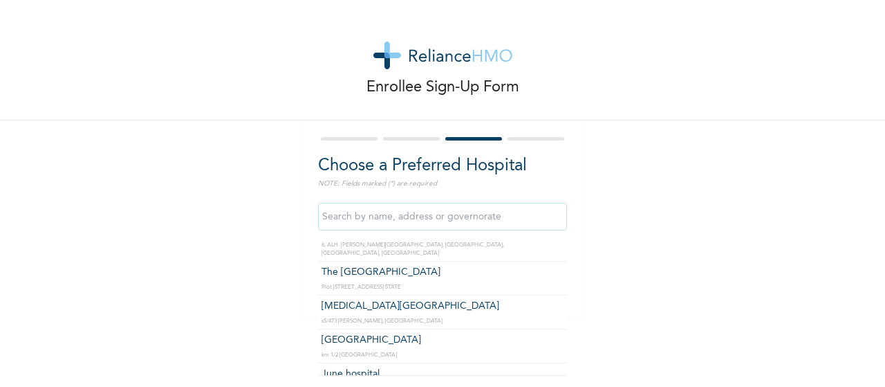
scroll to position [378, 0]
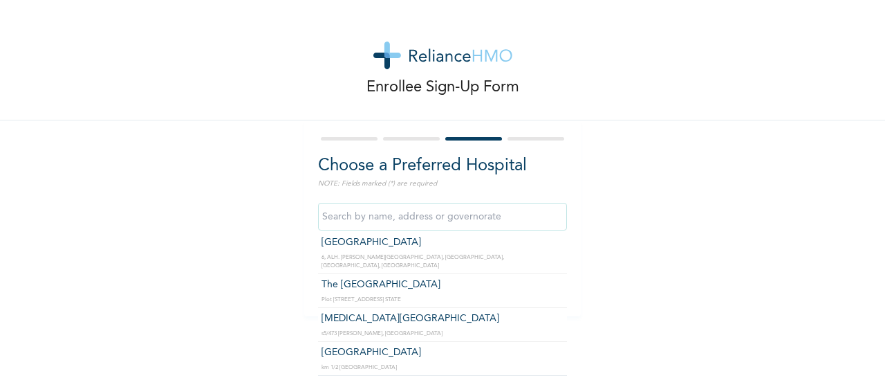
type input "[GEOGRAPHIC_DATA]"
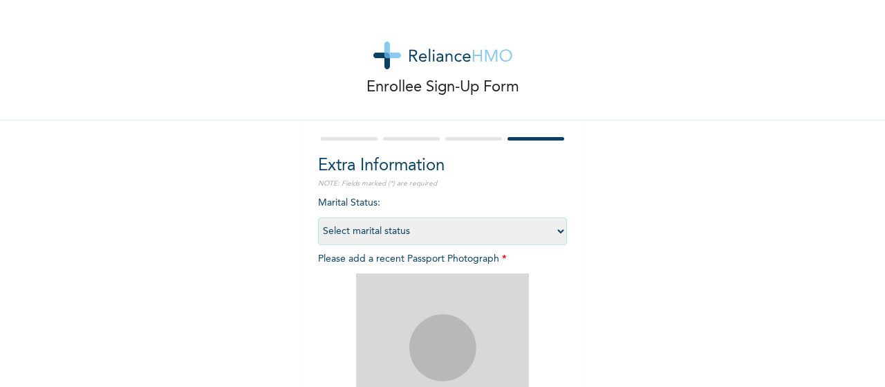
select select "2"
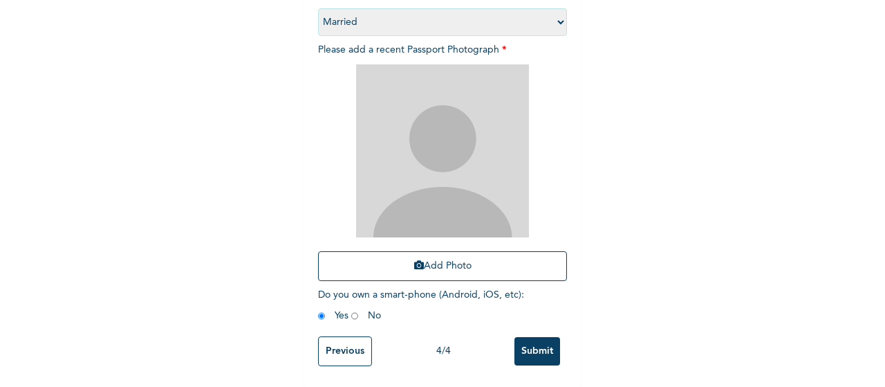
scroll to position [220, 0]
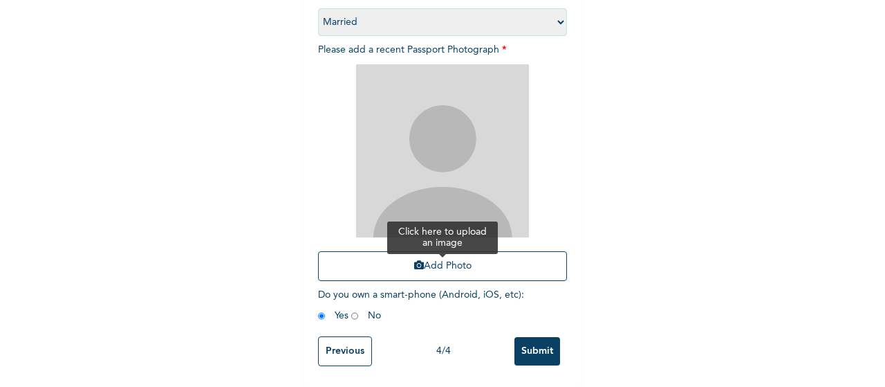
click at [444, 251] on button "Add Photo" at bounding box center [442, 266] width 249 height 30
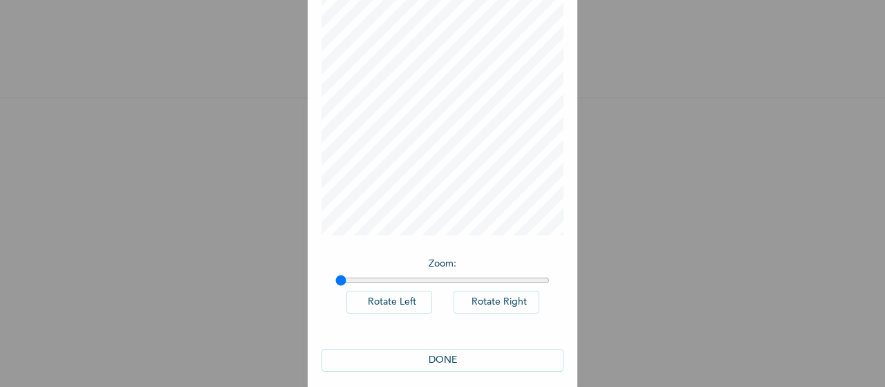
scroll to position [95, 0]
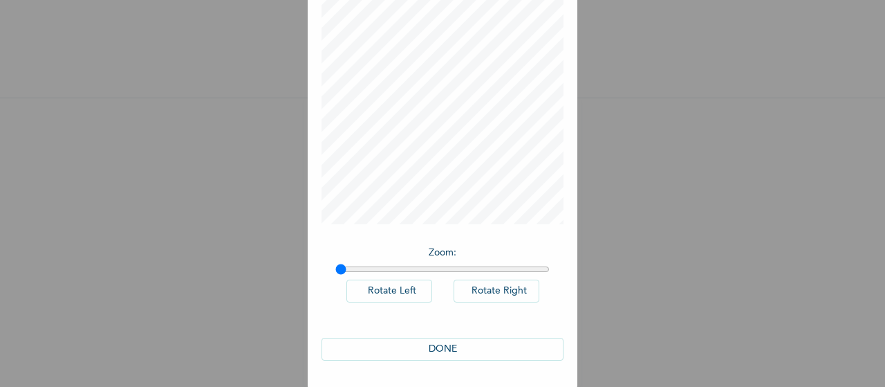
click at [679, 75] on div "× Add Picture Zoom : Rotate Left Rotate Right DONE" at bounding box center [442, 193] width 885 height 387
click at [436, 347] on button "DONE" at bounding box center [443, 349] width 242 height 23
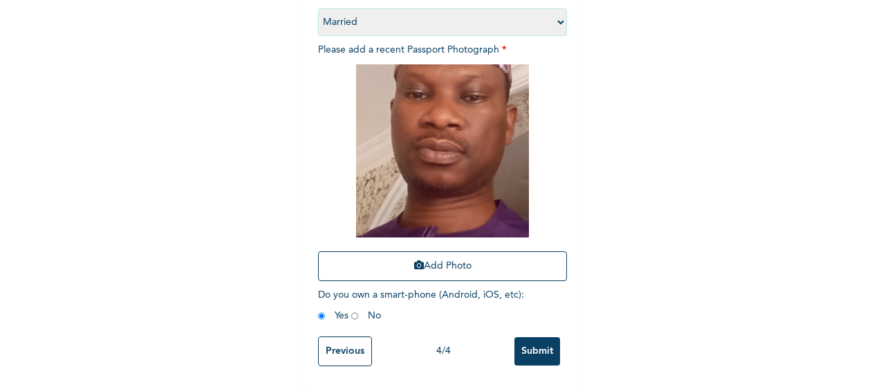
scroll to position [220, 0]
click at [532, 337] on input "Submit" at bounding box center [538, 351] width 46 height 28
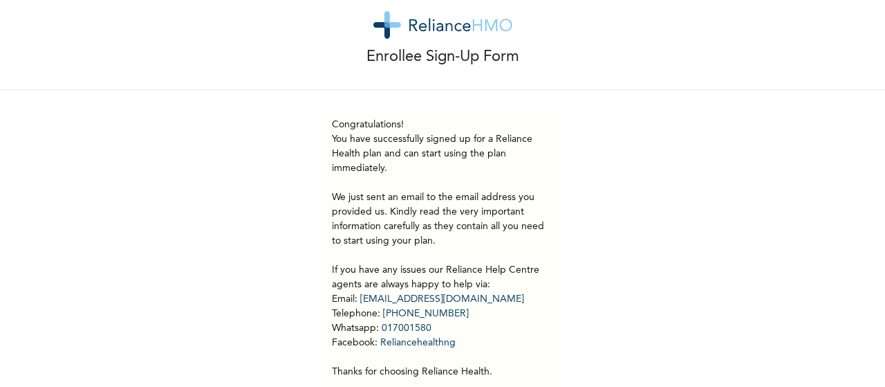
scroll to position [28, 0]
